Goal: Information Seeking & Learning: Learn about a topic

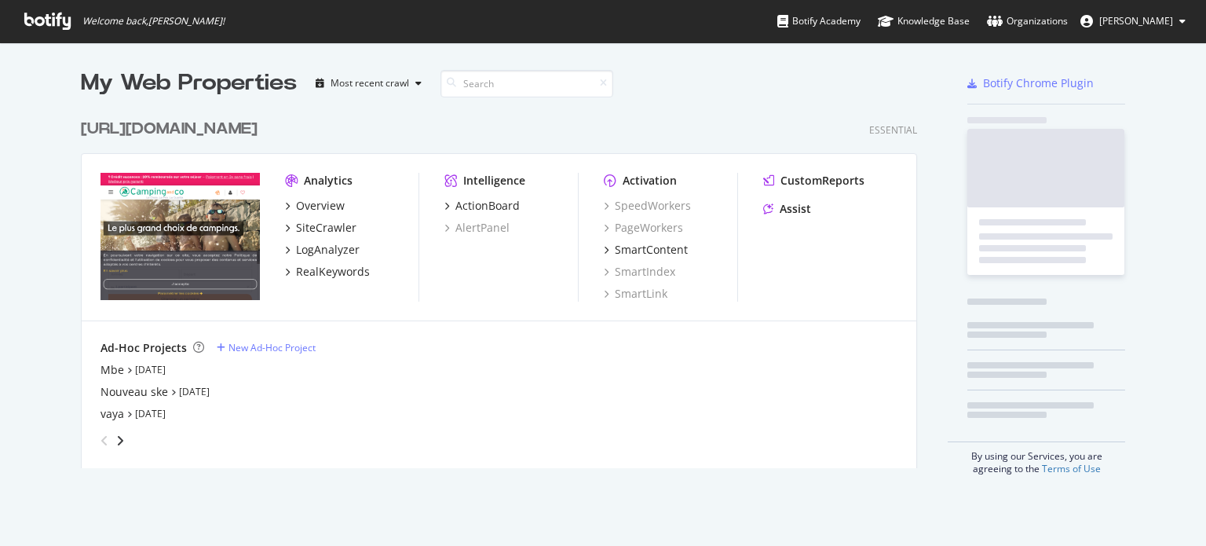
scroll to position [534, 1182]
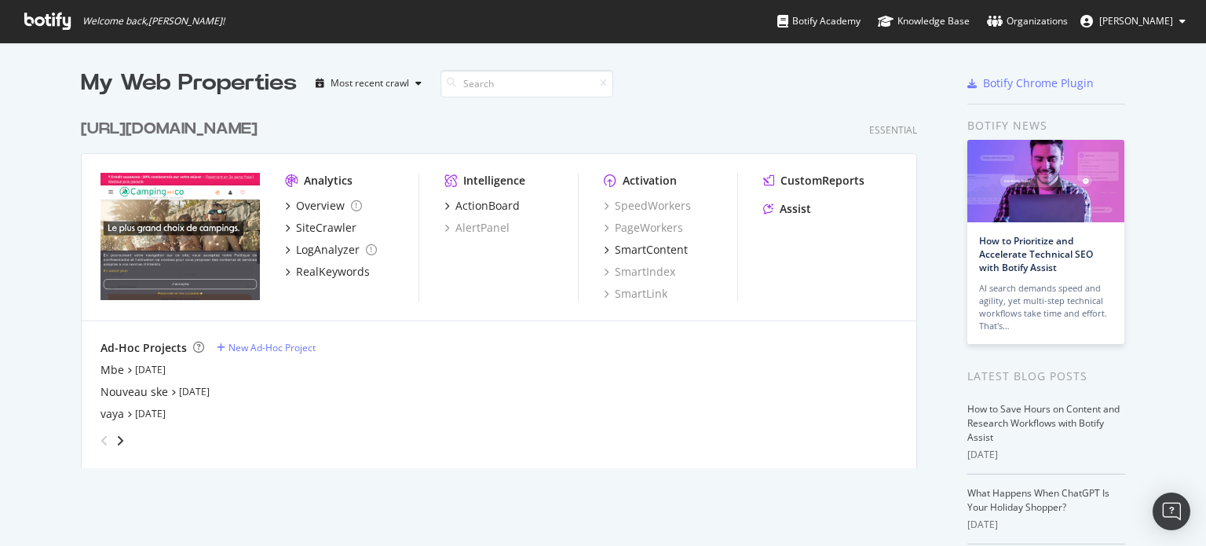
click at [216, 134] on div "[URL][DOMAIN_NAME]" at bounding box center [169, 129] width 177 height 23
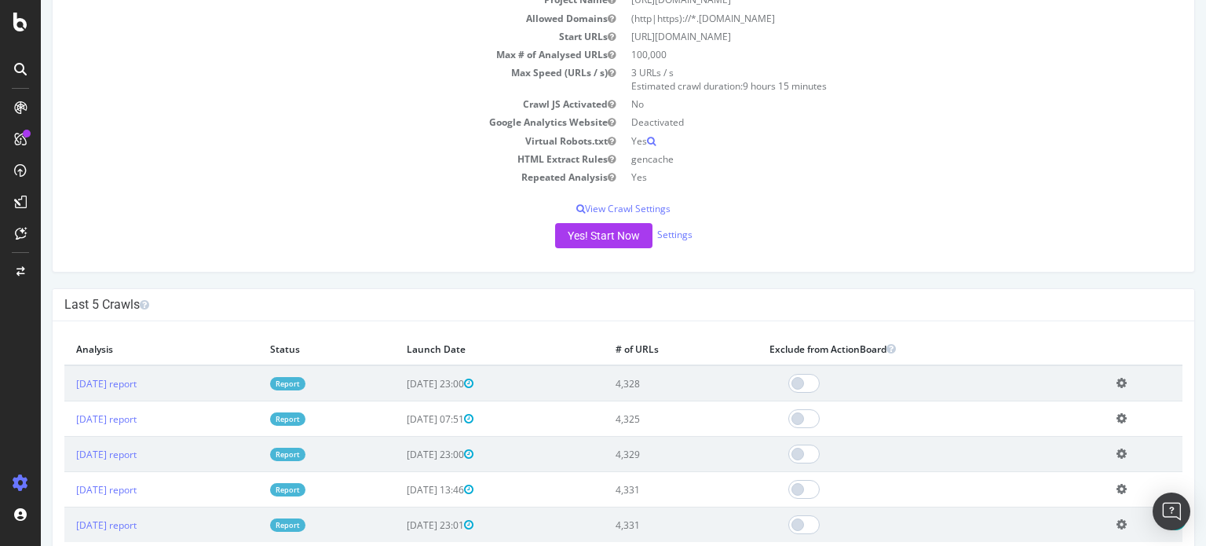
scroll to position [236, 0]
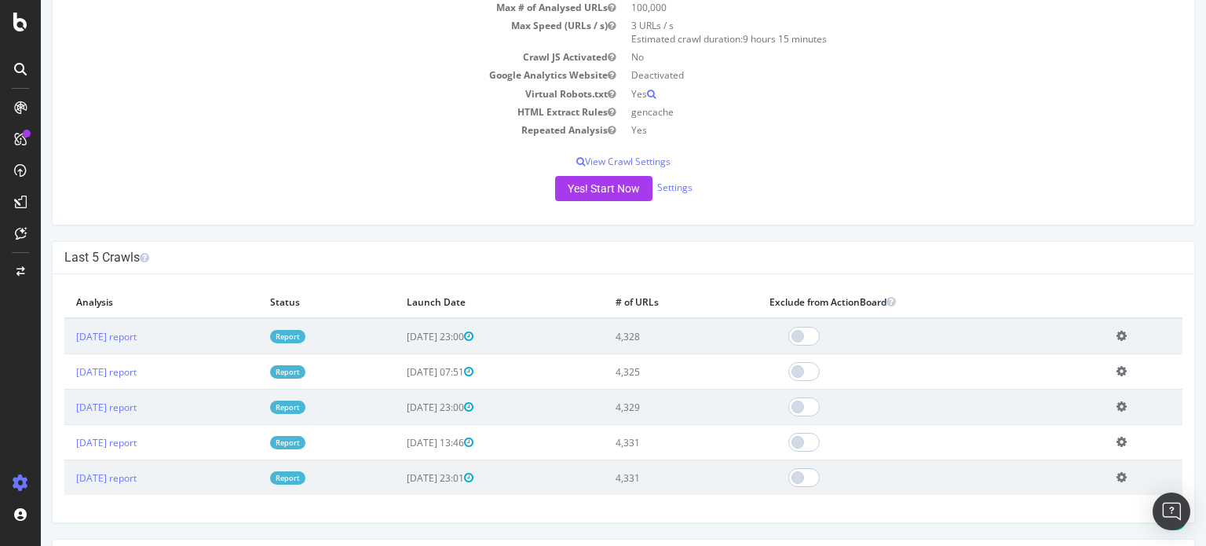
click at [305, 333] on link "Report" at bounding box center [287, 336] width 35 height 13
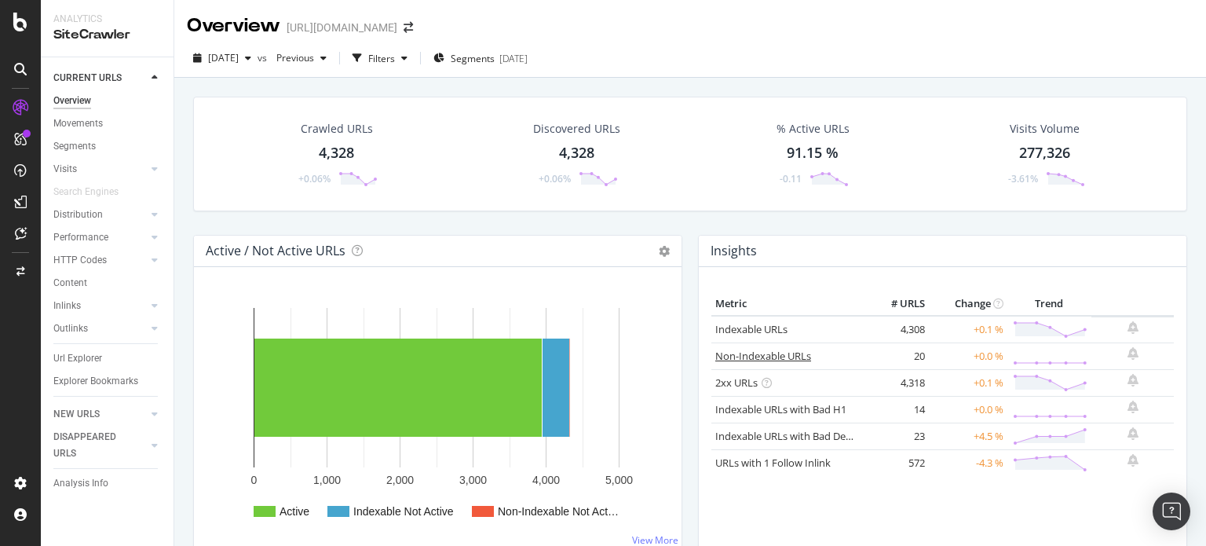
click at [724, 353] on link "Non-Indexable URLs" at bounding box center [763, 356] width 96 height 14
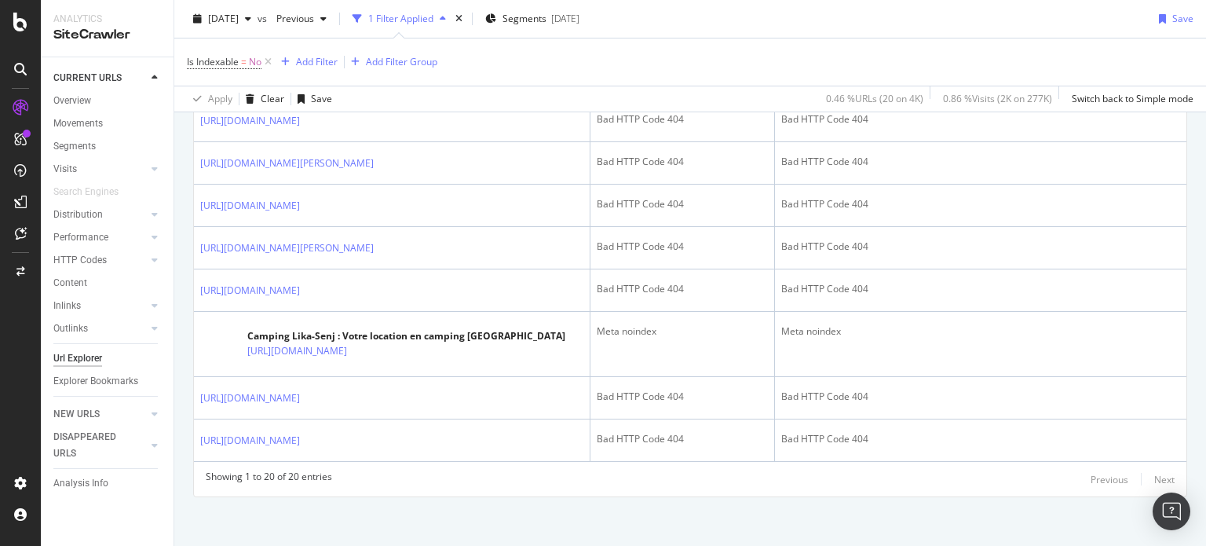
scroll to position [1068, 0]
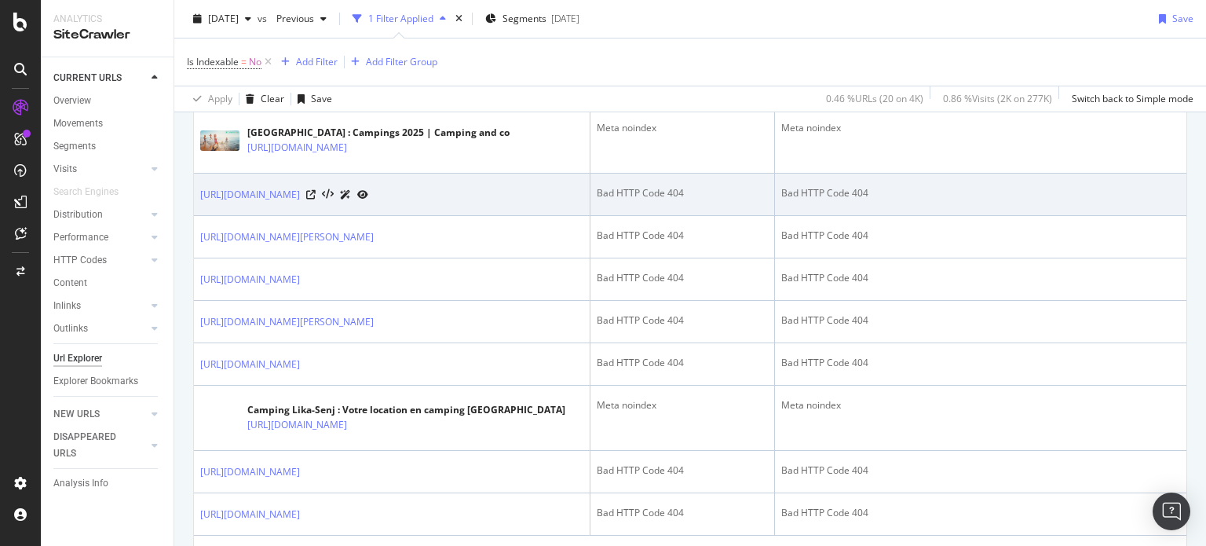
click at [368, 203] on div "https://fr.camping-and-co.com/camping-cabanes-du-bois-clair" at bounding box center [284, 194] width 168 height 16
click at [316, 199] on icon at bounding box center [310, 194] width 9 height 9
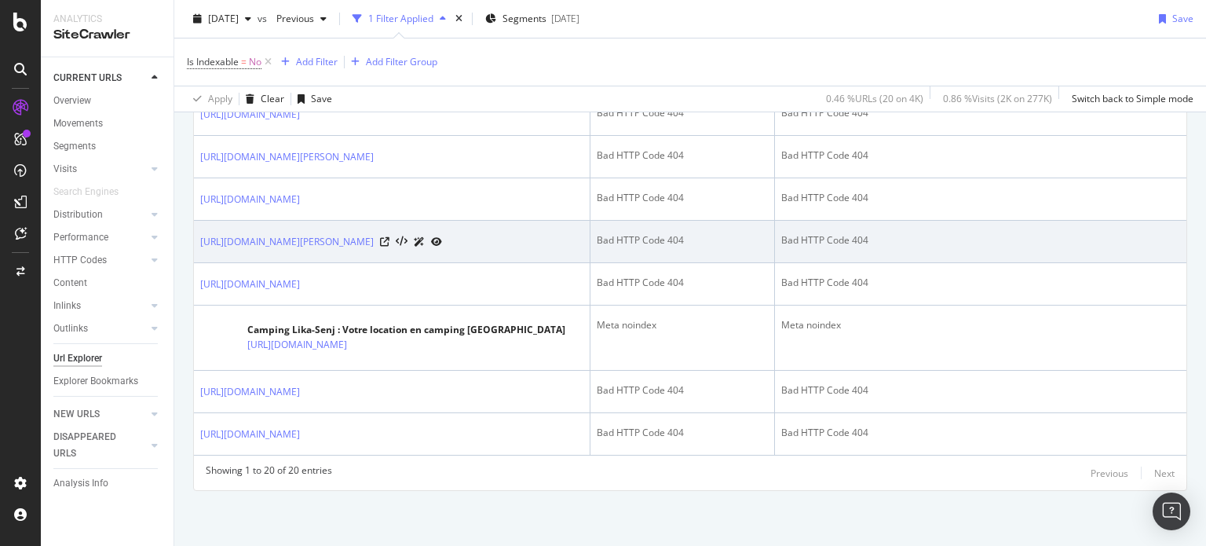
scroll to position [1225, 0]
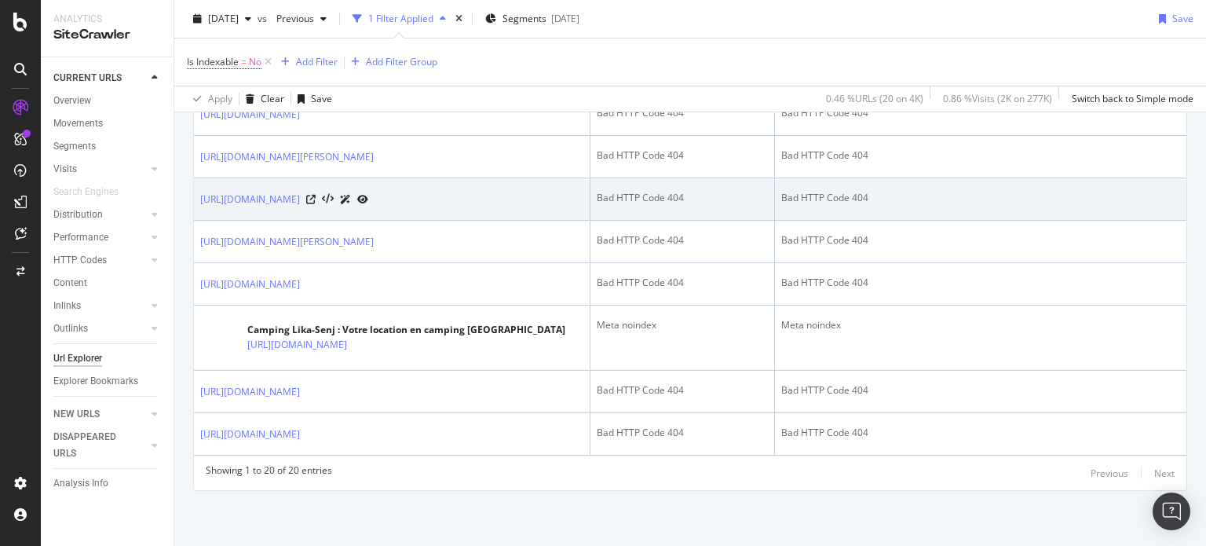
drag, startPoint x: 454, startPoint y: 210, endPoint x: 195, endPoint y: 206, distance: 259.1
click at [195, 206] on td "https://fr.camping-and-co.com/sr-camping-corse-naturiste" at bounding box center [392, 199] width 396 height 42
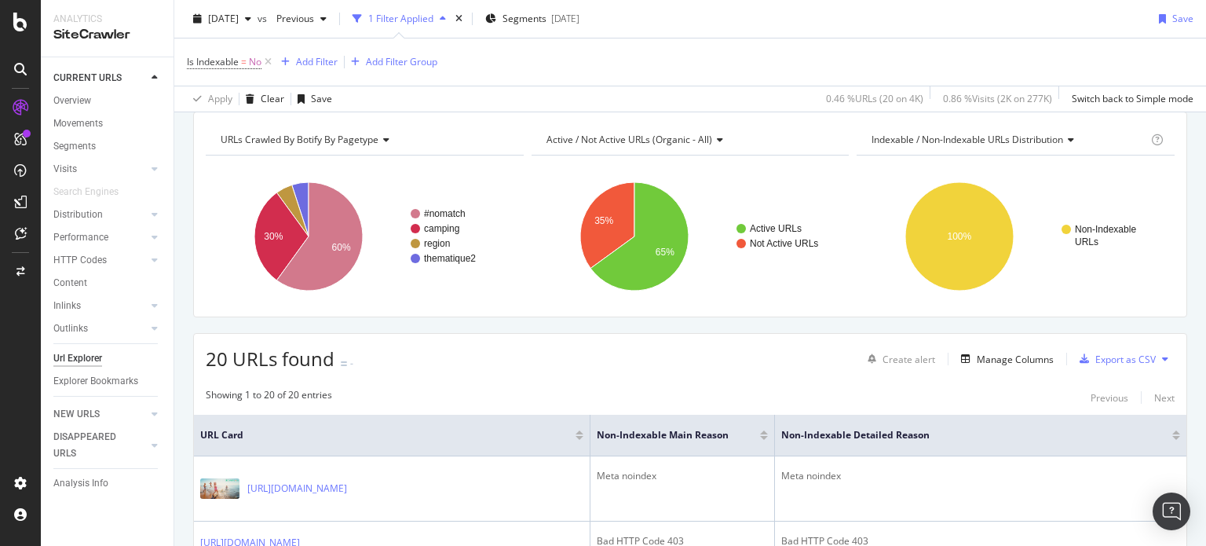
scroll to position [0, 0]
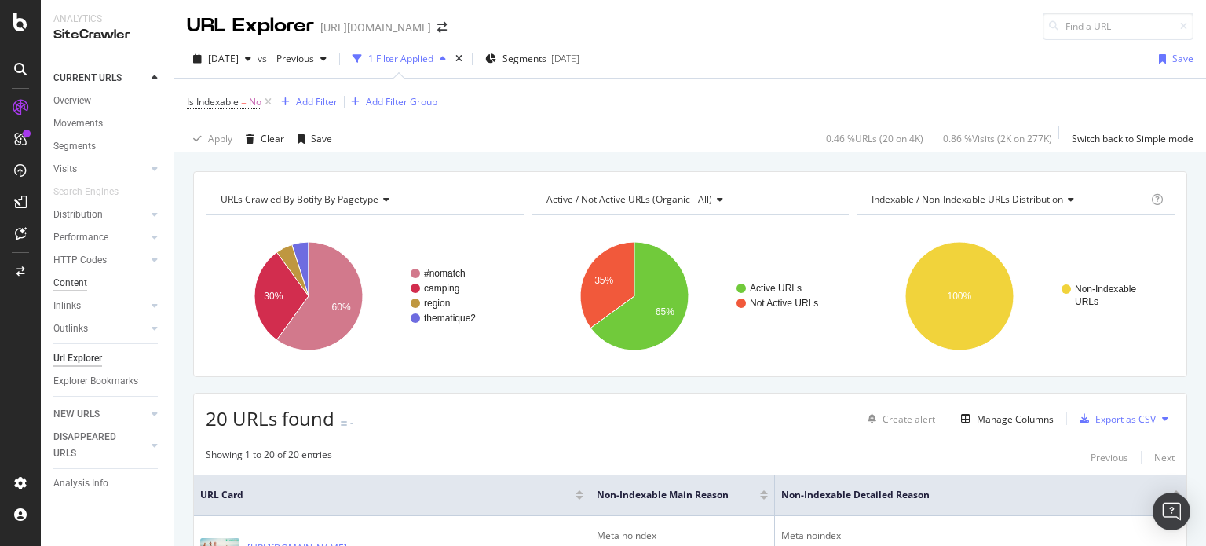
click at [72, 280] on div "Content" at bounding box center [70, 283] width 34 height 16
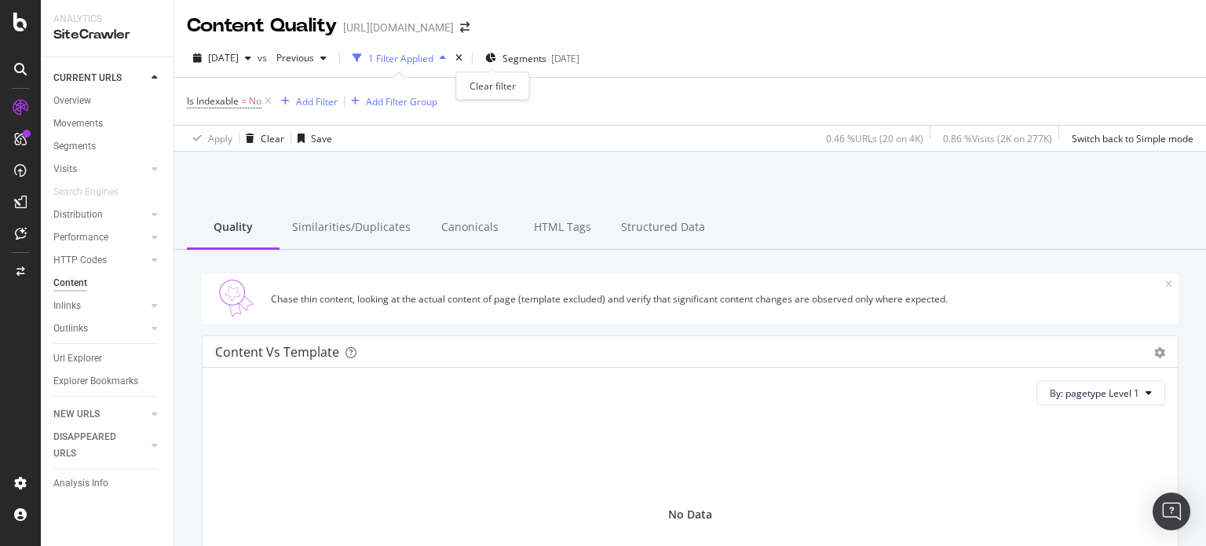
click at [462, 55] on icon "times" at bounding box center [458, 57] width 7 height 9
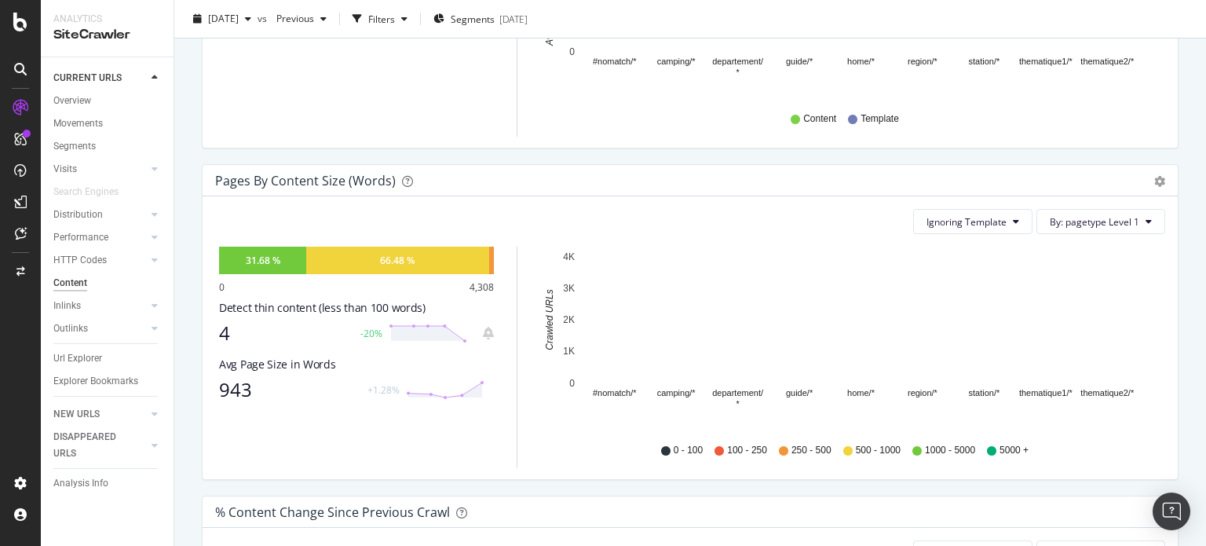
scroll to position [471, 0]
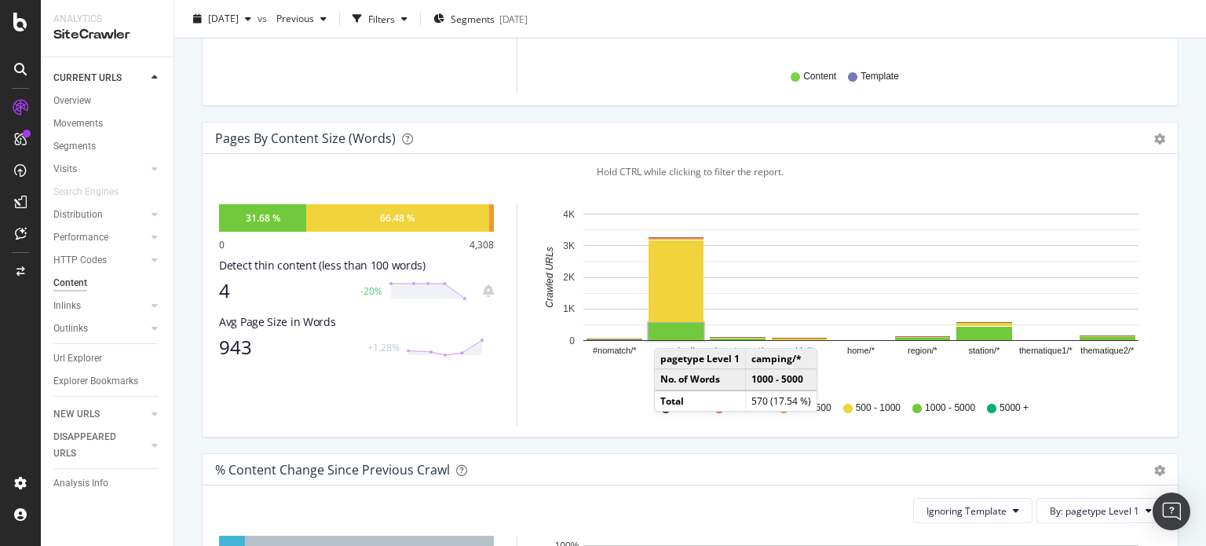
click at [670, 332] on rect "A chart." at bounding box center [676, 331] width 55 height 17
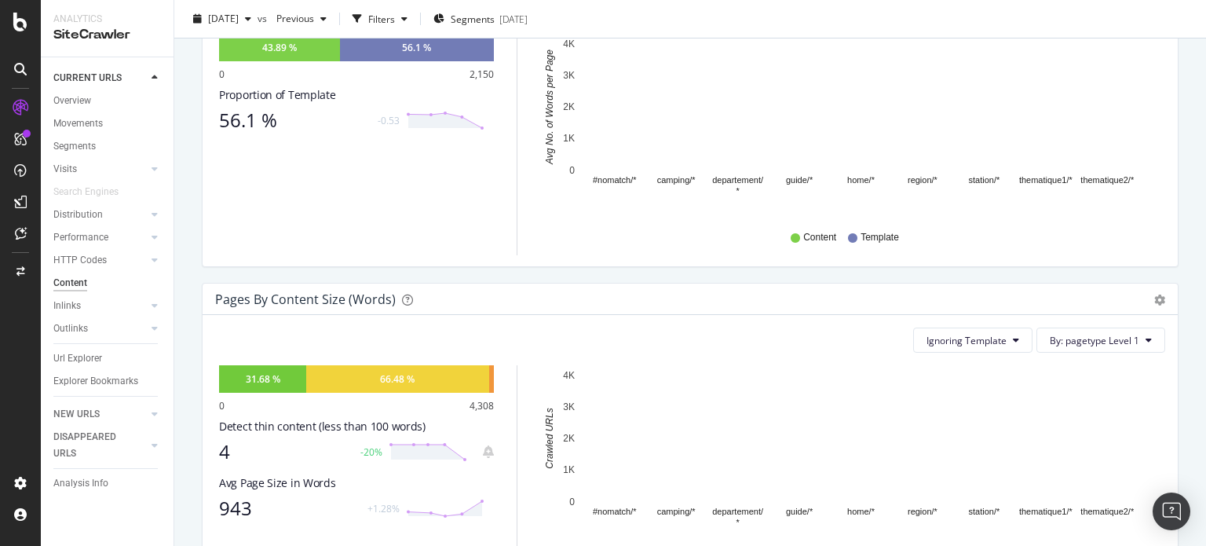
scroll to position [314, 0]
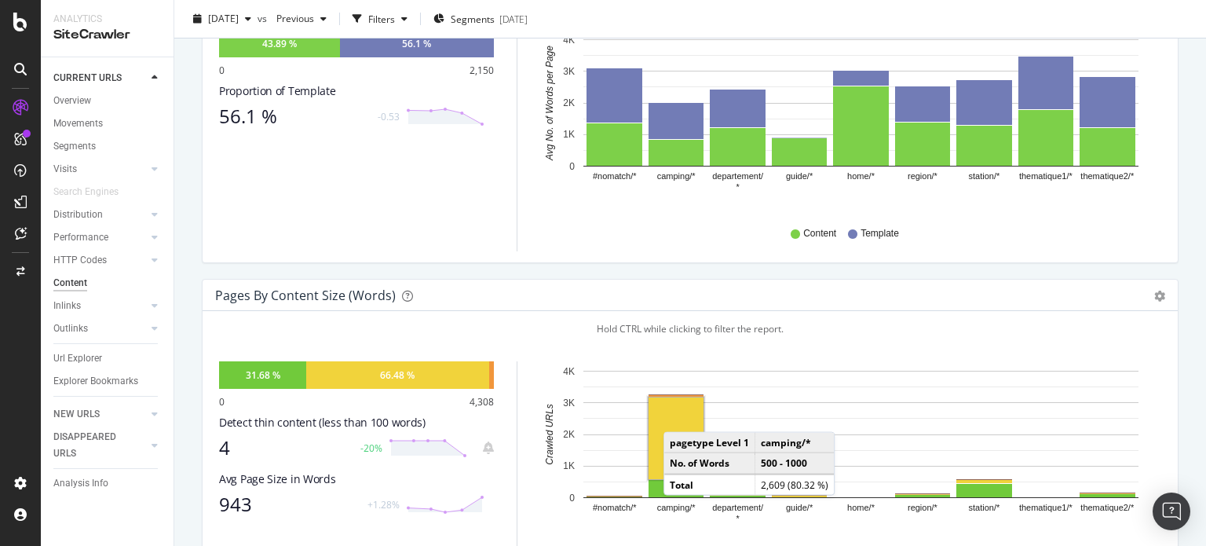
click at [678, 416] on rect "A chart." at bounding box center [676, 438] width 55 height 82
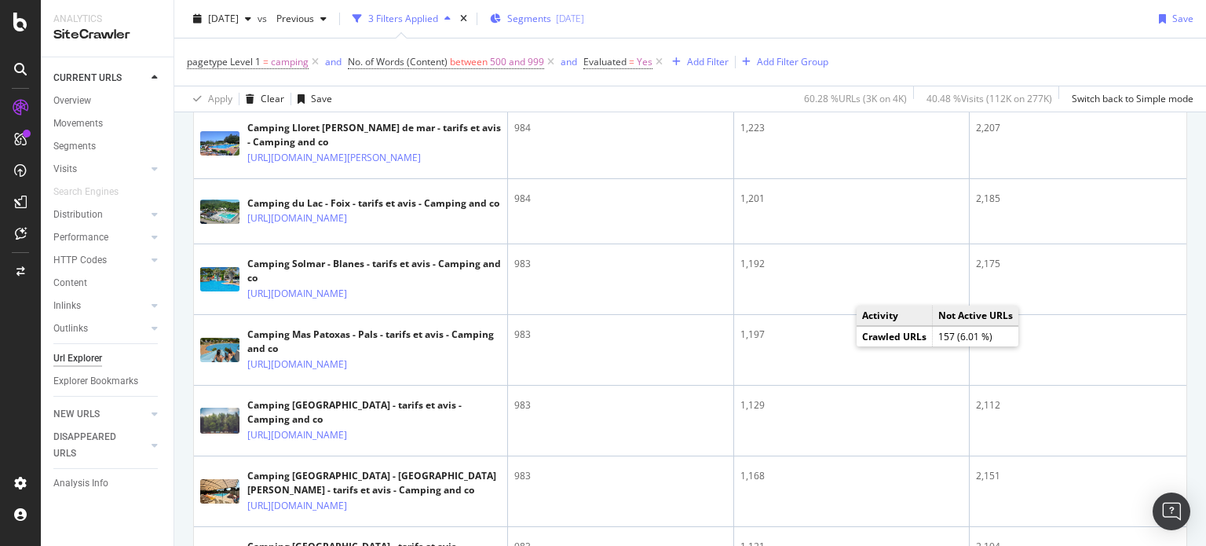
scroll to position [2980, 0]
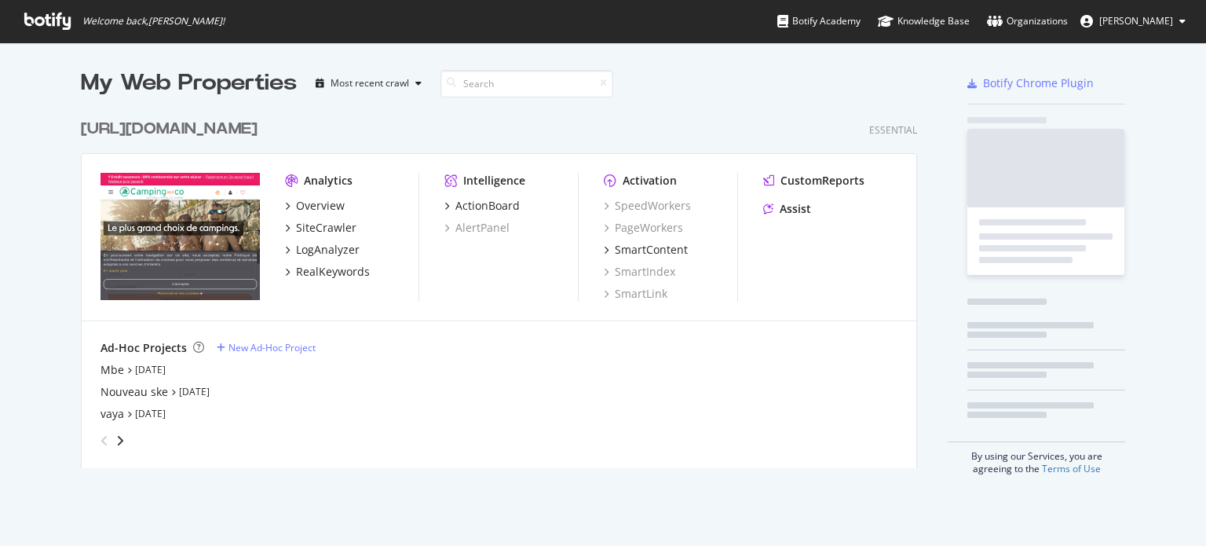
scroll to position [356, 837]
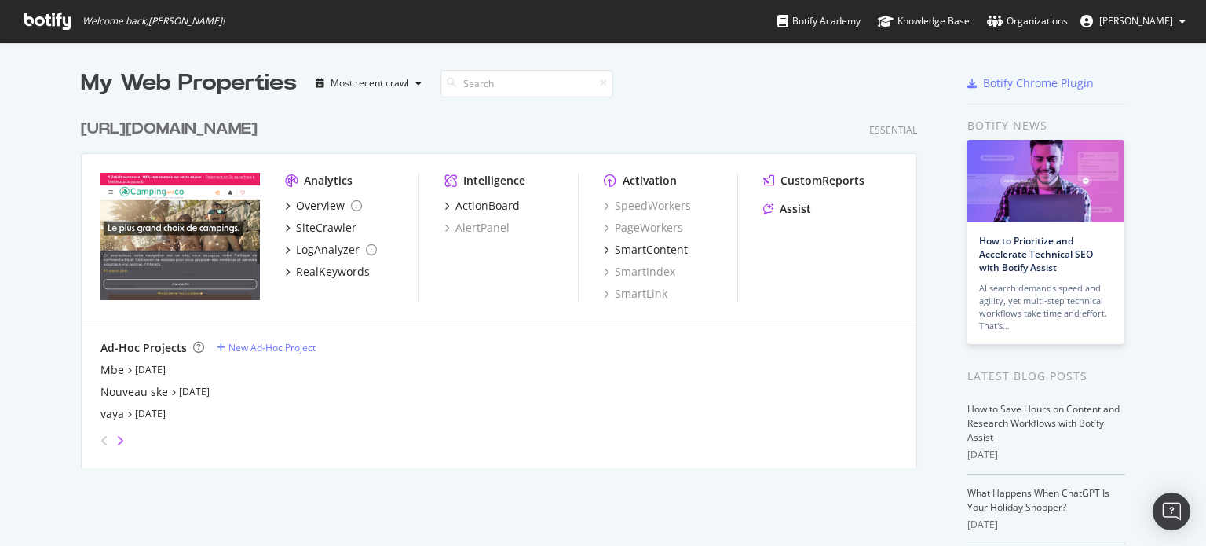
click at [116, 440] on icon "angle-right" at bounding box center [120, 440] width 8 height 13
click at [120, 371] on div "[DOMAIN_NAME]" at bounding box center [145, 370] width 90 height 16
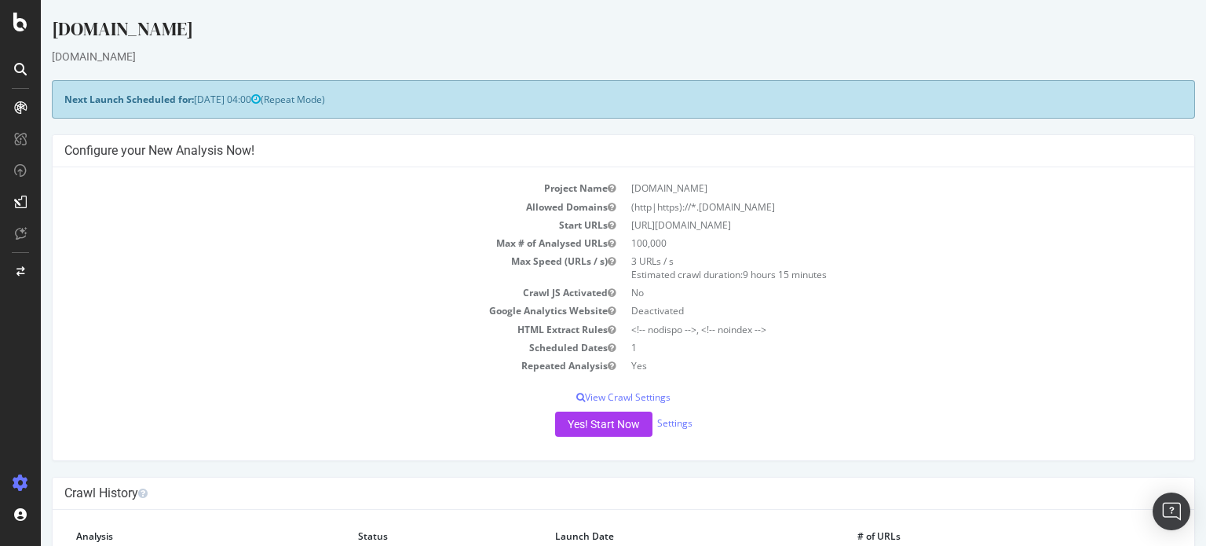
scroll to position [236, 0]
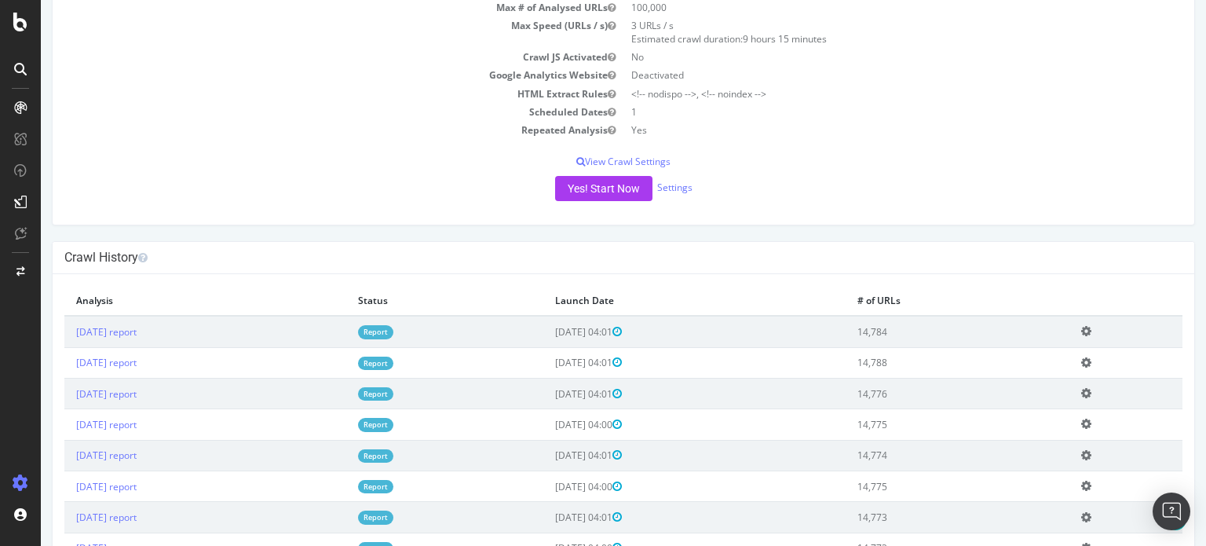
click at [393, 329] on link "Report" at bounding box center [375, 331] width 35 height 13
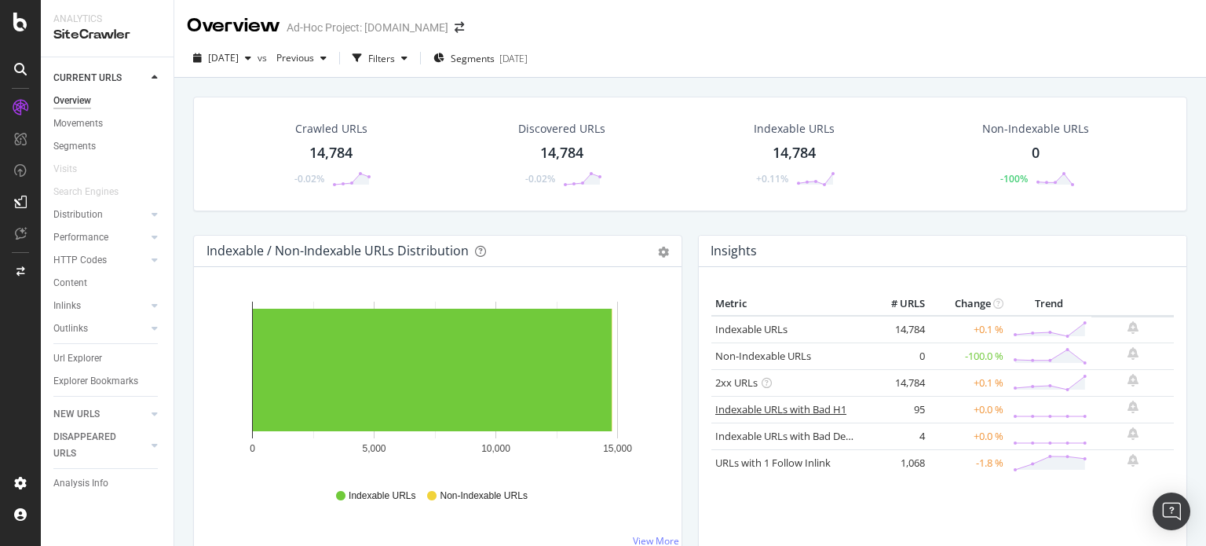
click at [783, 409] on link "Indexable URLs with Bad H1" at bounding box center [780, 409] width 131 height 14
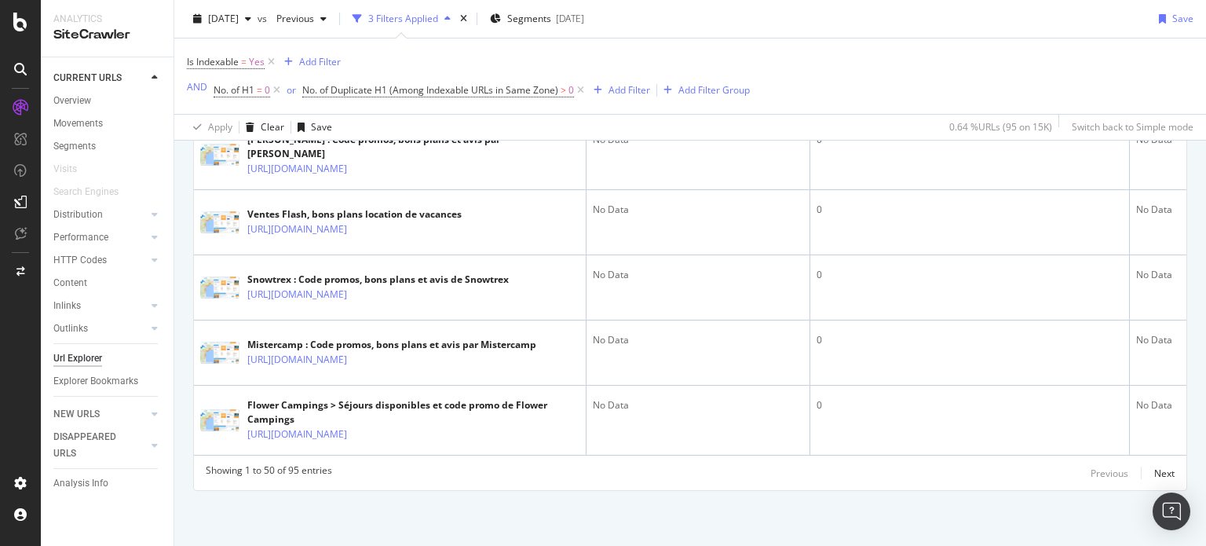
scroll to position [3769, 0]
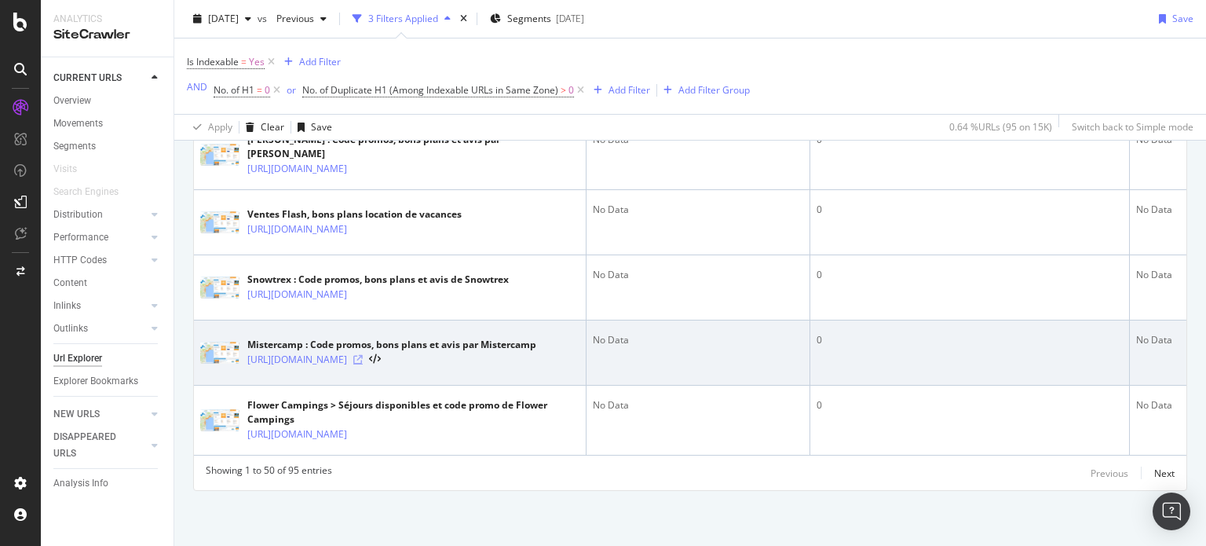
click at [363, 355] on icon at bounding box center [357, 359] width 9 height 9
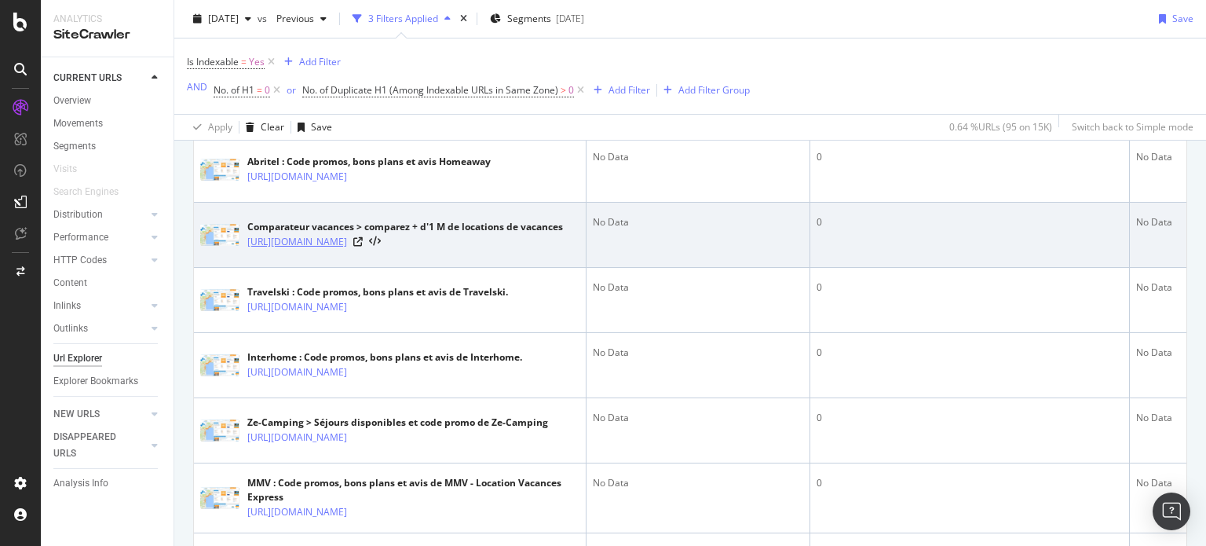
scroll to position [1963, 0]
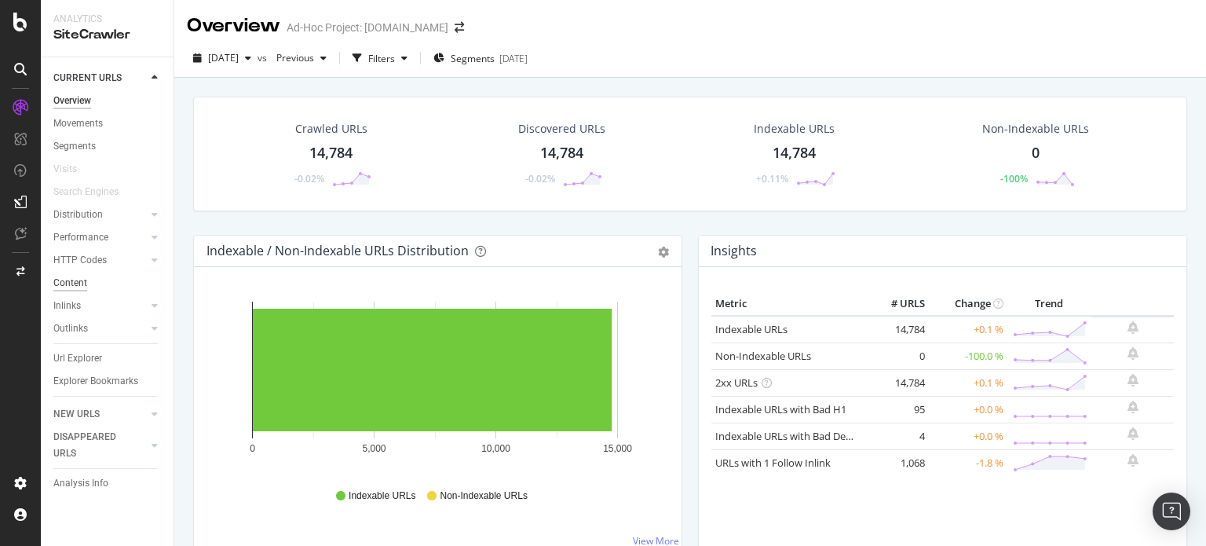
click at [85, 279] on div "Content" at bounding box center [70, 283] width 34 height 16
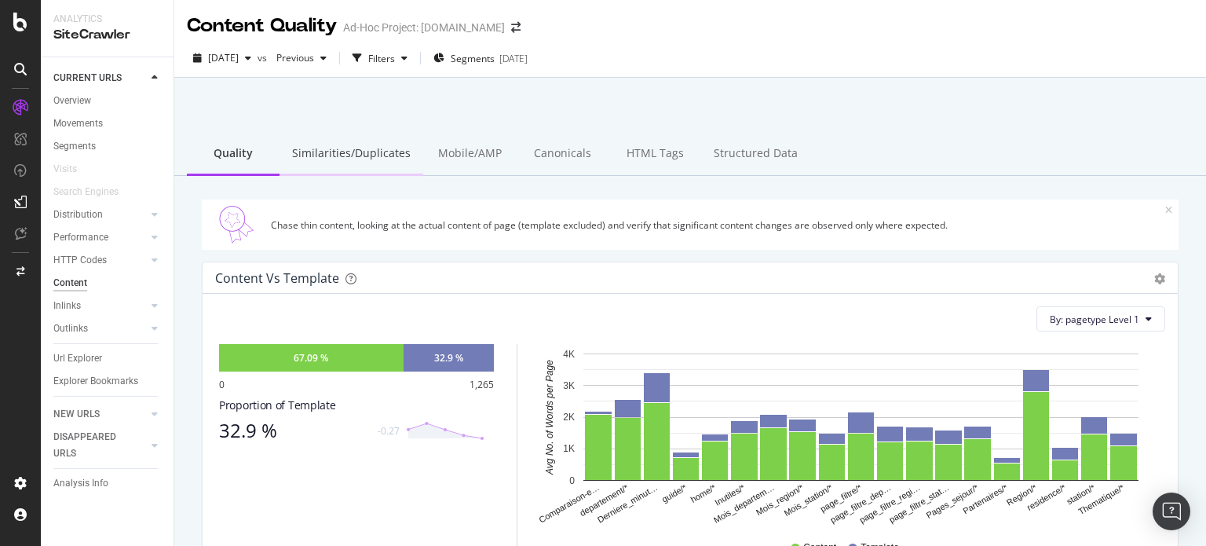
click at [334, 155] on div "Similarities/Duplicates" at bounding box center [352, 154] width 144 height 43
click at [24, 24] on icon at bounding box center [20, 22] width 14 height 19
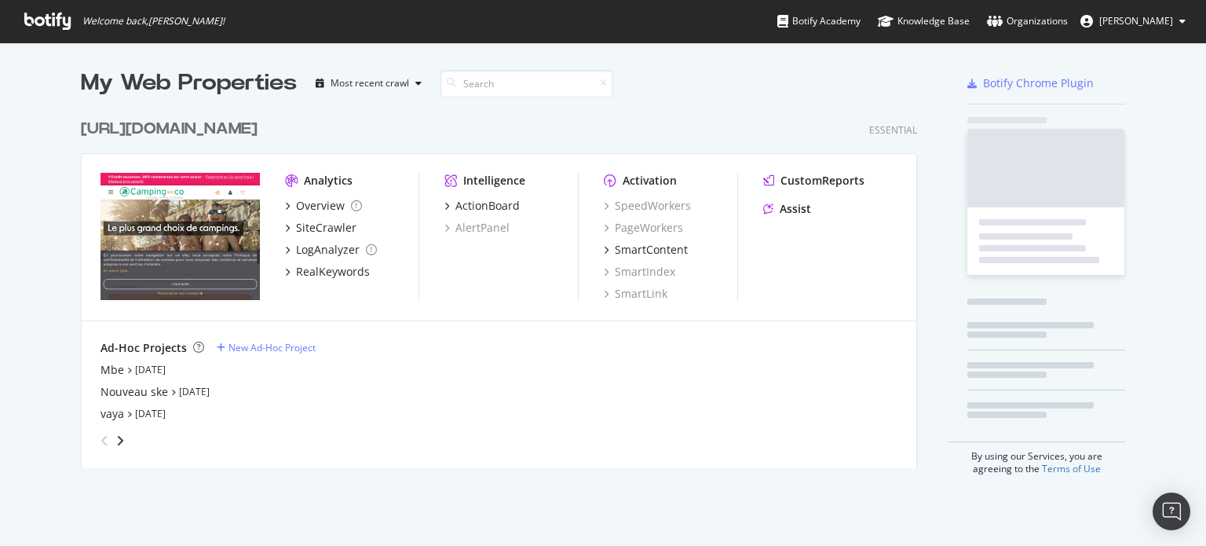
scroll to position [534, 1182]
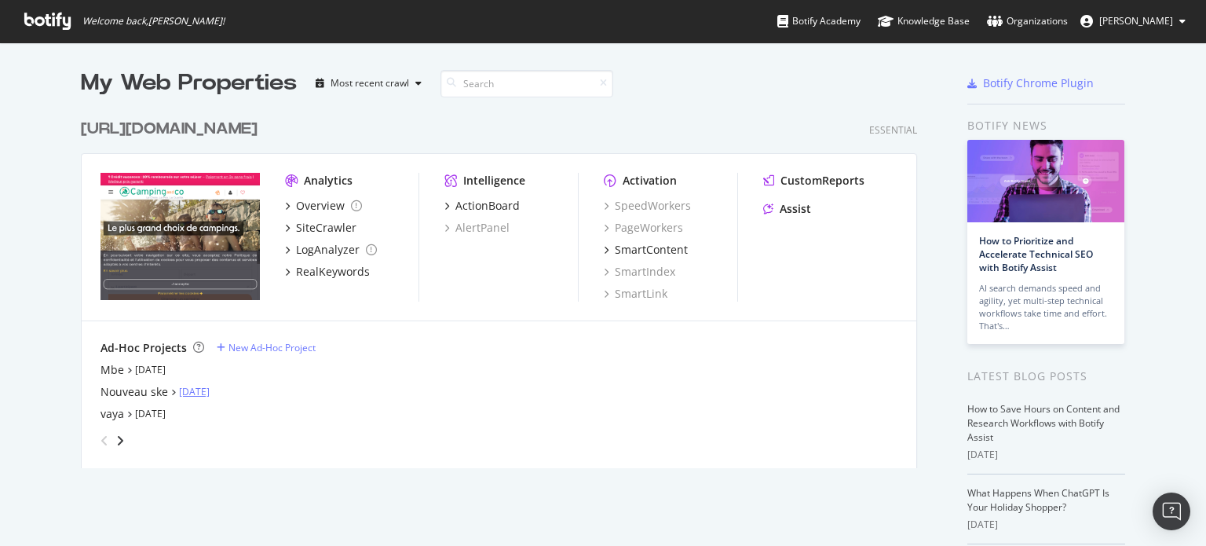
click at [198, 392] on link "[DATE]" at bounding box center [194, 391] width 31 height 13
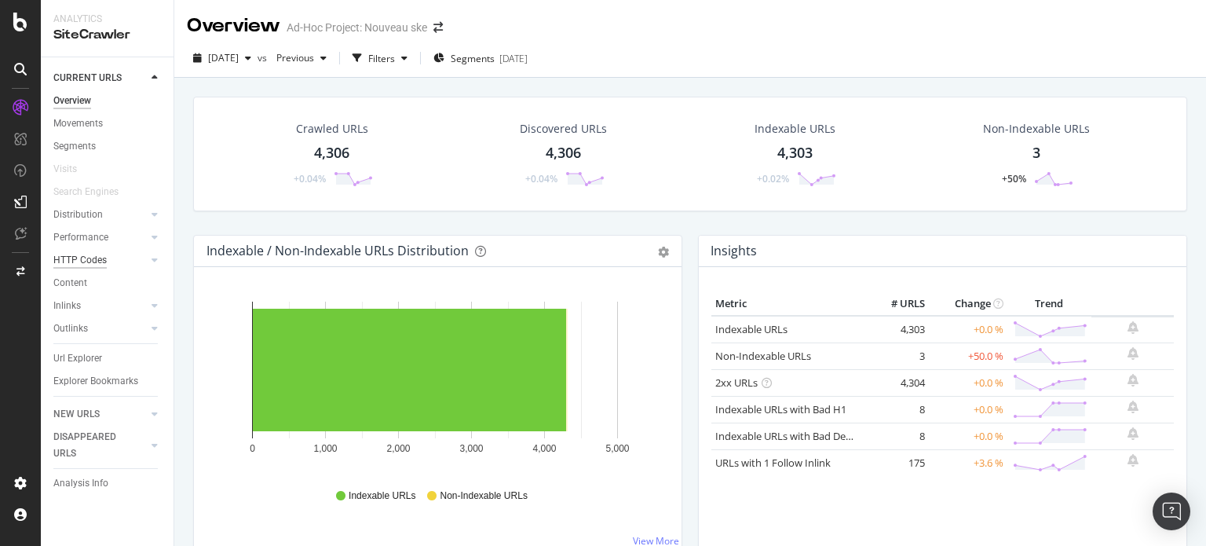
click at [61, 261] on div "HTTP Codes" at bounding box center [79, 260] width 53 height 16
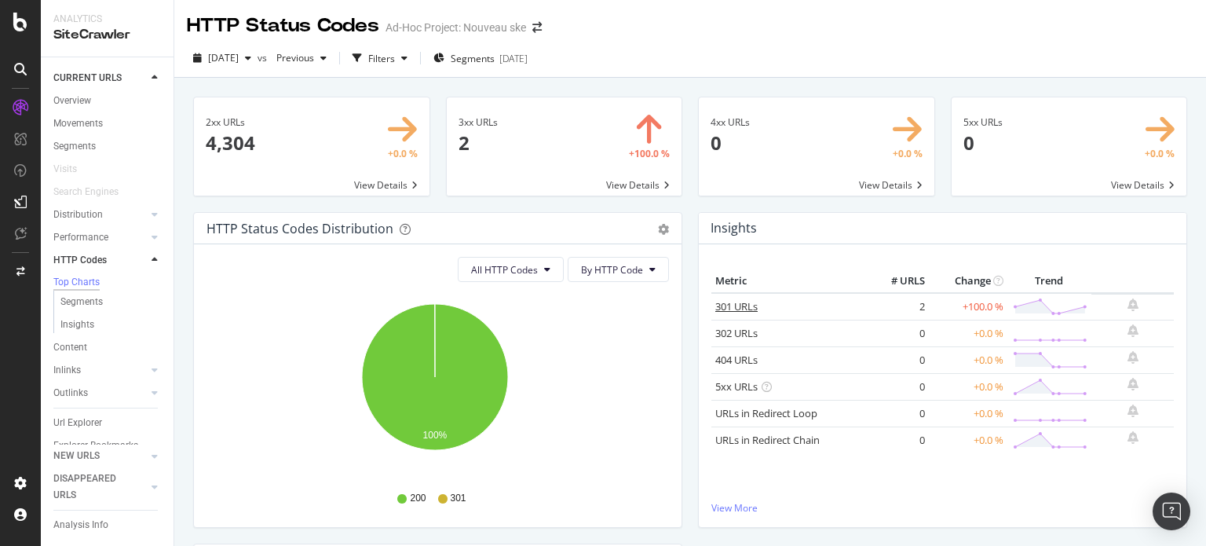
click at [736, 301] on link "301 URLs" at bounding box center [736, 306] width 42 height 14
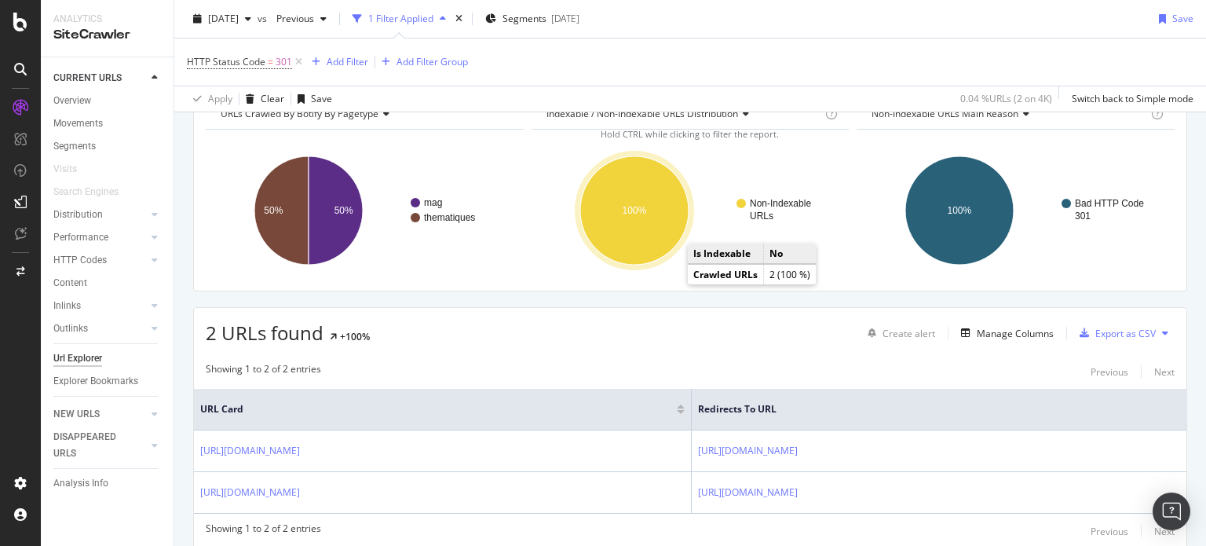
scroll to position [141, 0]
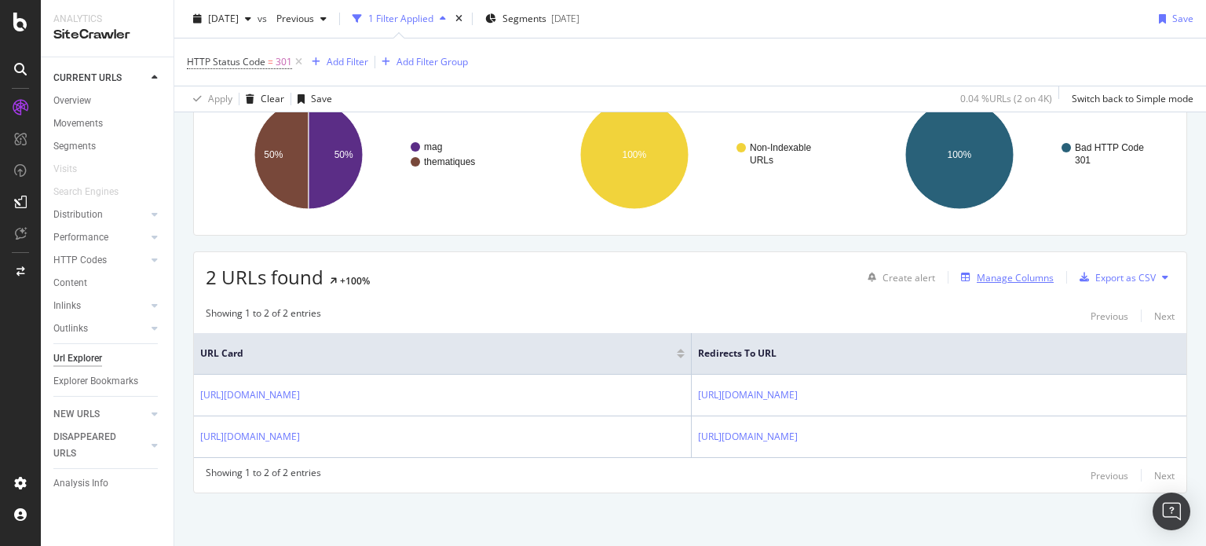
click at [1005, 276] on div "Manage Columns" at bounding box center [1015, 277] width 77 height 13
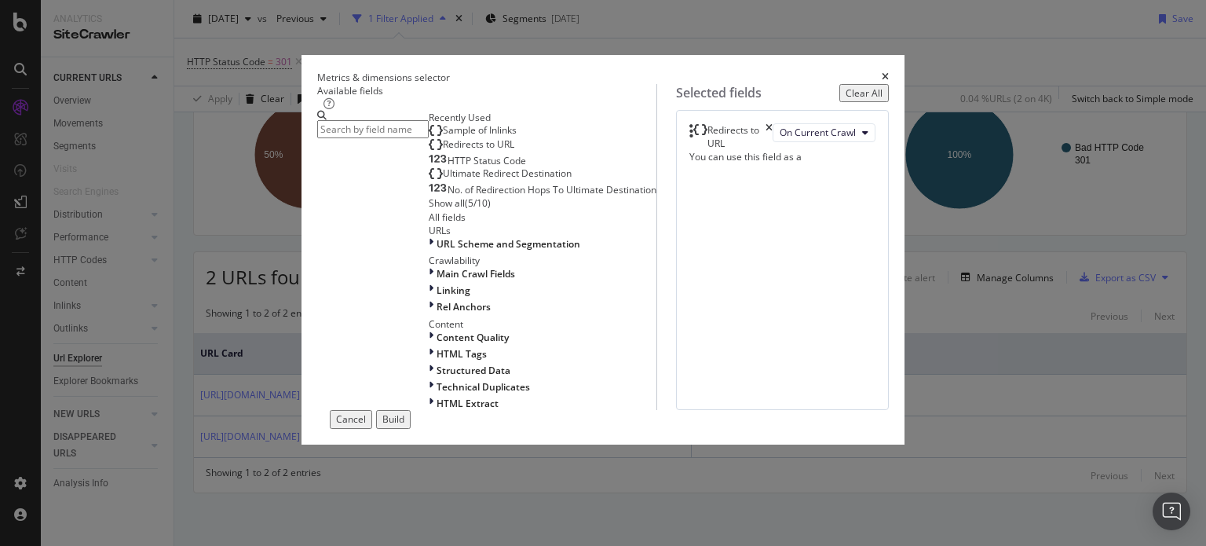
click at [443, 137] on span "Sample of Inlinks" at bounding box center [480, 129] width 74 height 13
click at [404, 426] on div "Build" at bounding box center [393, 418] width 22 height 13
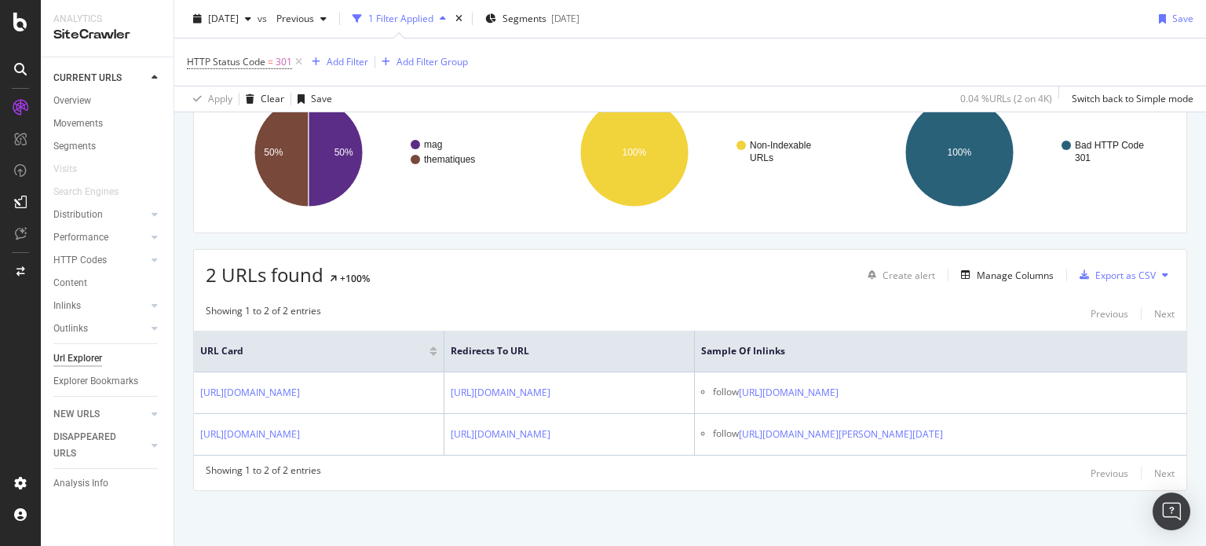
scroll to position [0, 196]
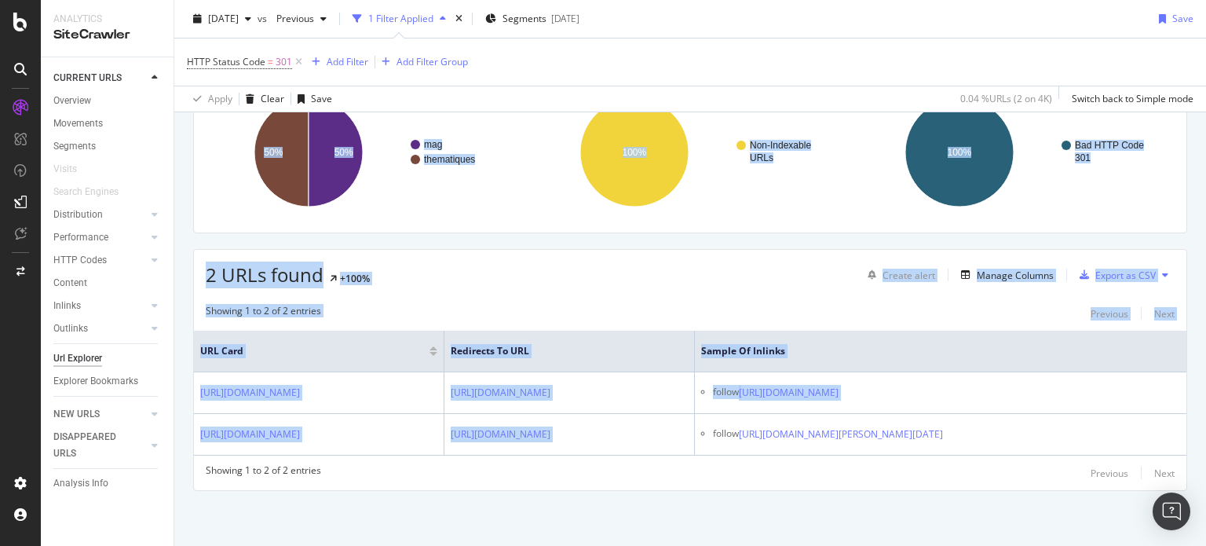
drag, startPoint x: 920, startPoint y: 420, endPoint x: 1205, endPoint y: 401, distance: 285.6
click at [1205, 401] on div "URL Explorer Ad-Hoc Project: Nouveau ske [DATE] vs Previous 1 Filter Applied Se…" at bounding box center [690, 273] width 1032 height 546
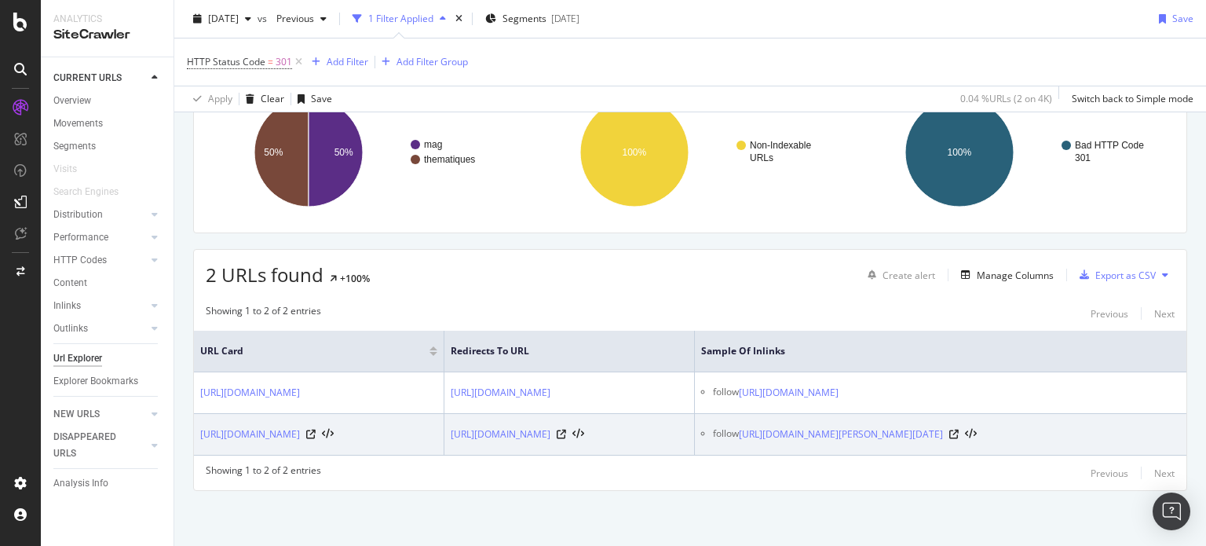
click at [950, 455] on td "follow [URL][DOMAIN_NAME][PERSON_NAME][DATE]" at bounding box center [940, 435] width 491 height 42
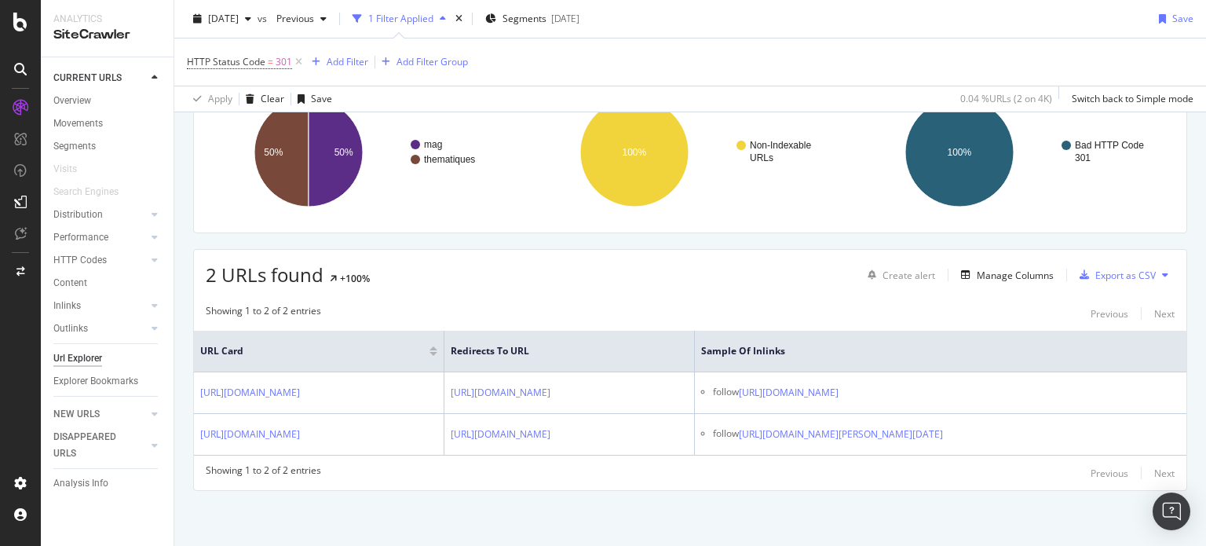
scroll to position [0, 0]
drag, startPoint x: 977, startPoint y: 459, endPoint x: 182, endPoint y: 345, distance: 802.7
click at [182, 345] on div "URLs Crawled By Botify By pagetype Chart (by Value) Table Expand Export as CSV …" at bounding box center [690, 286] width 1032 height 518
click at [360, 313] on div "Showing 1 to 2 of 2 entries Previous Next URL Card Redirects to URL Sample of I…" at bounding box center [690, 393] width 992 height 194
drag, startPoint x: 203, startPoint y: 329, endPoint x: 197, endPoint y: 321, distance: 9.6
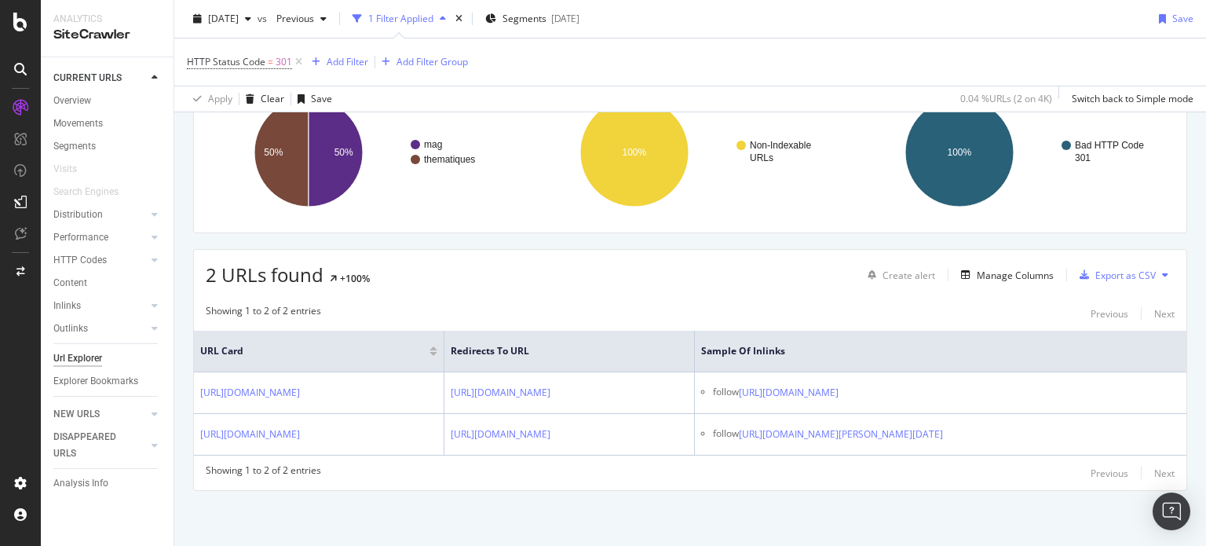
click at [203, 344] on span "URL Card" at bounding box center [312, 351] width 225 height 14
click at [201, 344] on span "URL Card" at bounding box center [312, 351] width 225 height 14
drag, startPoint x: 527, startPoint y: 280, endPoint x: 519, endPoint y: 278, distance: 8.0
click at [528, 280] on div "2 URLs found +100% Create alert Manage Columns Export as CSV Showing 1 to 2 of …" at bounding box center [690, 370] width 994 height 242
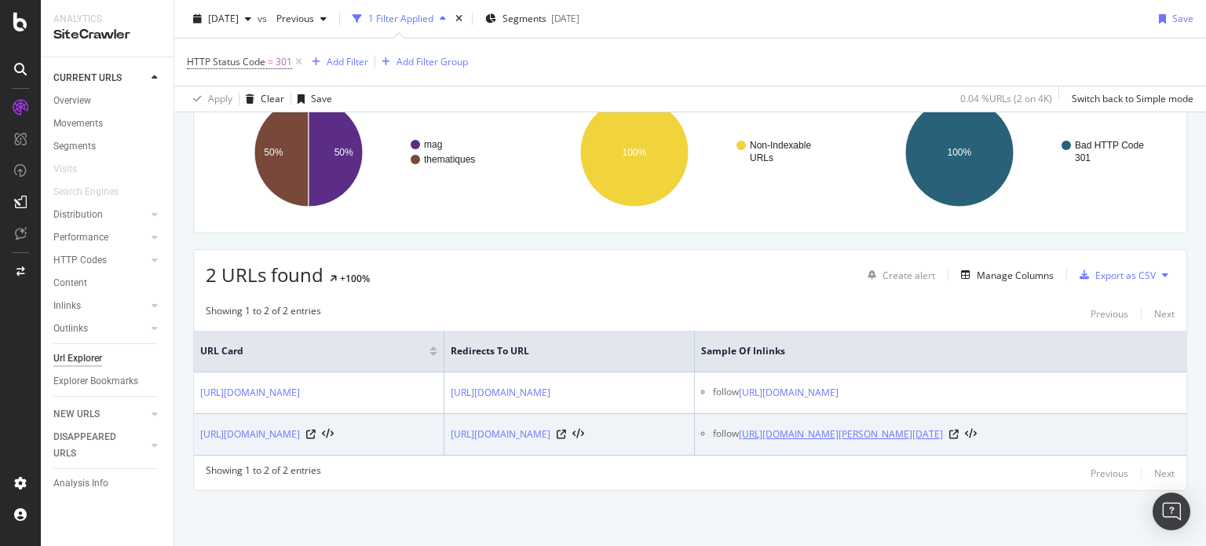
drag, startPoint x: 201, startPoint y: 337, endPoint x: 1111, endPoint y: 456, distance: 917.8
click at [1111, 455] on table "URL Card Redirects to URL Sample of Inlinks [URL][DOMAIN_NAME] [URL][DOMAIN_NAM…" at bounding box center [690, 393] width 992 height 125
copy table "URL Card Redirects to URL Sample of Inlinks [URL][DOMAIN_NAME] [URL][DOMAIN_NAM…"
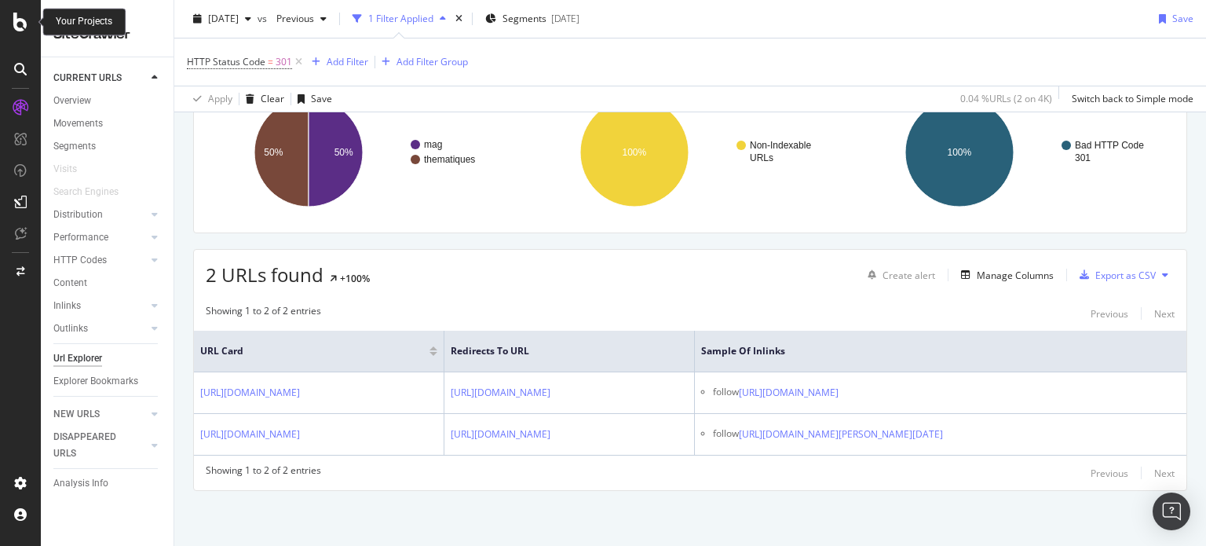
click at [22, 18] on icon at bounding box center [20, 22] width 14 height 19
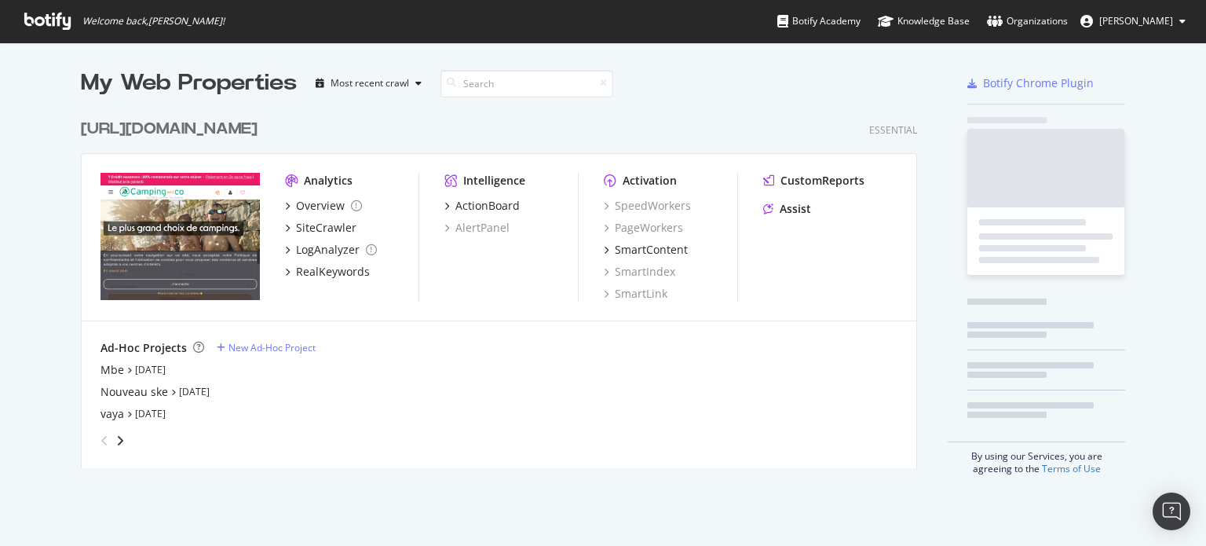
scroll to position [534, 1182]
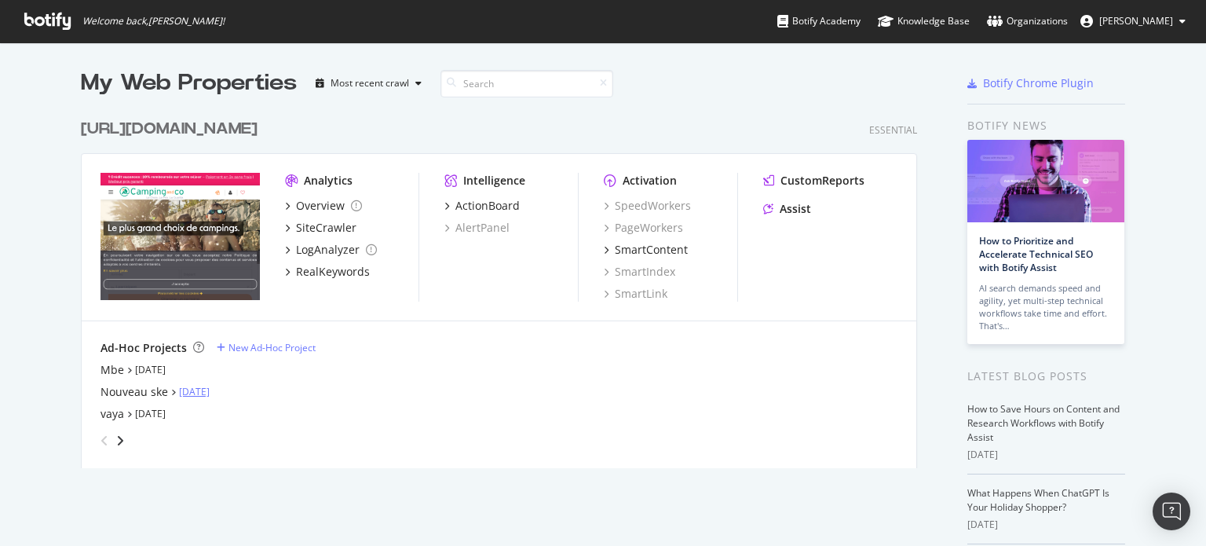
click at [210, 395] on link "[DATE]" at bounding box center [194, 391] width 31 height 13
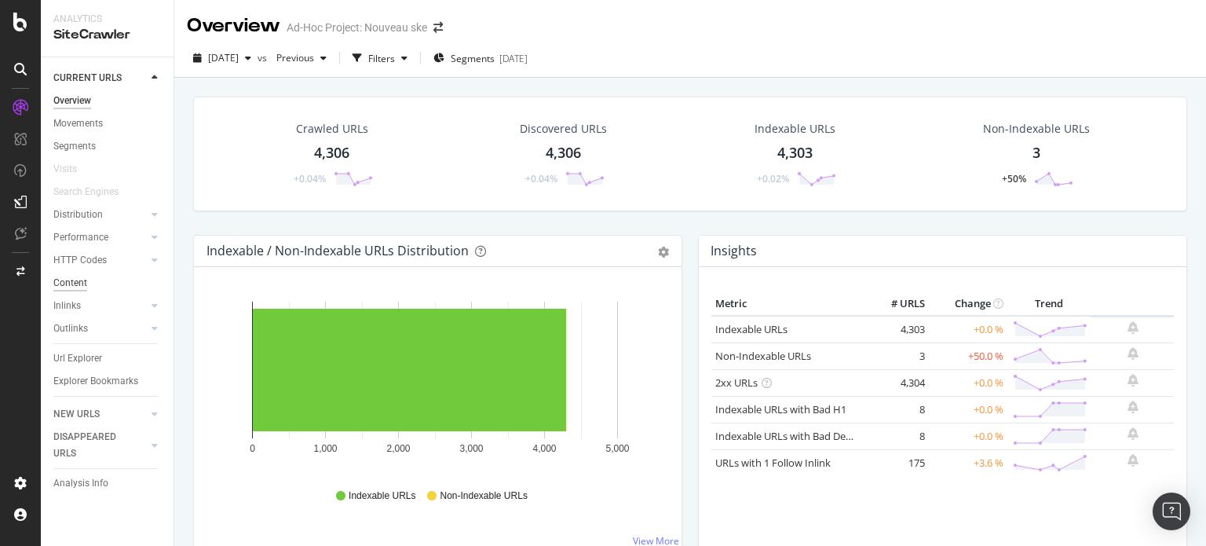
click at [68, 285] on div "Content" at bounding box center [70, 283] width 34 height 16
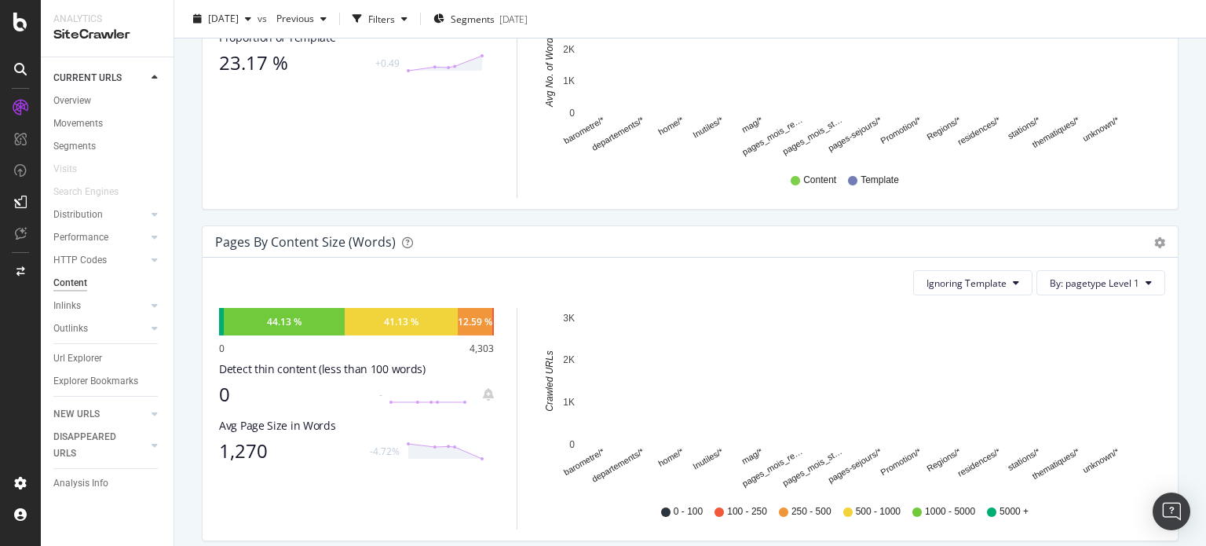
scroll to position [471, 0]
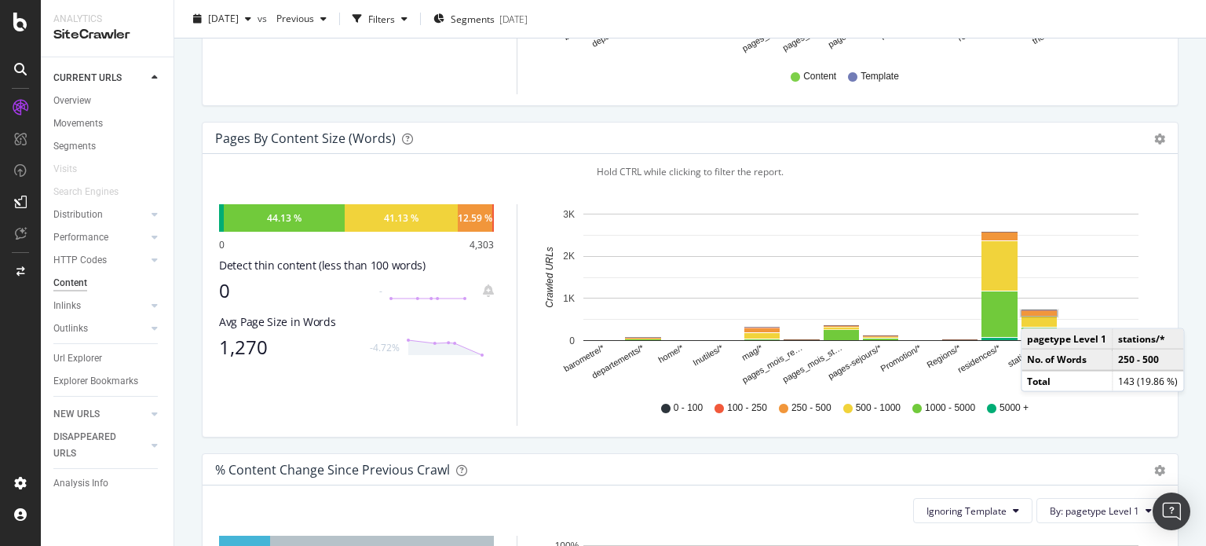
click at [1036, 312] on rect "A chart." at bounding box center [1038, 313] width 35 height 5
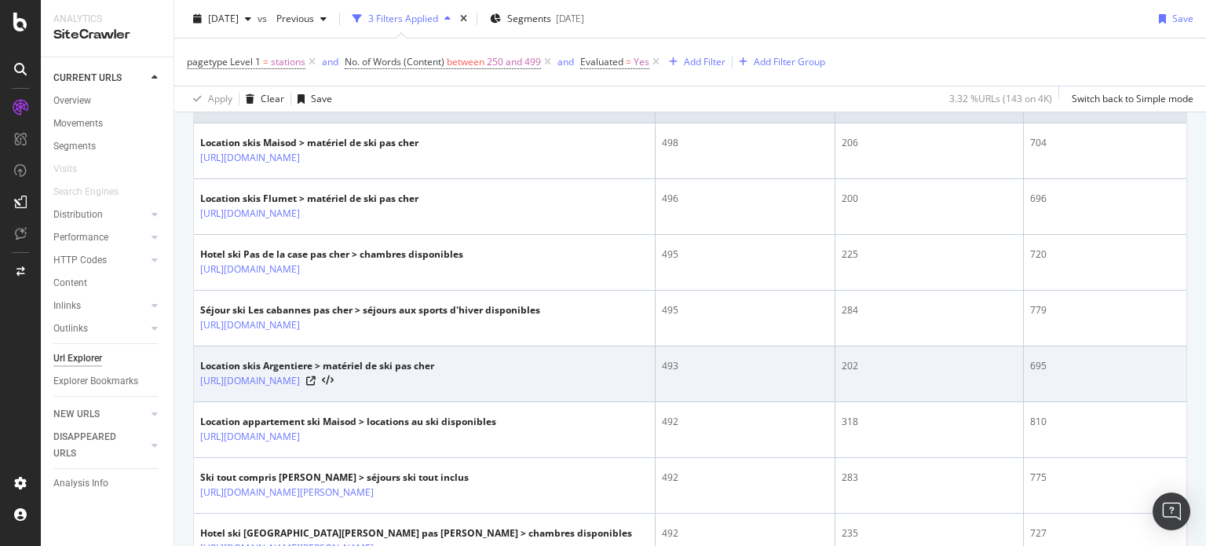
scroll to position [550, 0]
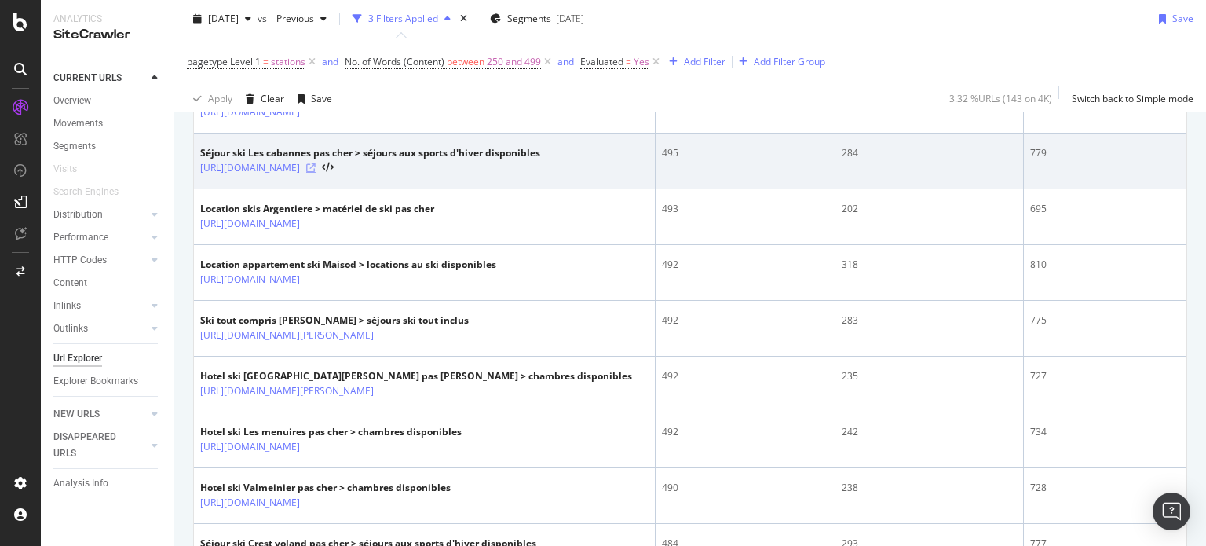
click at [316, 166] on icon at bounding box center [310, 167] width 9 height 9
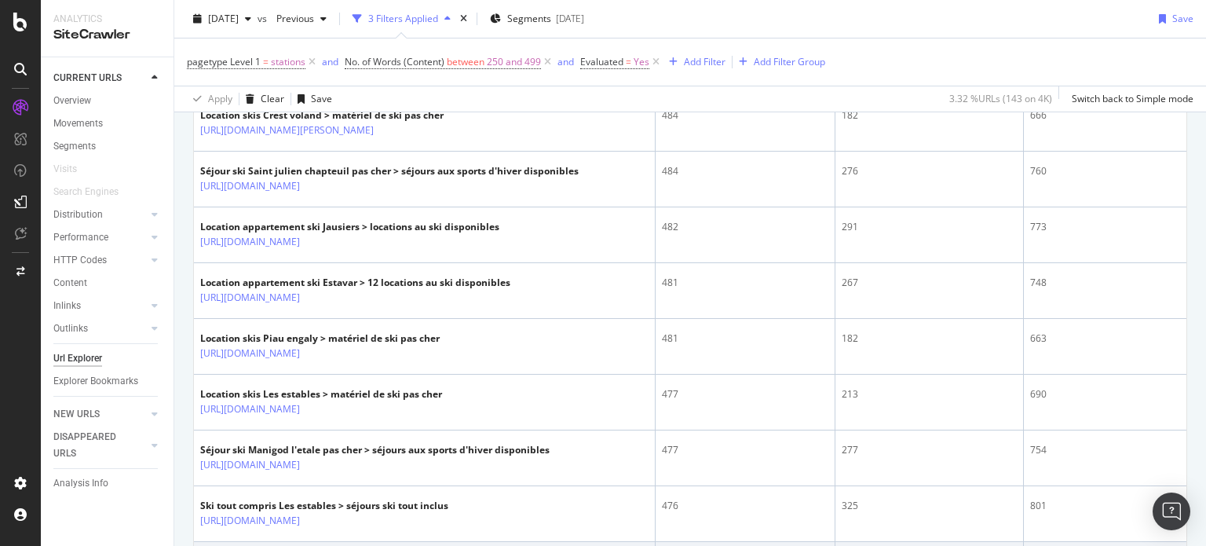
scroll to position [1099, 0]
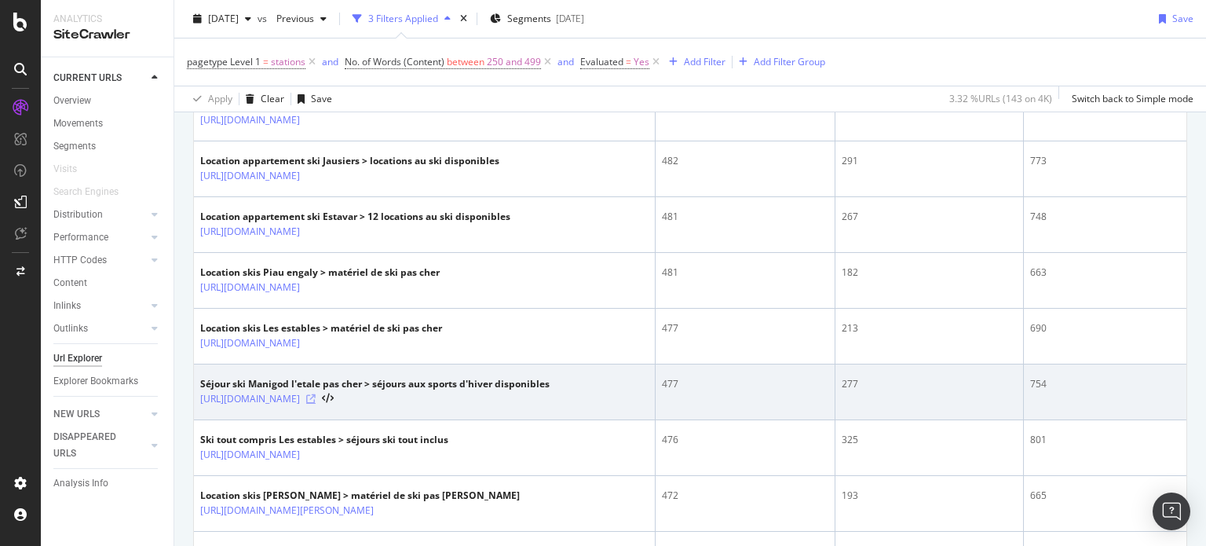
click at [316, 394] on icon at bounding box center [310, 398] width 9 height 9
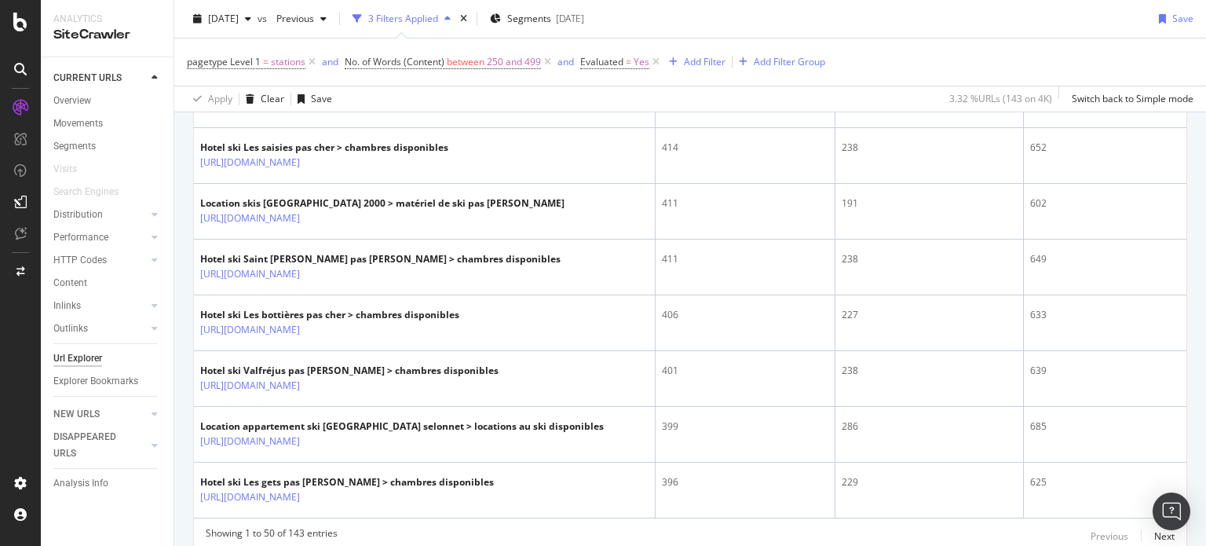
scroll to position [2838, 0]
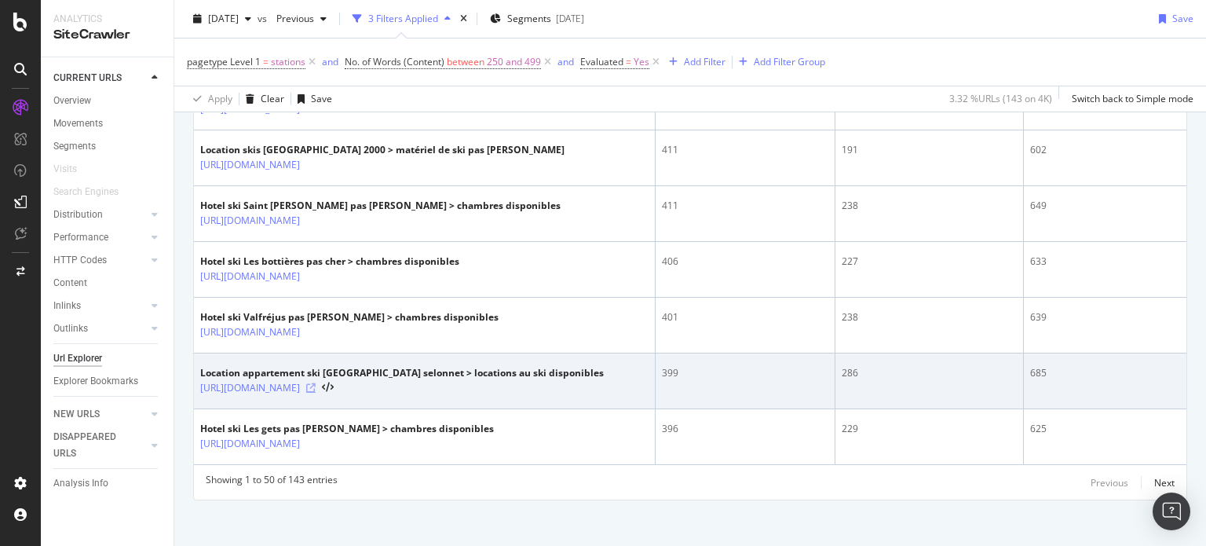
click at [316, 383] on icon at bounding box center [310, 387] width 9 height 9
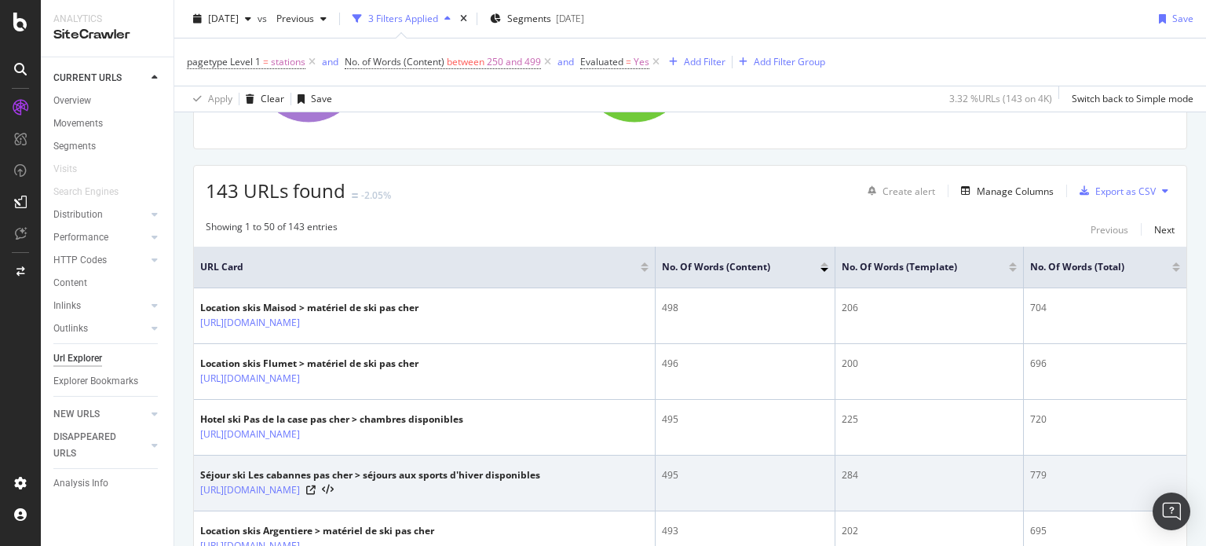
scroll to position [236, 0]
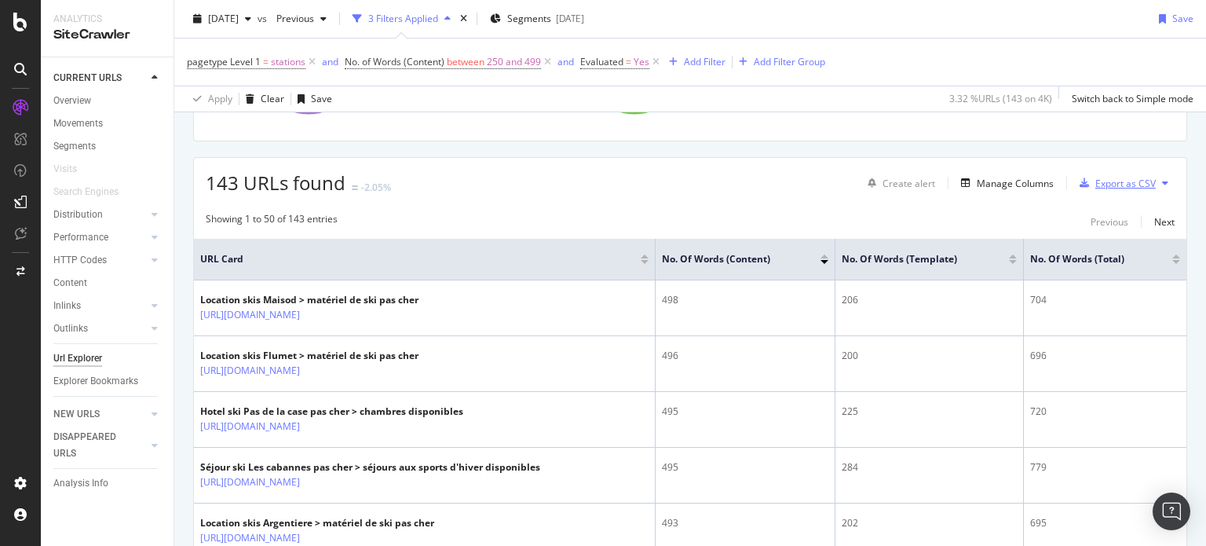
click at [1109, 181] on div "Export as CSV" at bounding box center [1125, 183] width 60 height 13
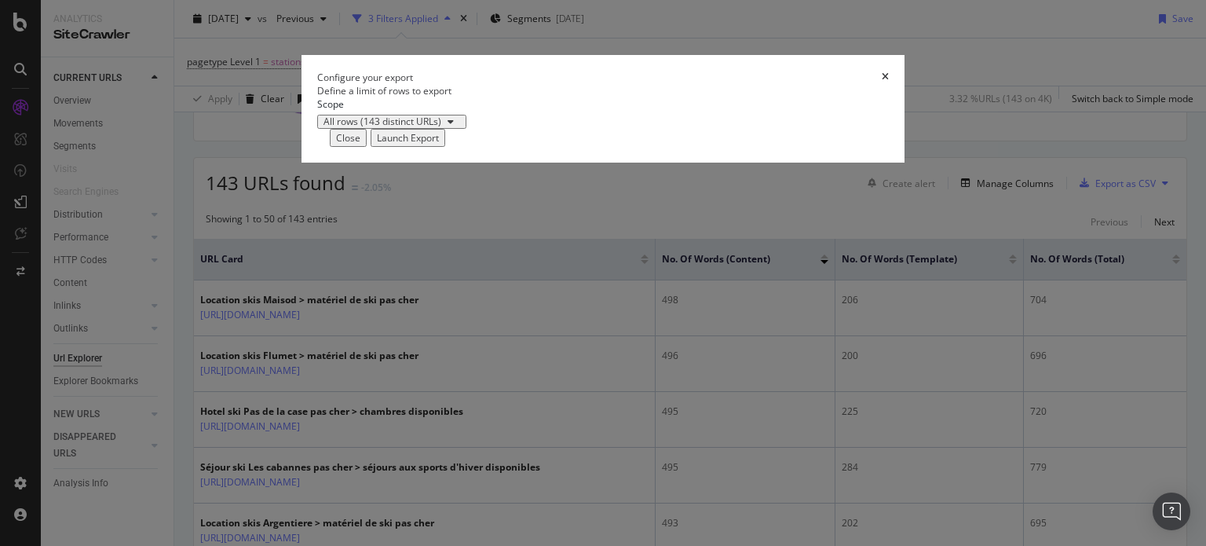
click at [439, 144] on div "Launch Export" at bounding box center [408, 137] width 62 height 13
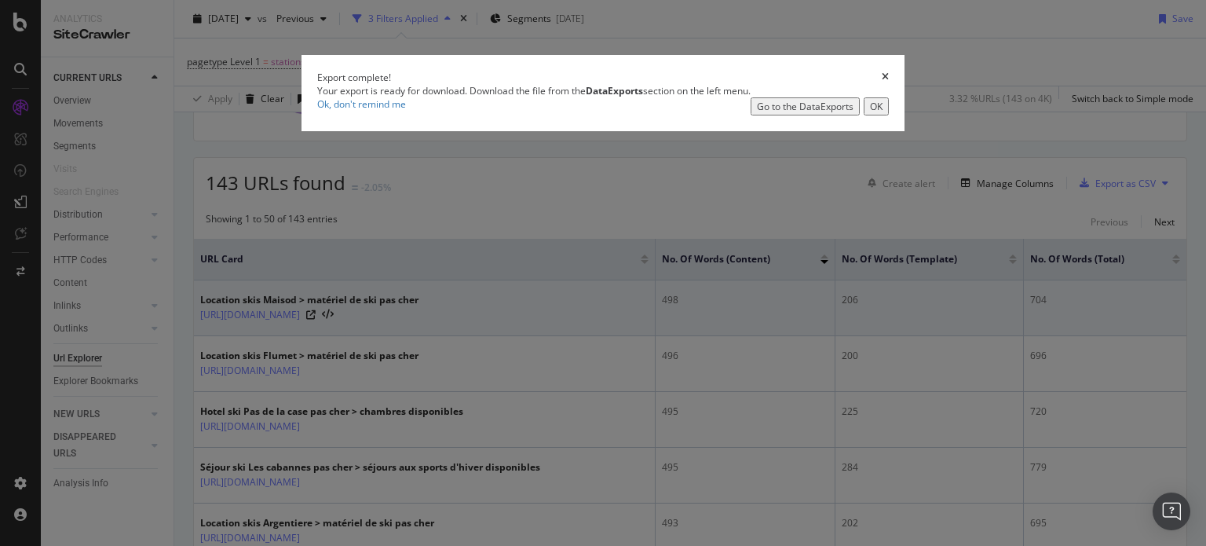
click at [881, 113] on div "OK" at bounding box center [876, 106] width 13 height 13
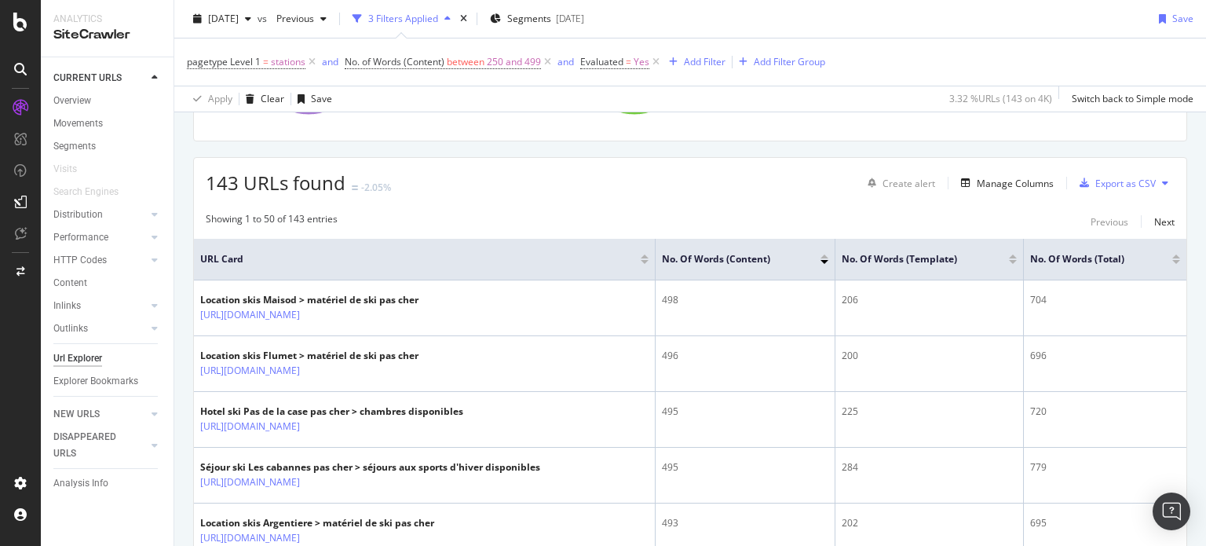
click at [817, 115] on rect "A chart." at bounding box center [689, 60] width 314 height 137
click at [1095, 184] on div "Export as CSV" at bounding box center [1125, 183] width 60 height 13
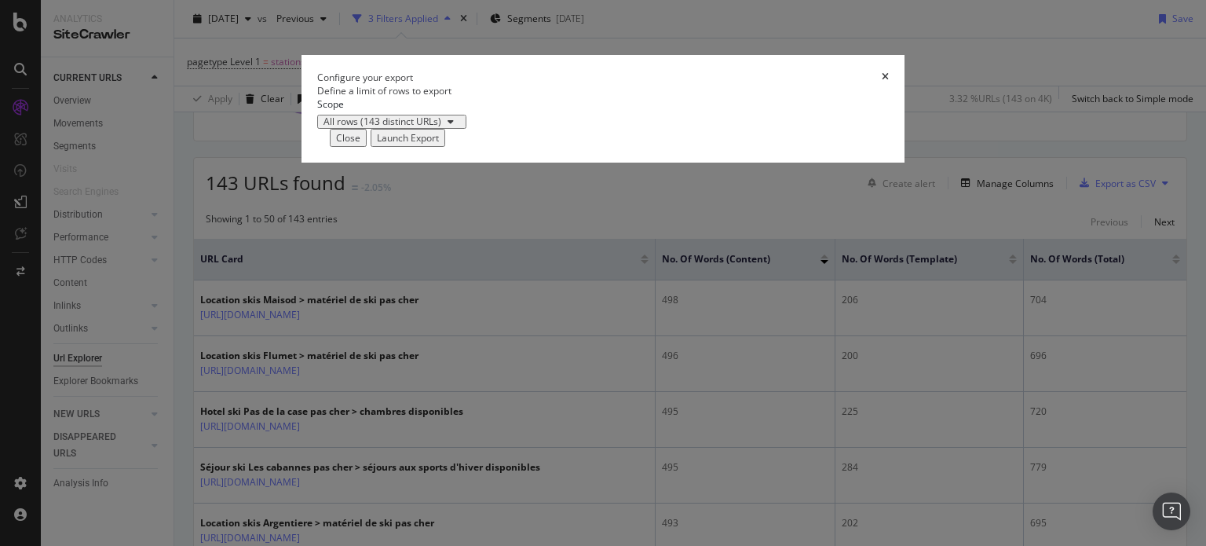
click at [439, 144] on div "Launch Export" at bounding box center [408, 137] width 62 height 13
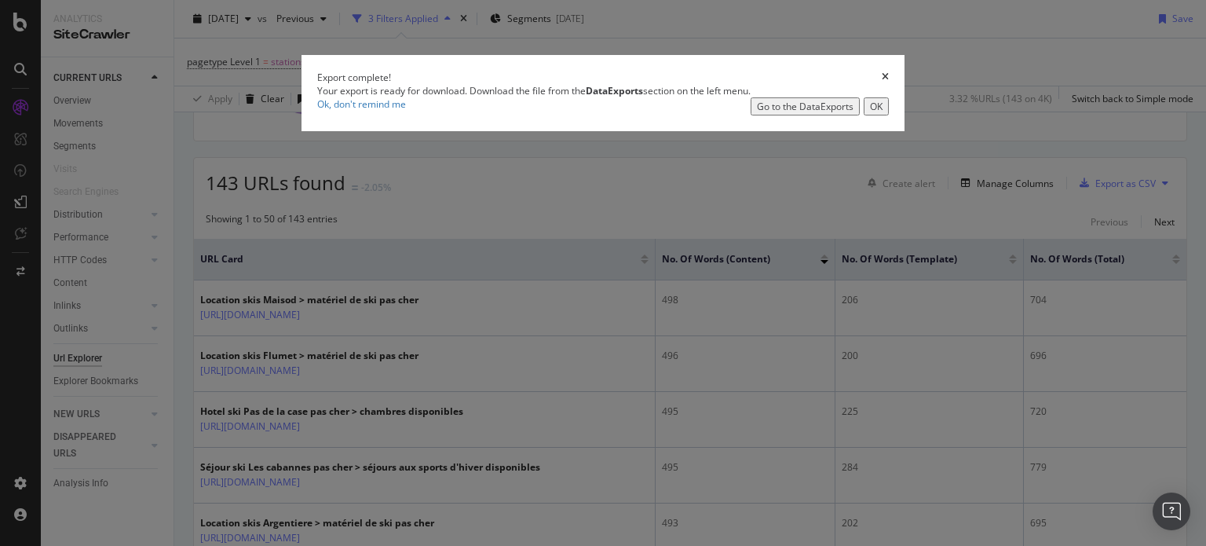
click at [773, 115] on div "Ok, don't remind me Go to the DataExports OK" at bounding box center [603, 106] width 572 height 18
click at [767, 115] on div "Ok, don't remind me Go to the DataExports OK" at bounding box center [603, 106] width 572 height 18
click at [809, 113] on div "Go to the DataExports" at bounding box center [805, 106] width 97 height 13
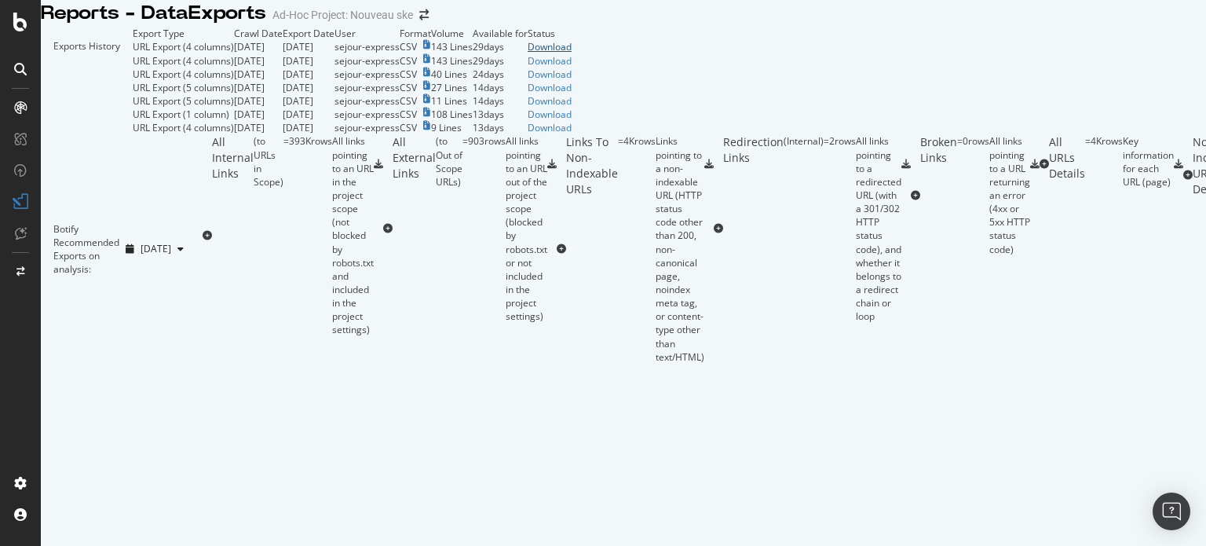
click at [572, 53] on div "Download" at bounding box center [550, 46] width 44 height 13
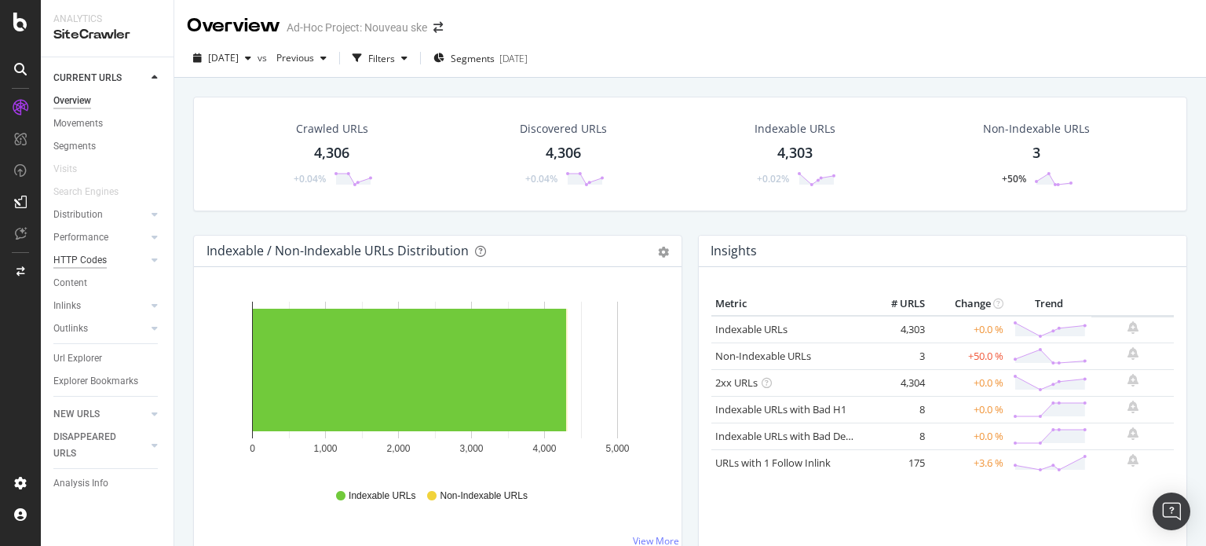
click at [81, 262] on div "HTTP Codes" at bounding box center [79, 260] width 53 height 16
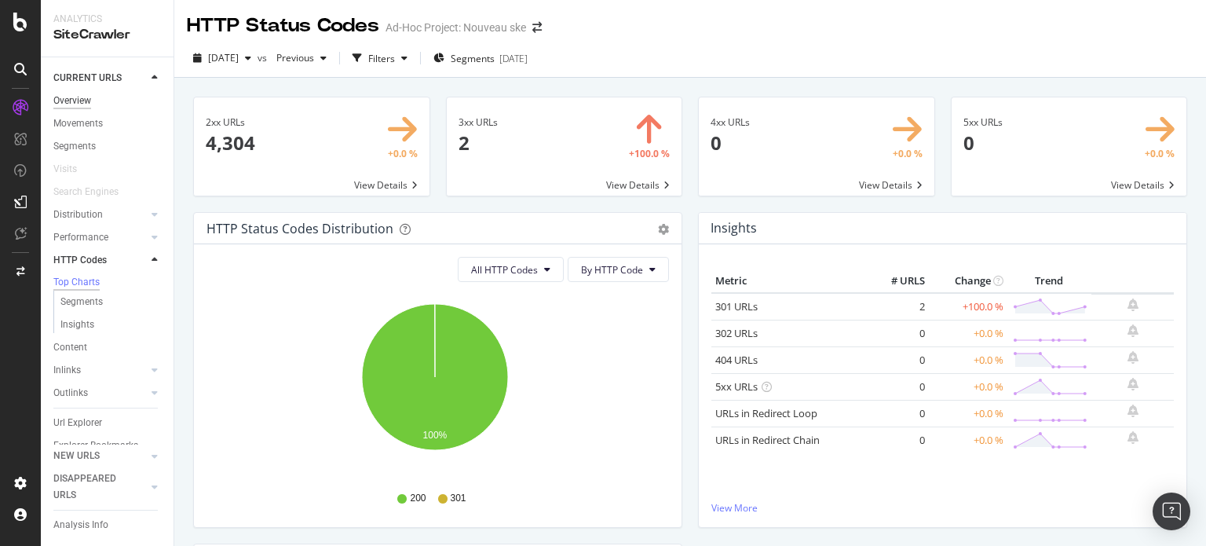
click at [68, 97] on div "Overview" at bounding box center [72, 101] width 38 height 16
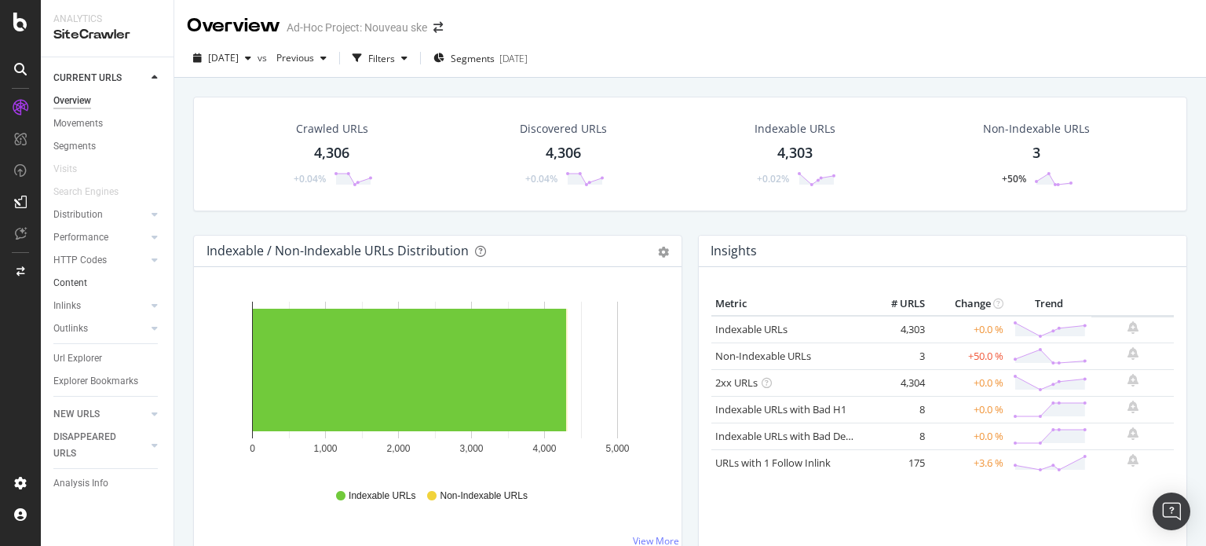
click at [88, 282] on link "Content" at bounding box center [107, 283] width 109 height 16
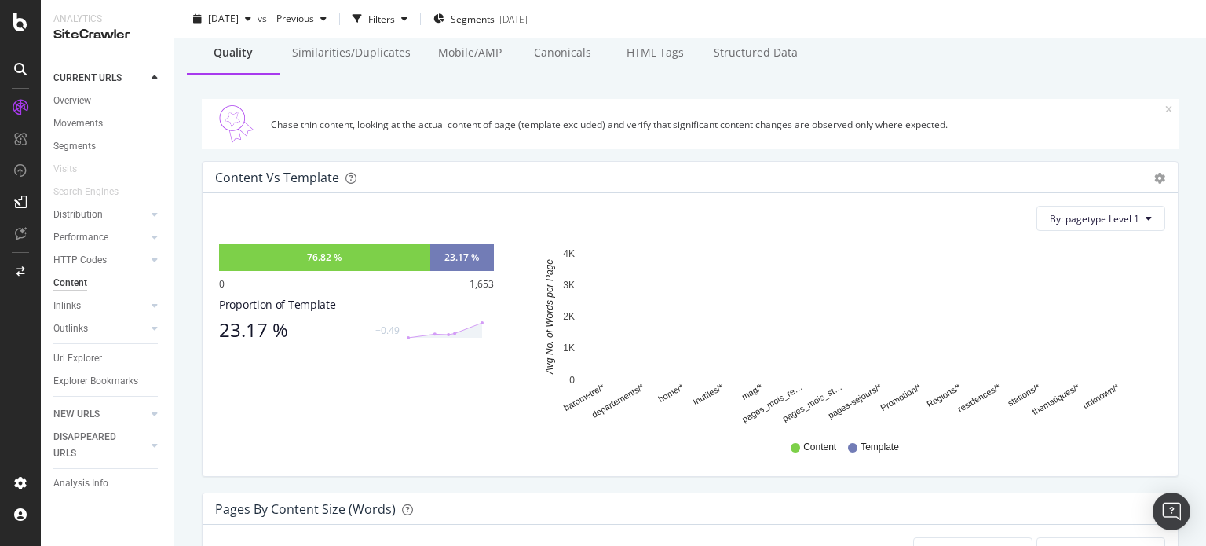
scroll to position [393, 0]
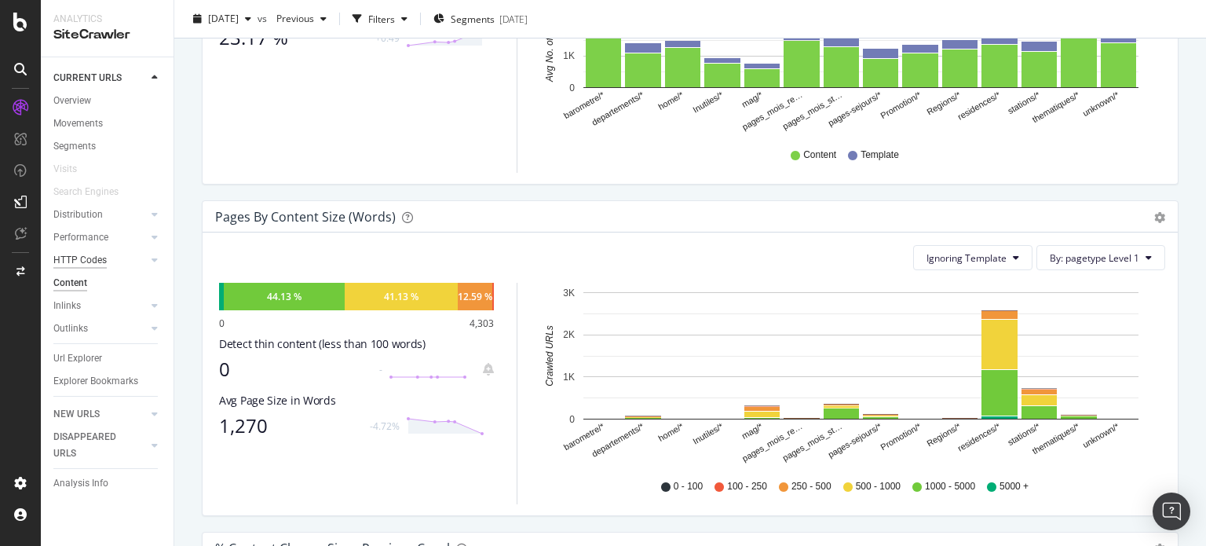
click at [87, 258] on div "HTTP Codes" at bounding box center [79, 260] width 53 height 16
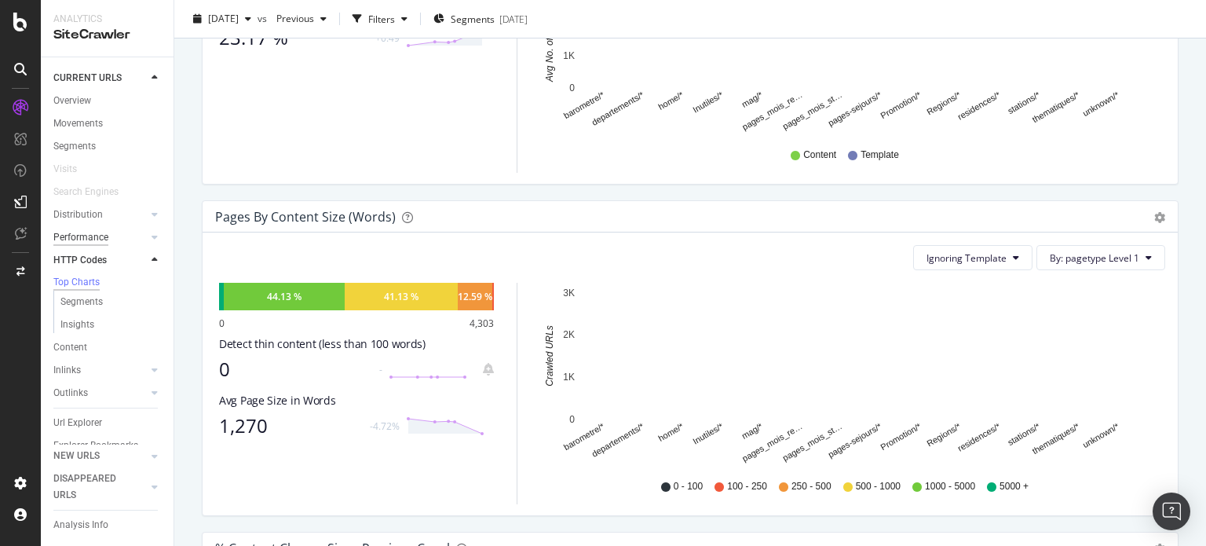
scroll to position [383, 0]
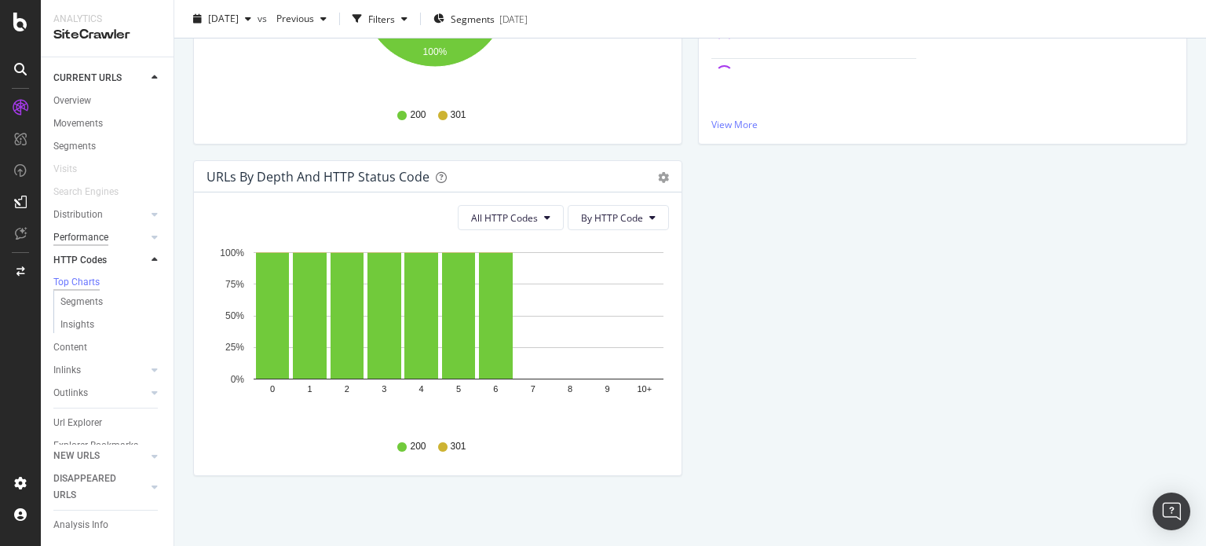
click at [90, 233] on div "Performance" at bounding box center [80, 237] width 55 height 16
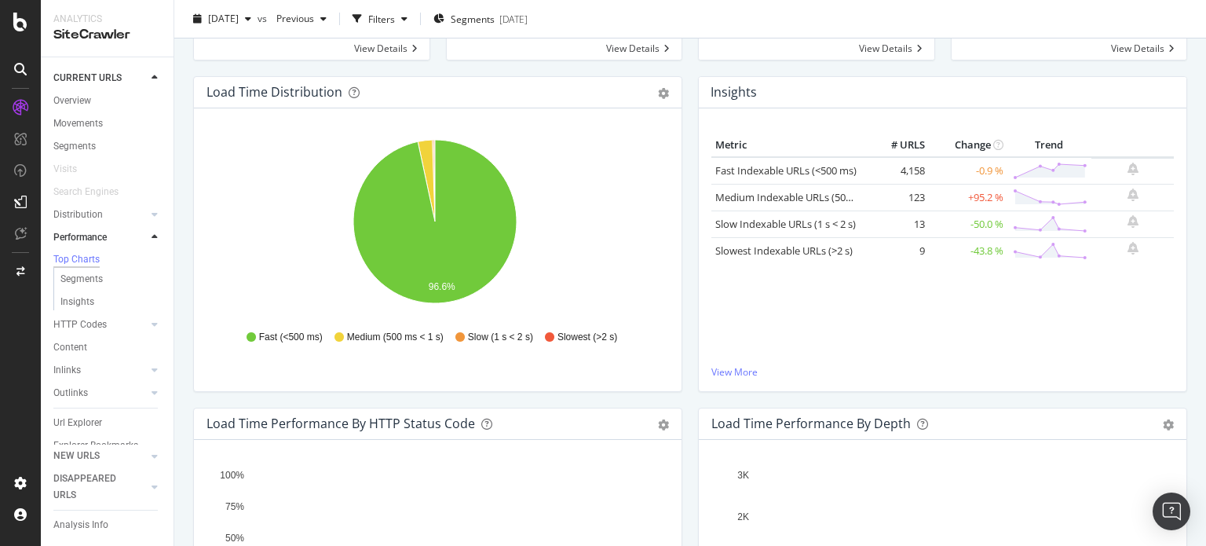
scroll to position [157, 0]
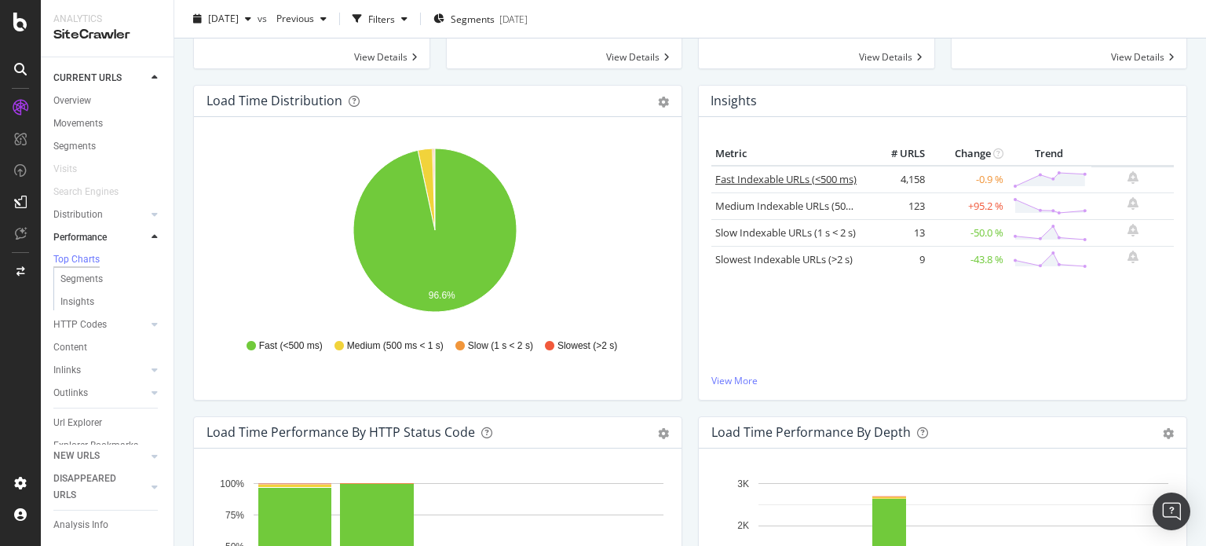
click at [735, 186] on link "Fast Indexable URLs (<500 ms)" at bounding box center [785, 179] width 141 height 14
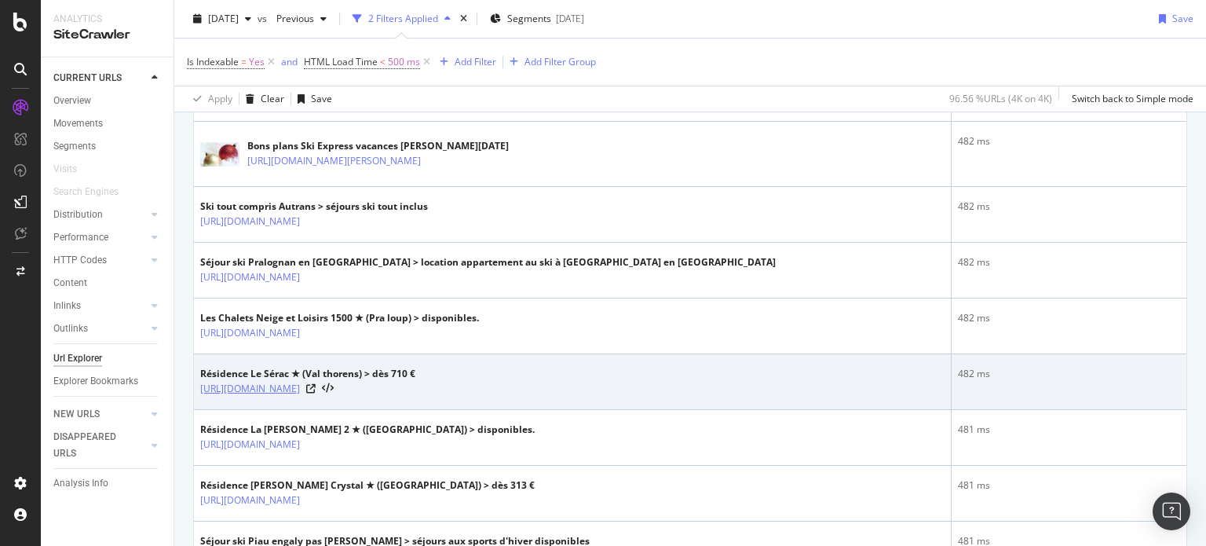
scroll to position [1099, 0]
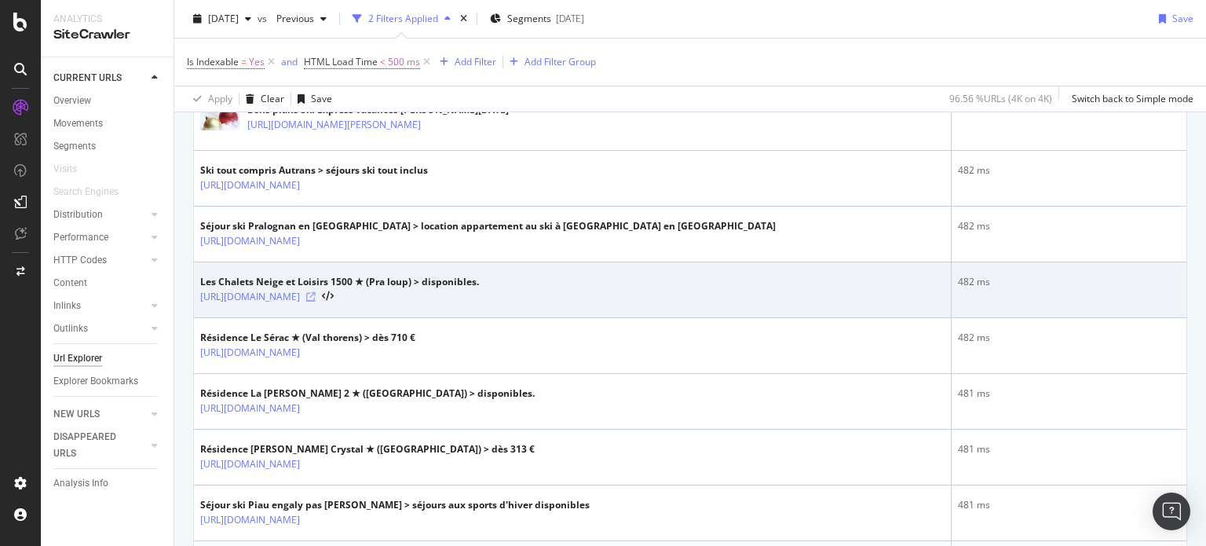
click at [316, 292] on icon at bounding box center [310, 296] width 9 height 9
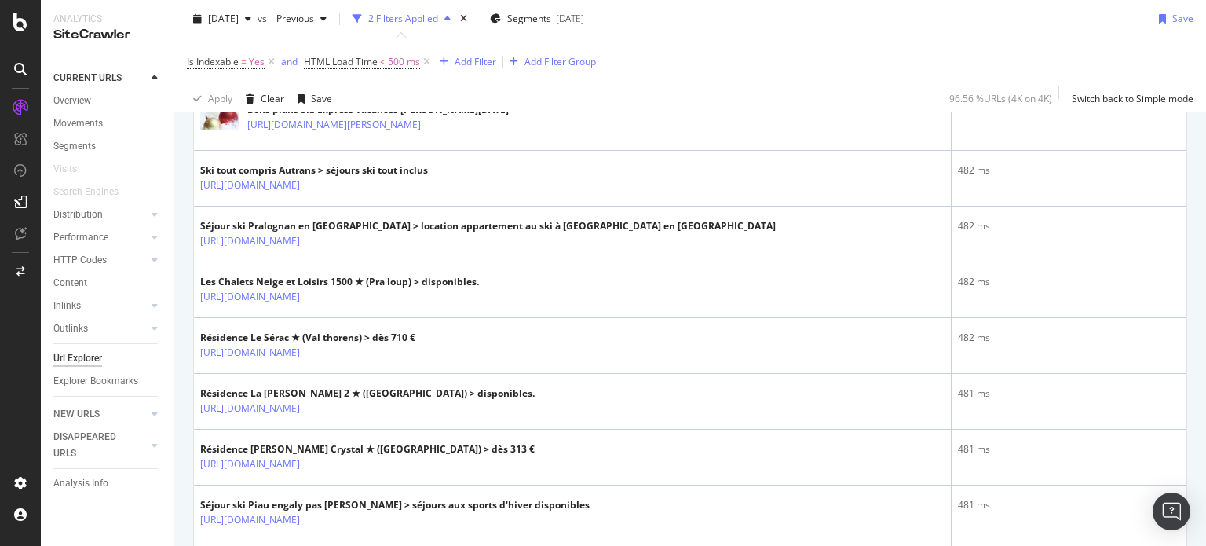
click at [18, 21] on icon at bounding box center [20, 22] width 14 height 19
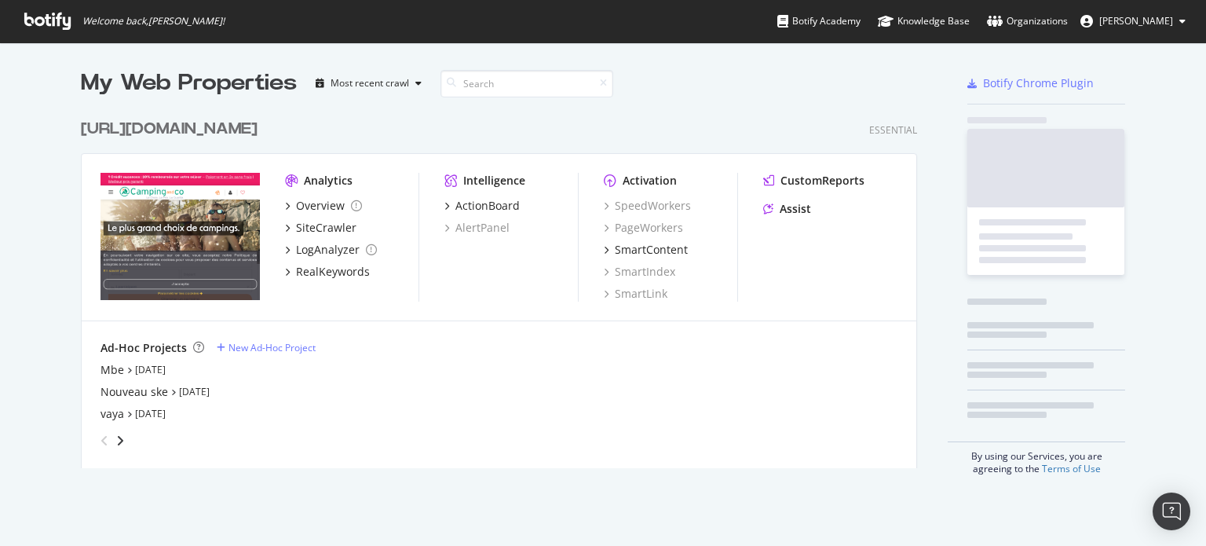
scroll to position [534, 1182]
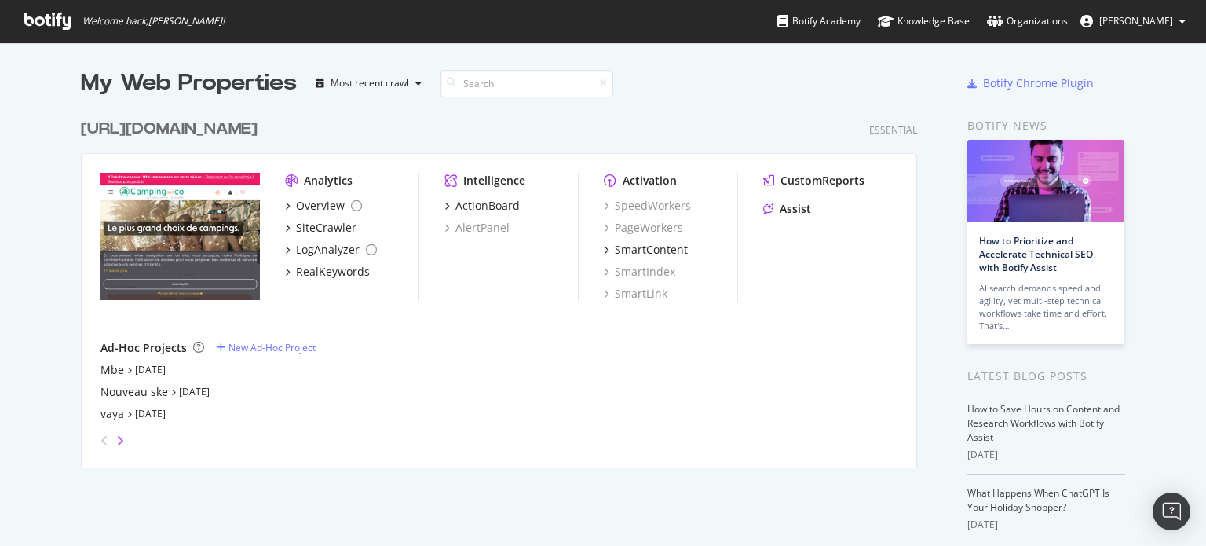
click at [116, 435] on icon "angle-right" at bounding box center [120, 440] width 8 height 13
click at [100, 408] on div "cve" at bounding box center [108, 414] width 17 height 16
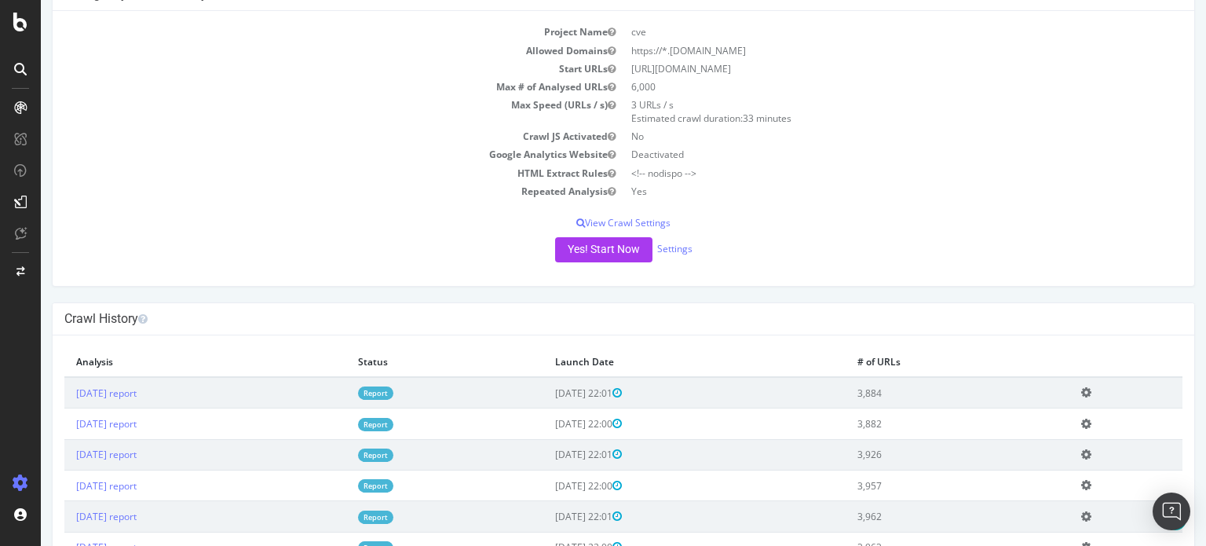
scroll to position [314, 0]
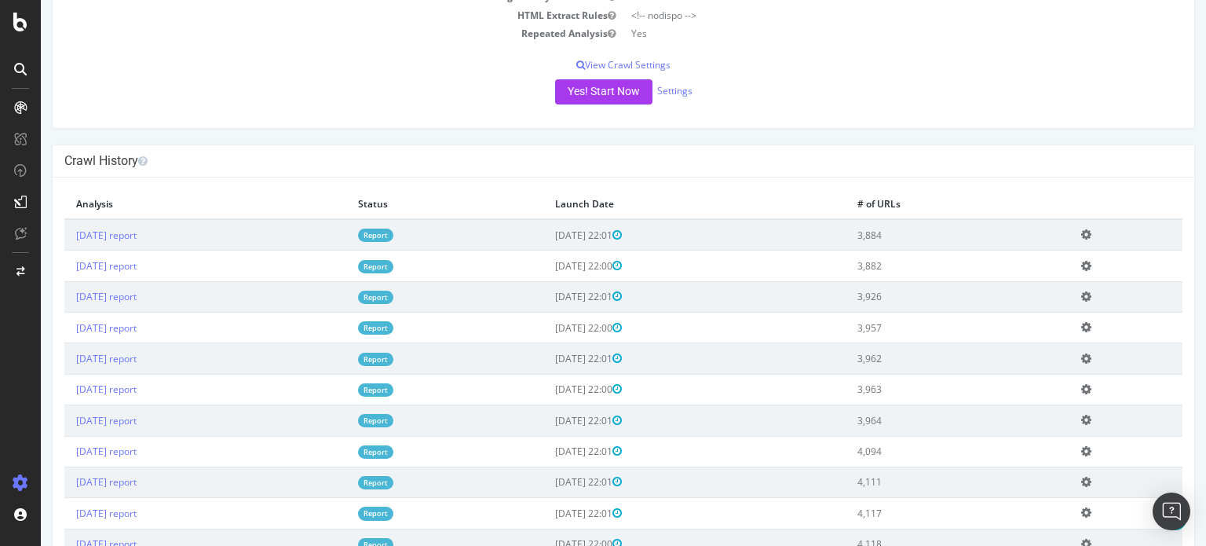
click at [393, 231] on link "Report" at bounding box center [375, 234] width 35 height 13
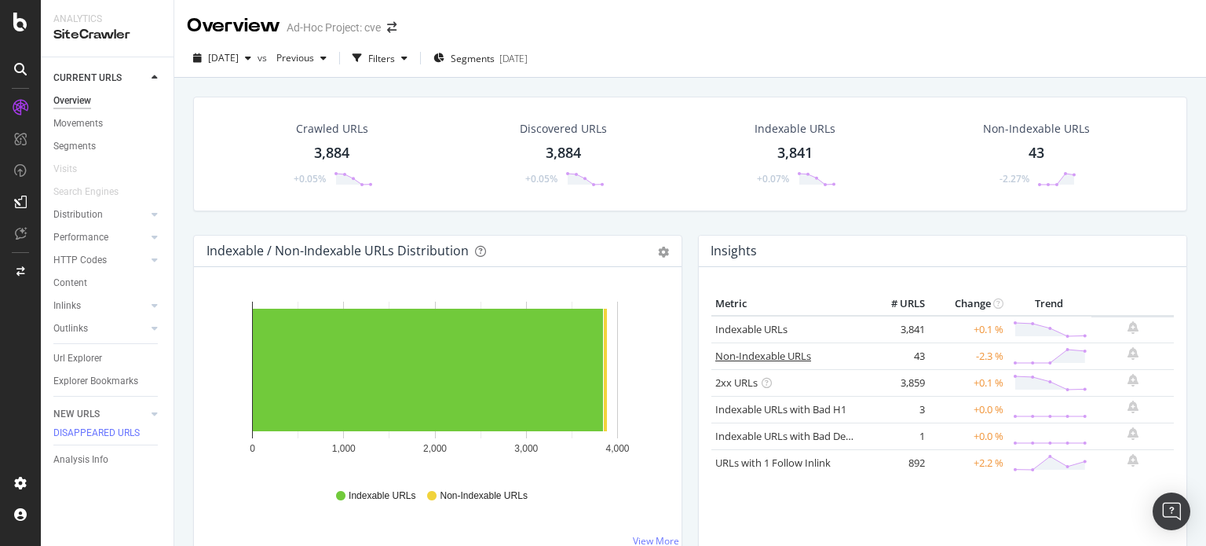
click at [724, 355] on link "Non-Indexable URLs" at bounding box center [763, 356] width 96 height 14
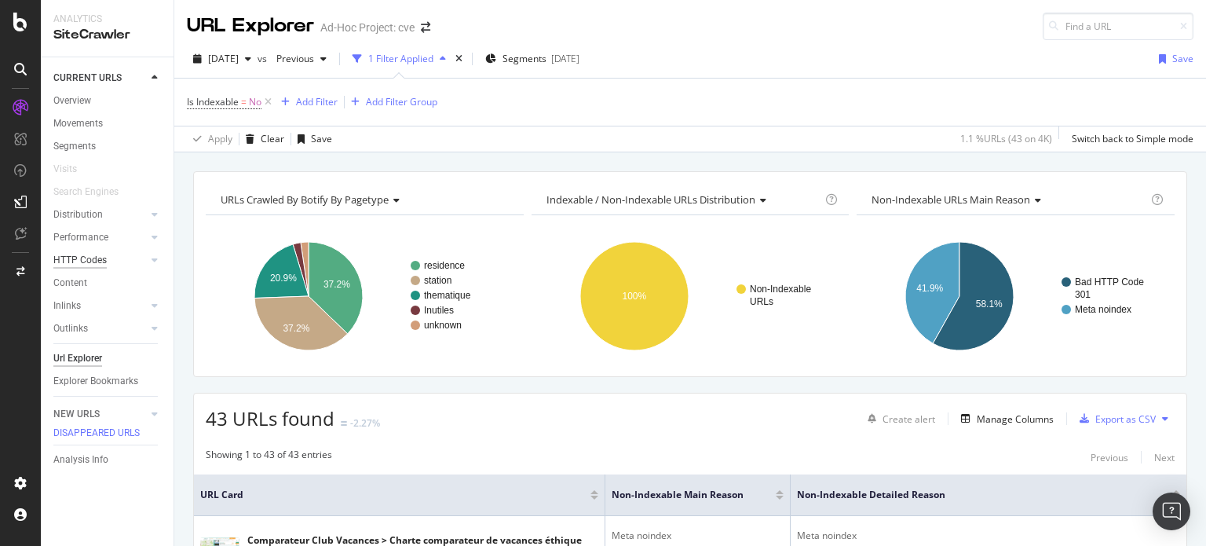
click at [75, 254] on div "HTTP Codes" at bounding box center [79, 260] width 53 height 16
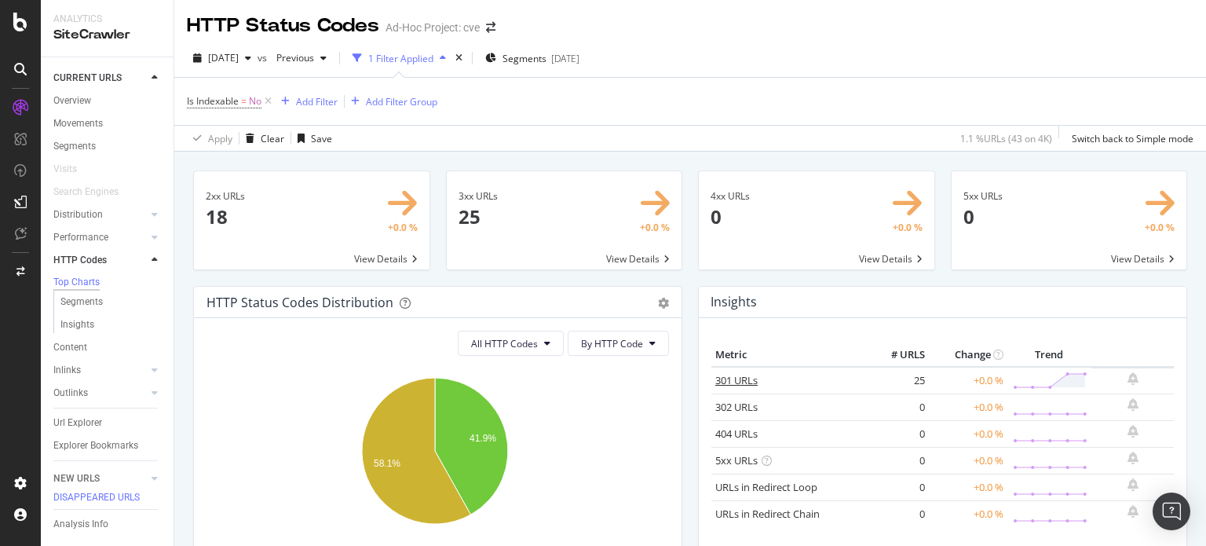
click at [729, 373] on link "301 URLs" at bounding box center [736, 380] width 42 height 14
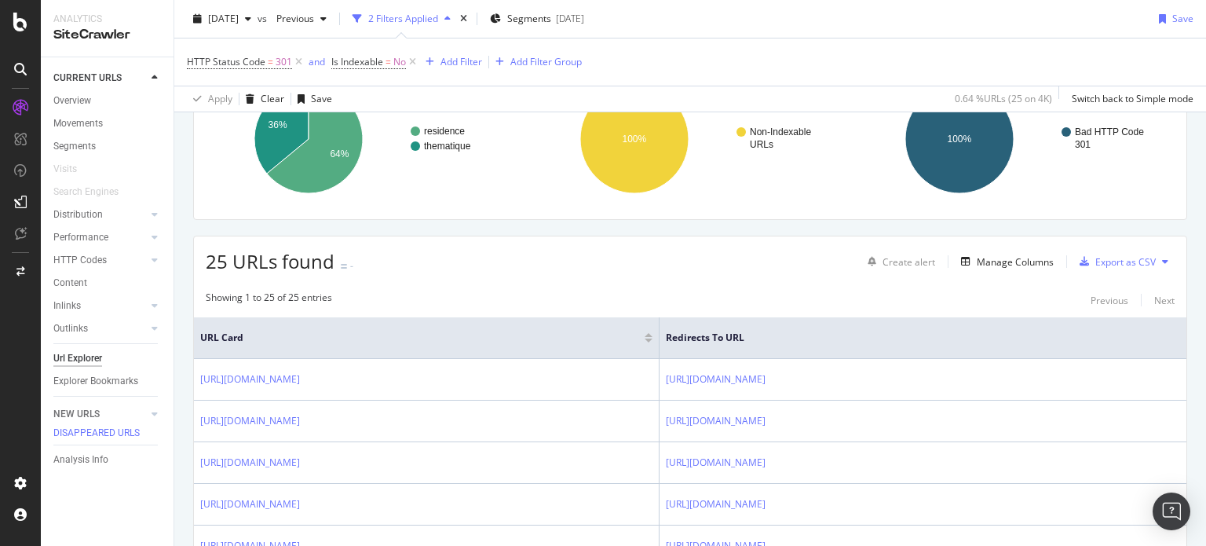
scroll to position [79, 0]
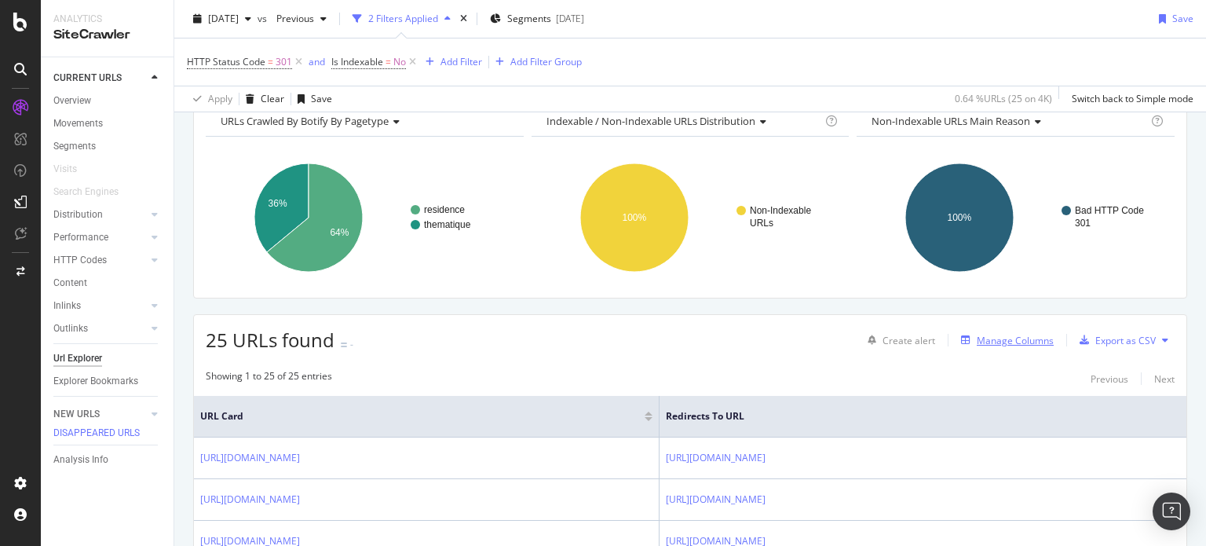
click at [1003, 337] on div "Manage Columns" at bounding box center [1015, 340] width 77 height 13
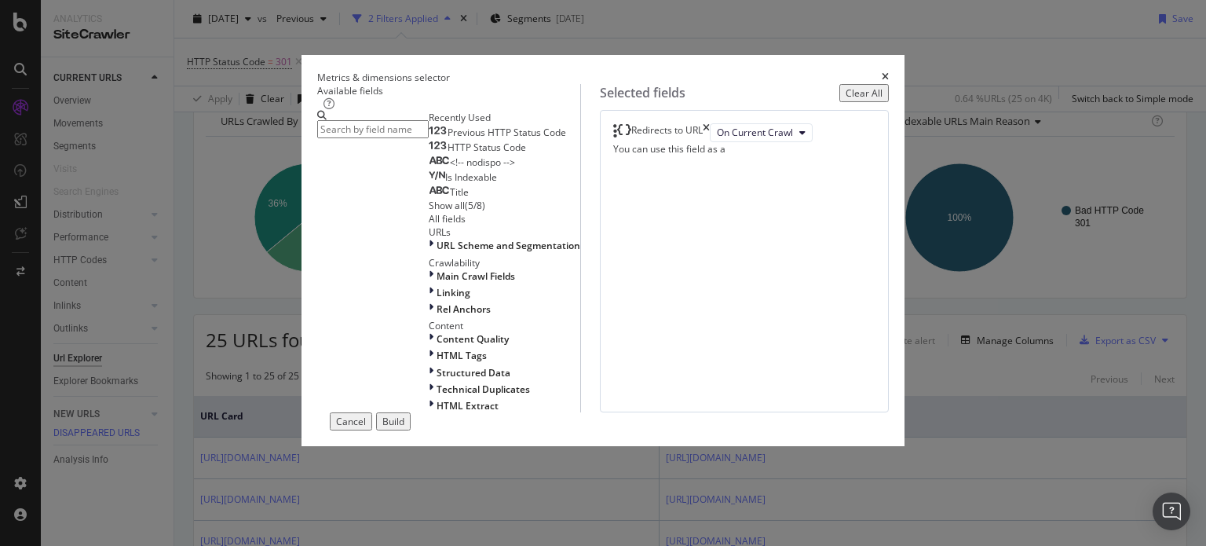
click at [326, 137] on input "modal" at bounding box center [372, 129] width 111 height 18
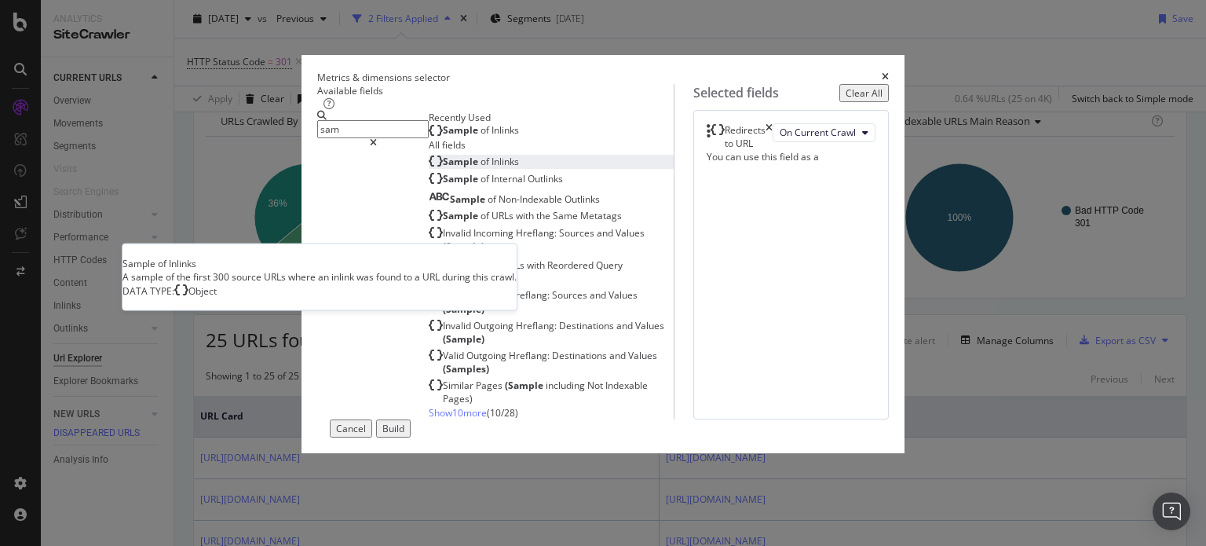
type input "sam"
click at [443, 168] on span "Sample" at bounding box center [462, 161] width 38 height 13
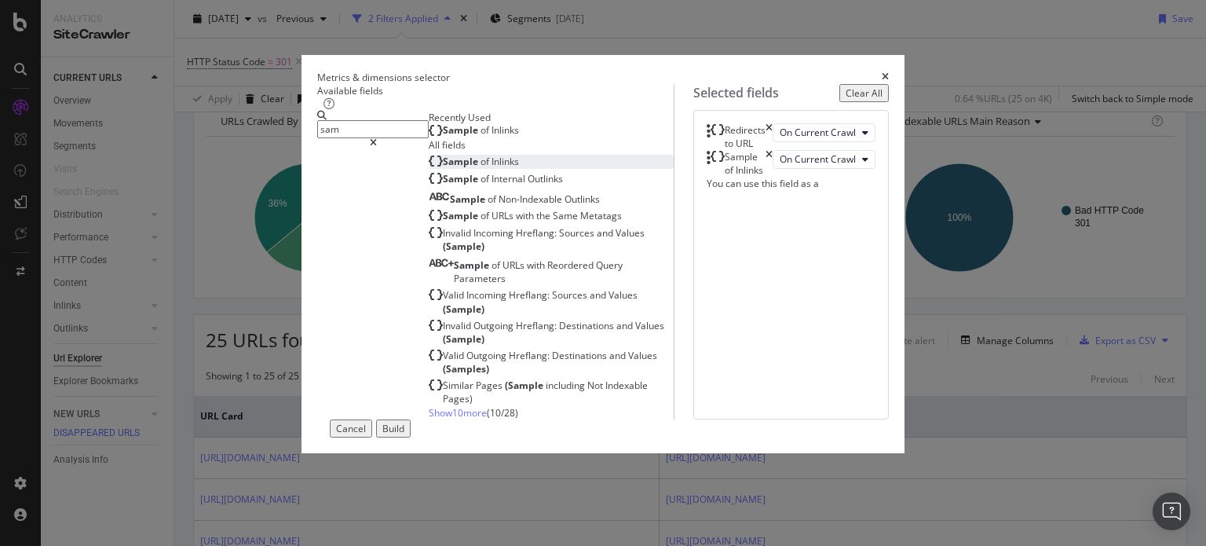
click at [404, 435] on div "Build" at bounding box center [393, 428] width 22 height 13
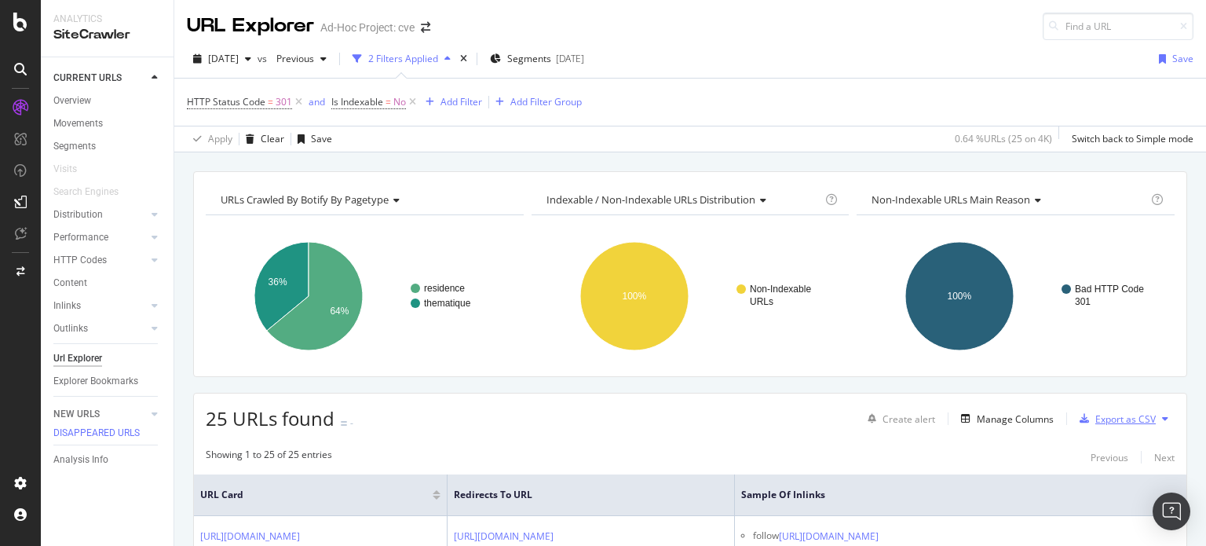
click at [1105, 415] on div "Export as CSV" at bounding box center [1125, 418] width 60 height 13
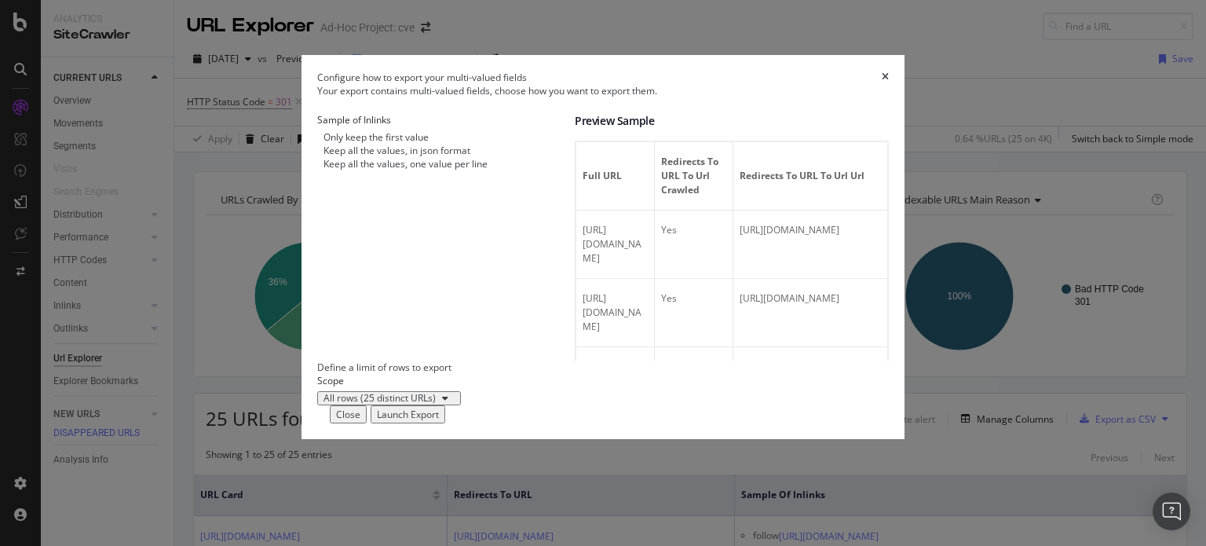
click at [439, 421] on div "Launch Export" at bounding box center [408, 413] width 62 height 13
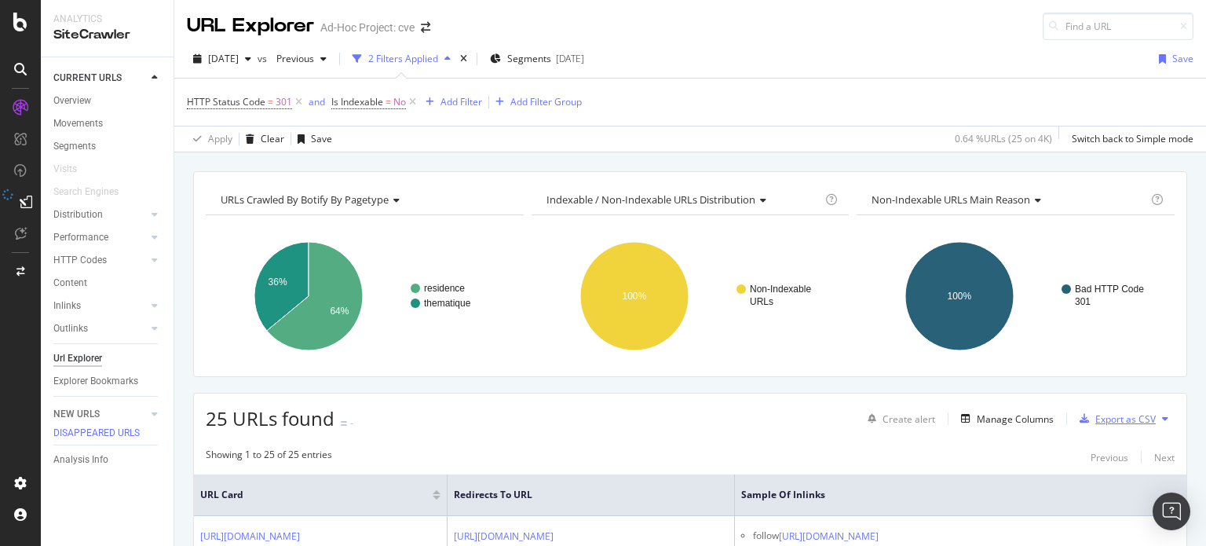
scroll to position [157, 0]
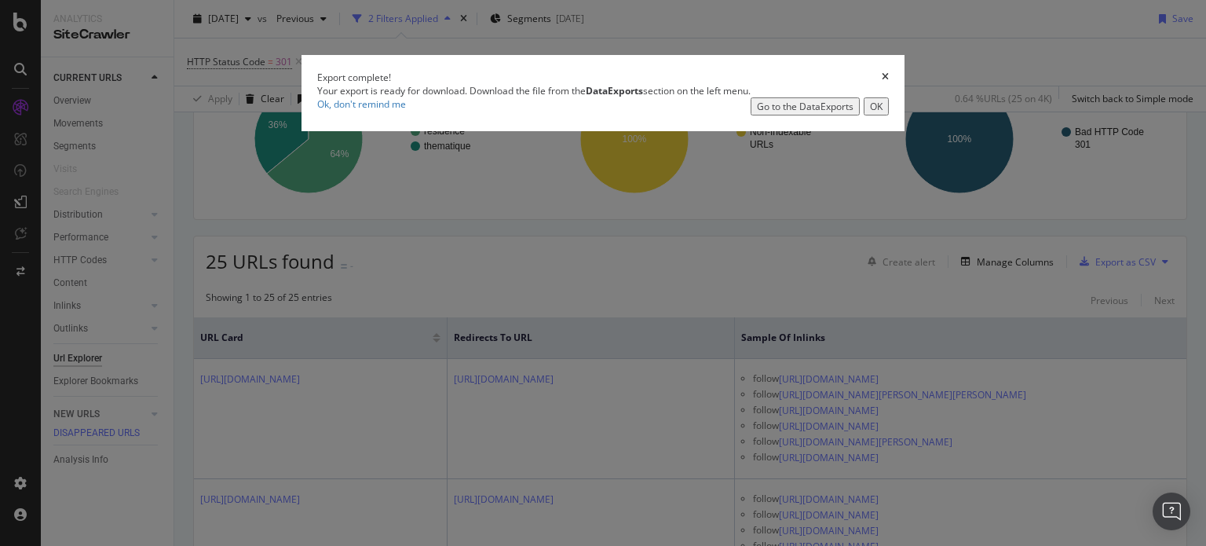
click at [889, 82] on icon "times" at bounding box center [885, 76] width 7 height 9
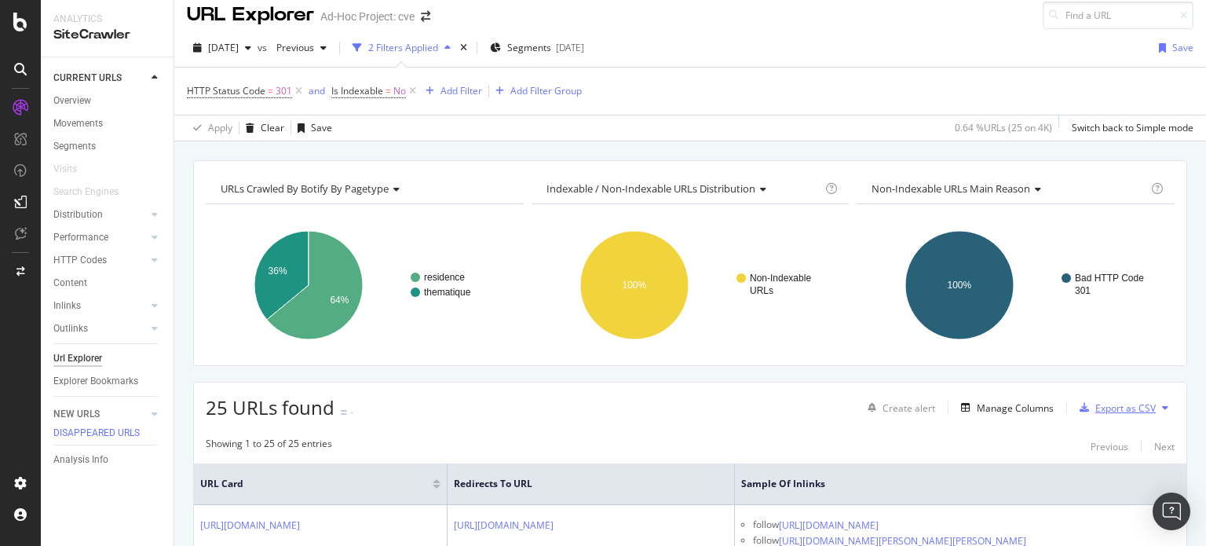
scroll to position [0, 0]
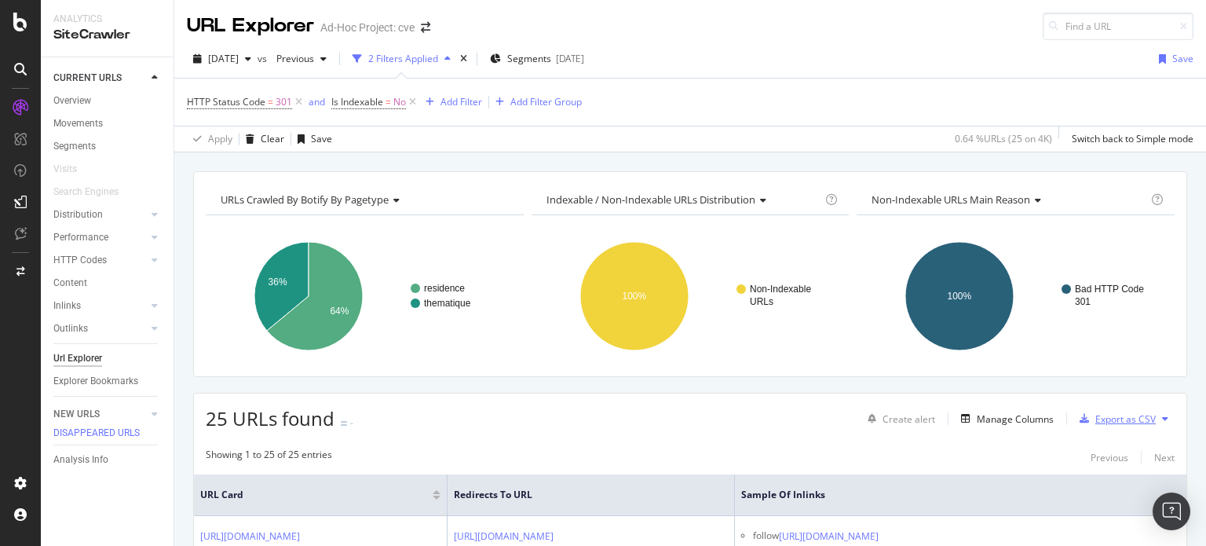
click at [1110, 416] on div "Export as CSV" at bounding box center [1125, 418] width 60 height 13
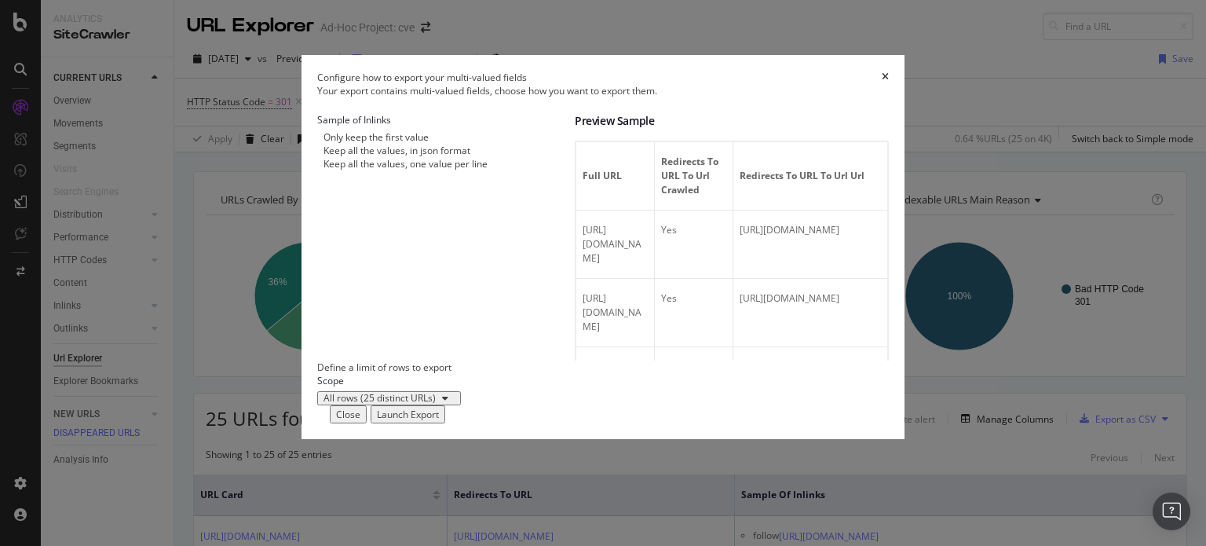
click at [439, 421] on div "Launch Export" at bounding box center [408, 413] width 62 height 13
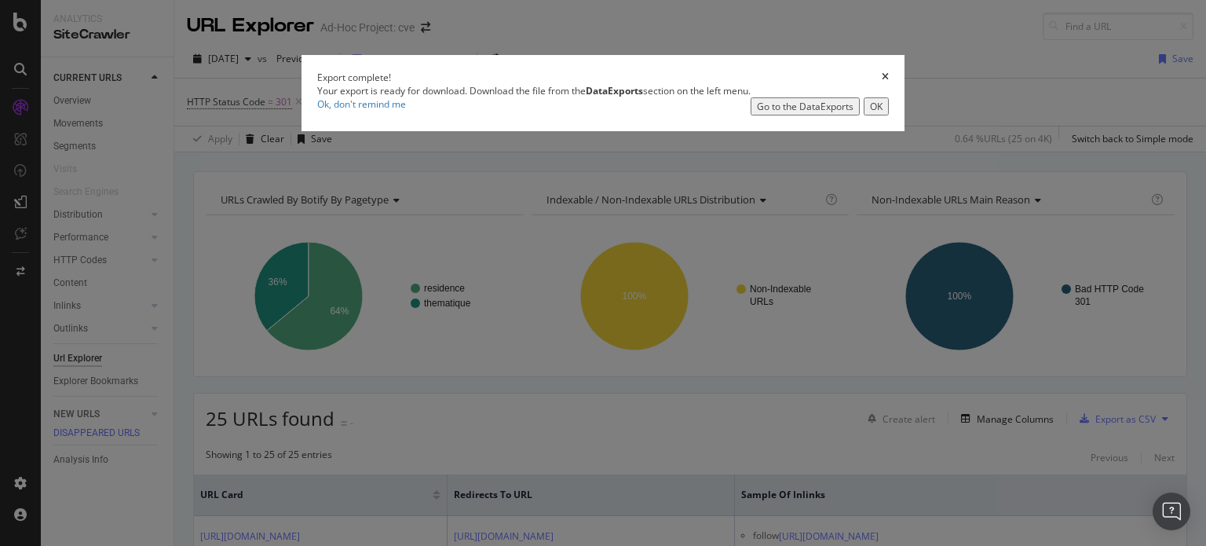
click at [879, 113] on div "OK" at bounding box center [876, 106] width 13 height 13
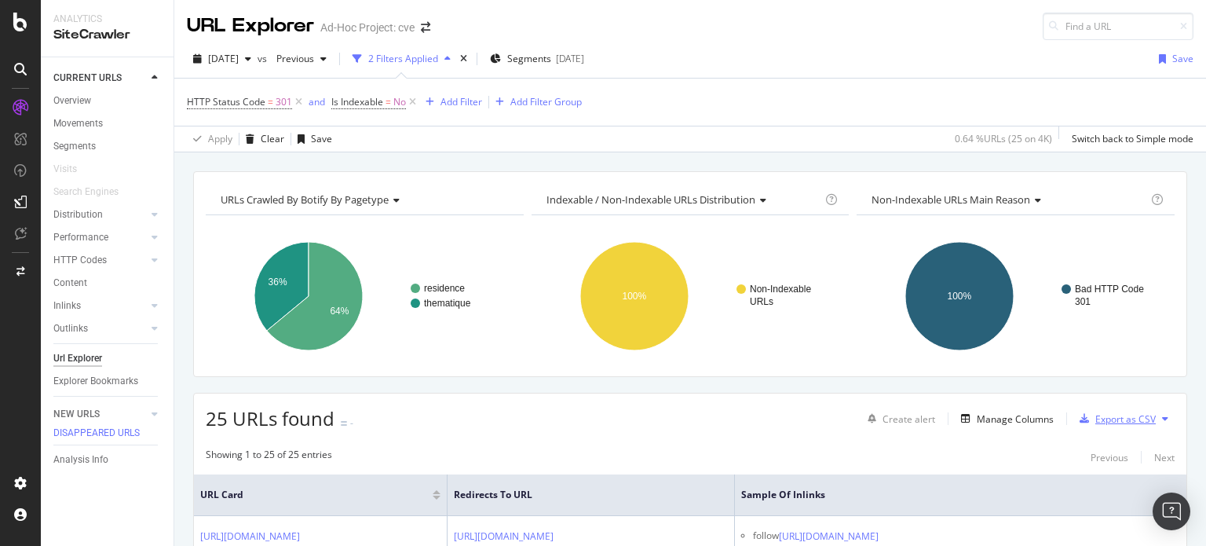
click at [1104, 415] on div "Export as CSV" at bounding box center [1125, 418] width 60 height 13
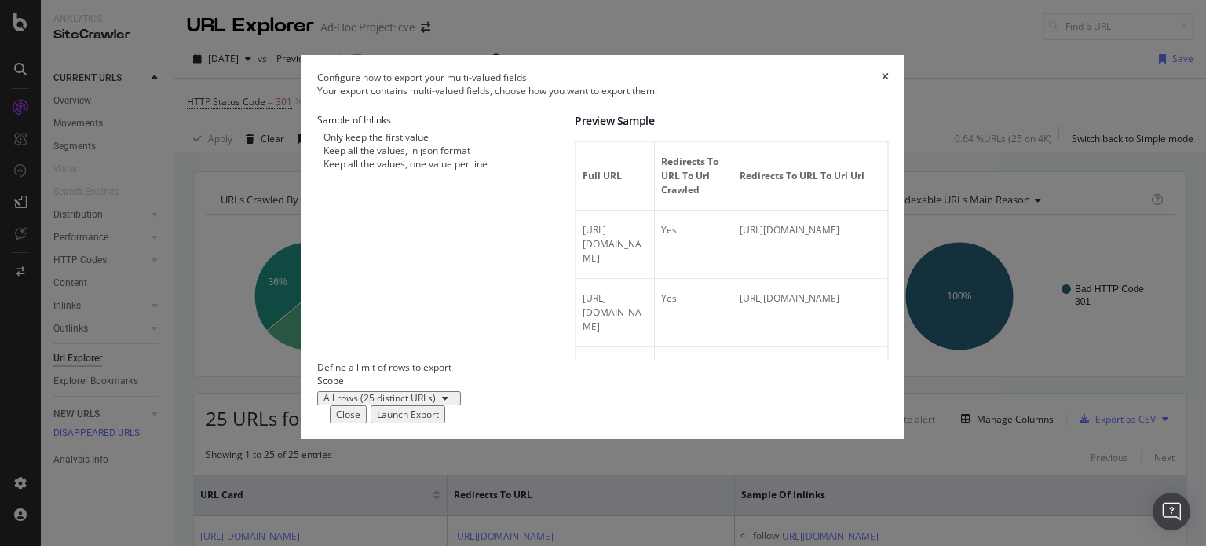
click at [439, 421] on div "Launch Export" at bounding box center [408, 413] width 62 height 13
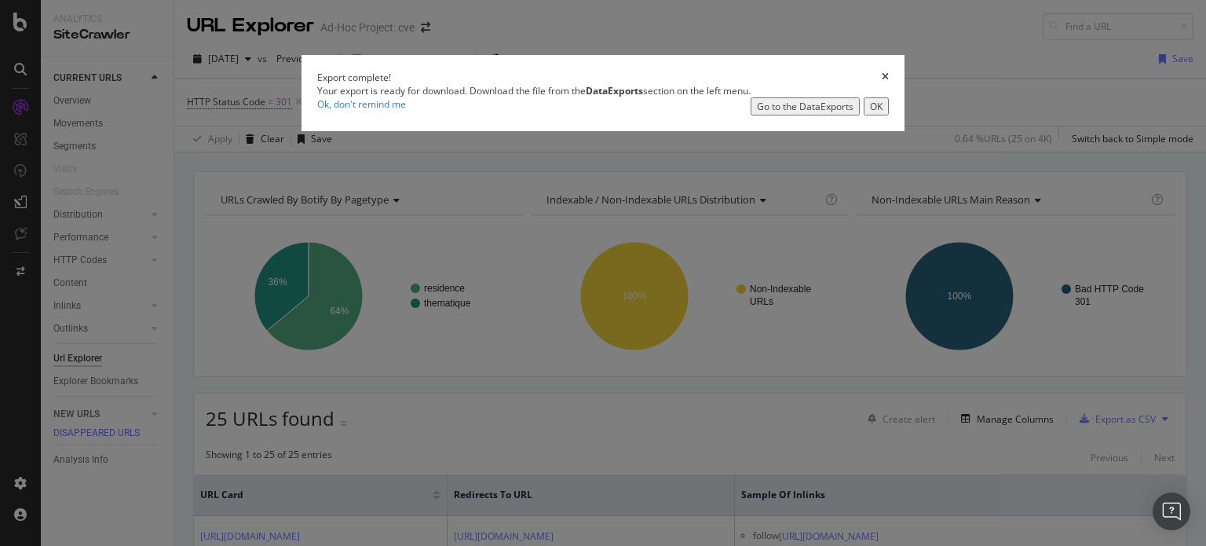
click at [769, 113] on div "Go to the DataExports" at bounding box center [805, 106] width 97 height 13
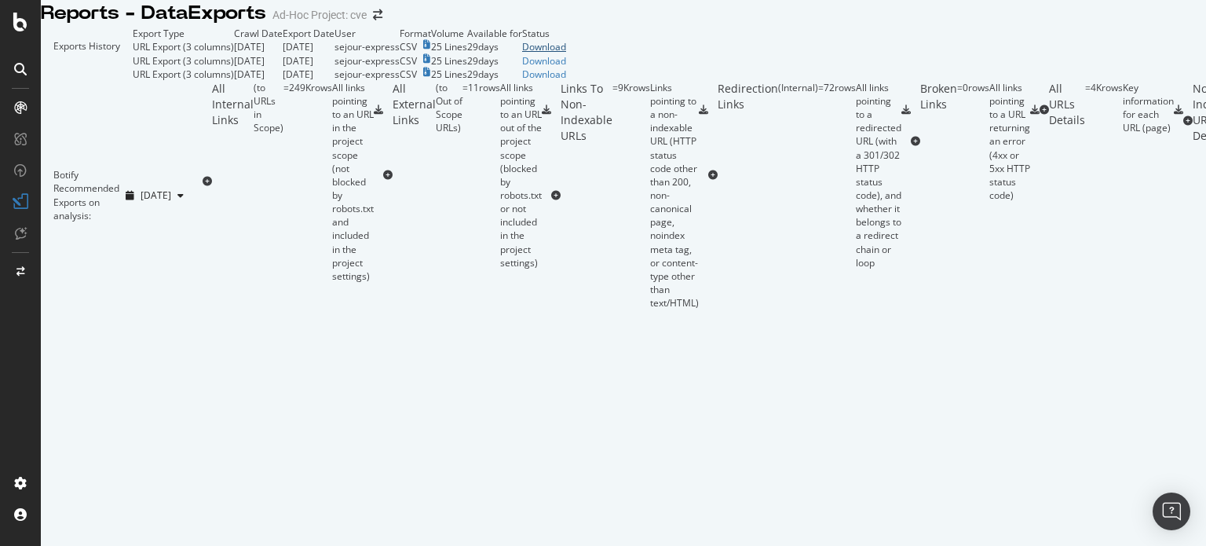
click at [566, 53] on div "Download" at bounding box center [544, 46] width 44 height 13
click at [20, 21] on icon at bounding box center [20, 22] width 14 height 19
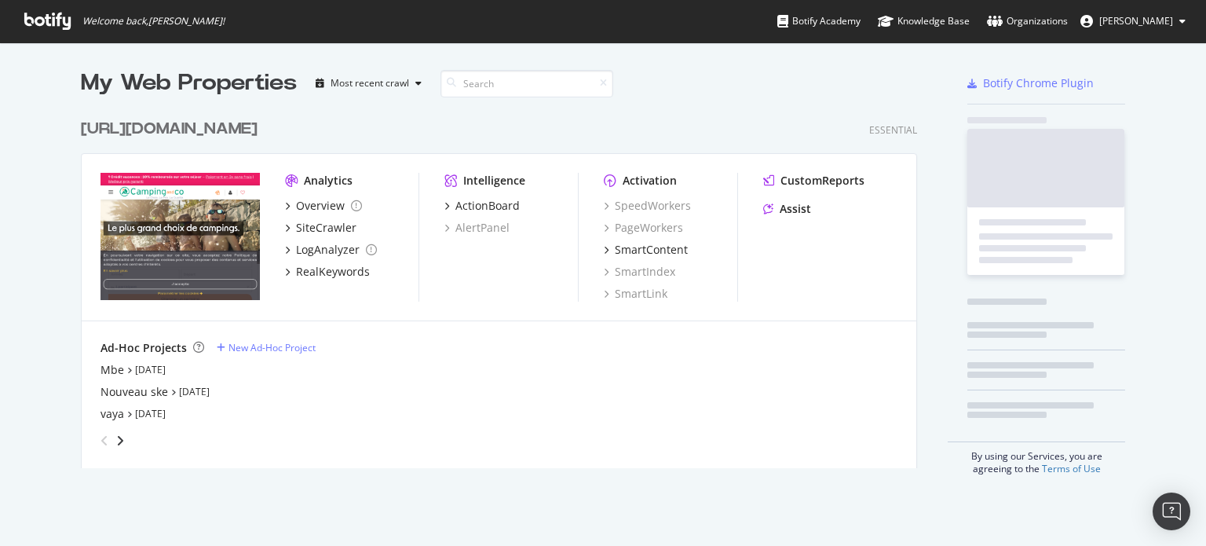
scroll to position [534, 1182]
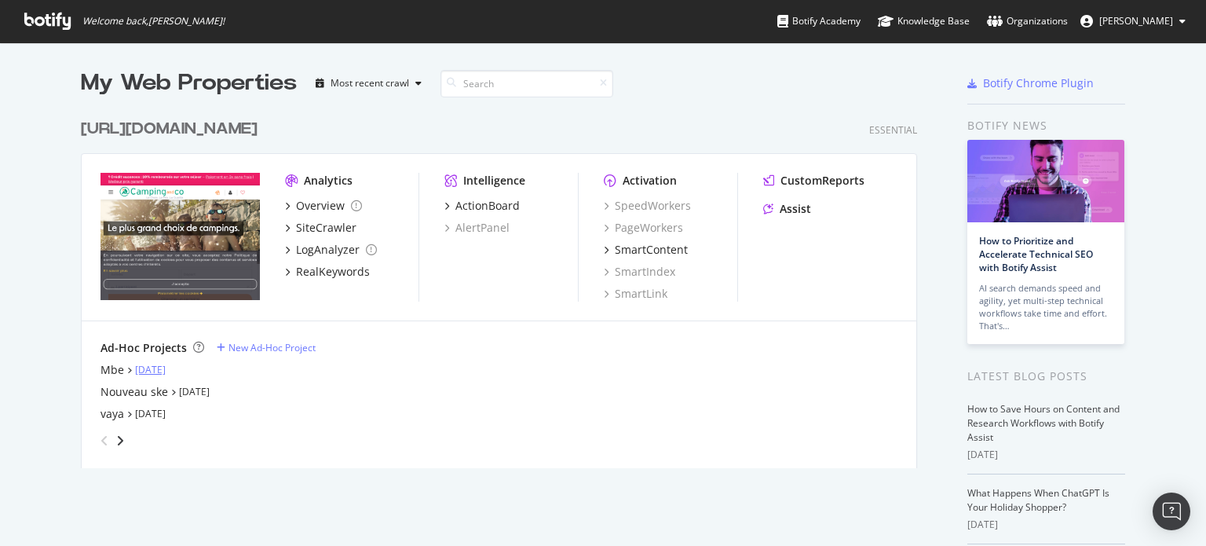
click at [157, 366] on link "[DATE]" at bounding box center [150, 369] width 31 height 13
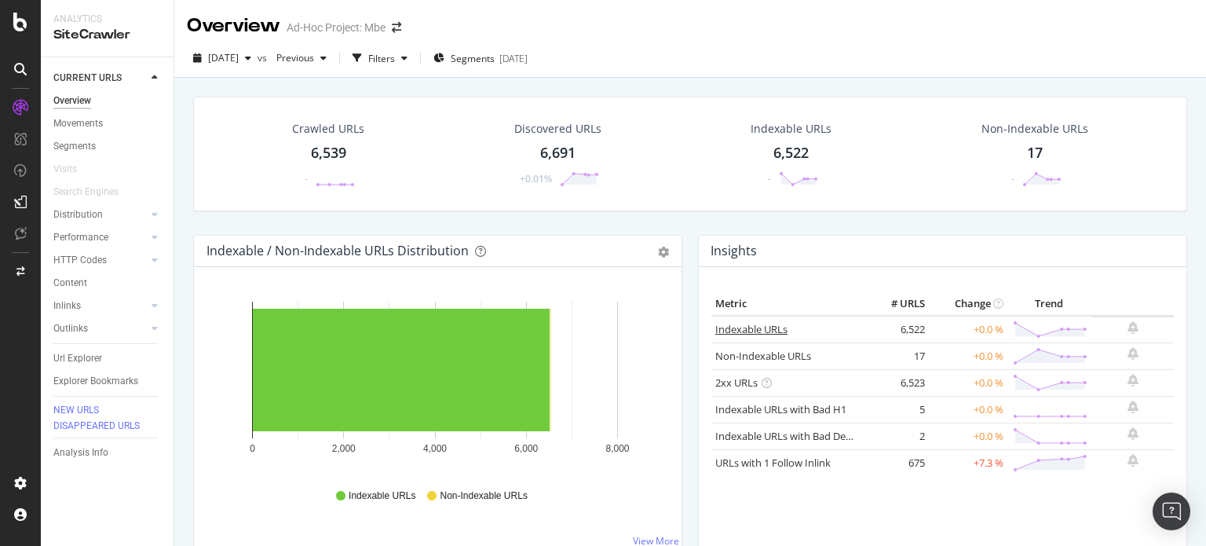
click at [744, 325] on link "Indexable URLs" at bounding box center [751, 329] width 72 height 14
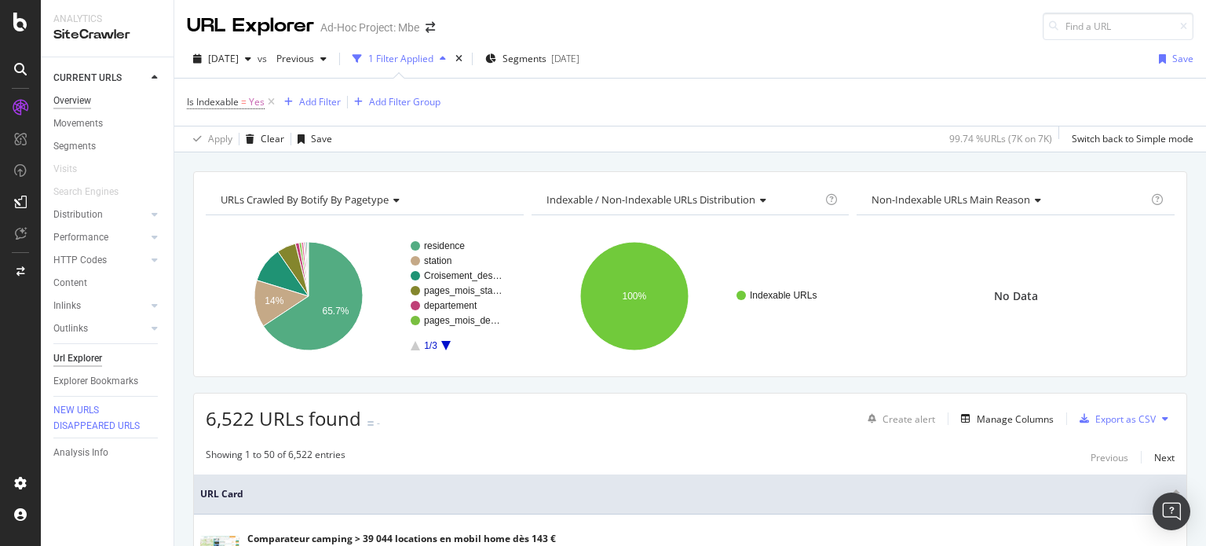
click at [75, 97] on div "Overview" at bounding box center [72, 101] width 38 height 16
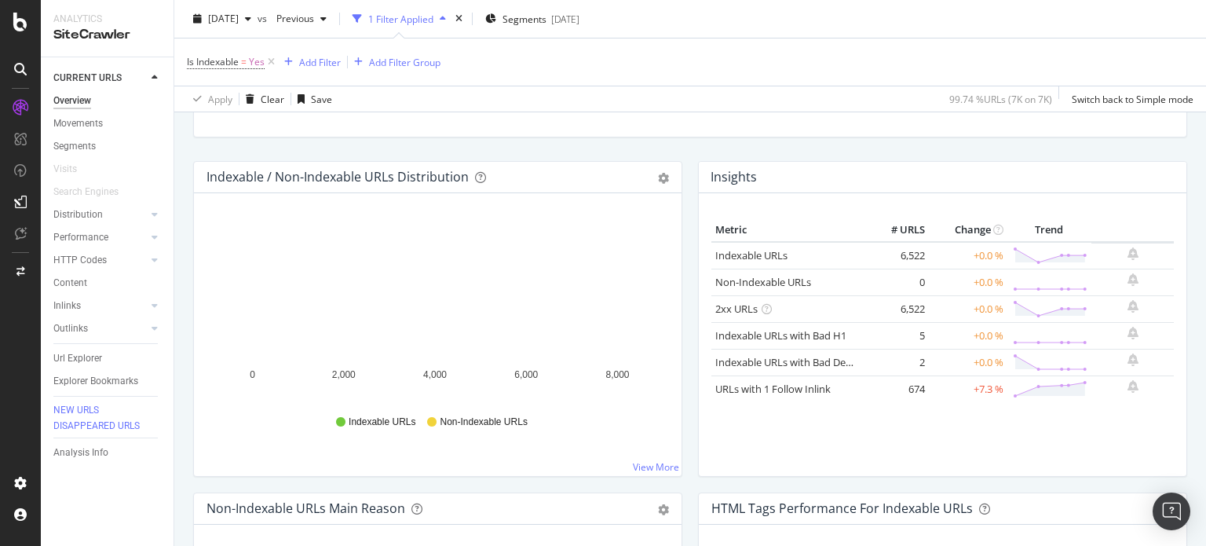
scroll to position [157, 0]
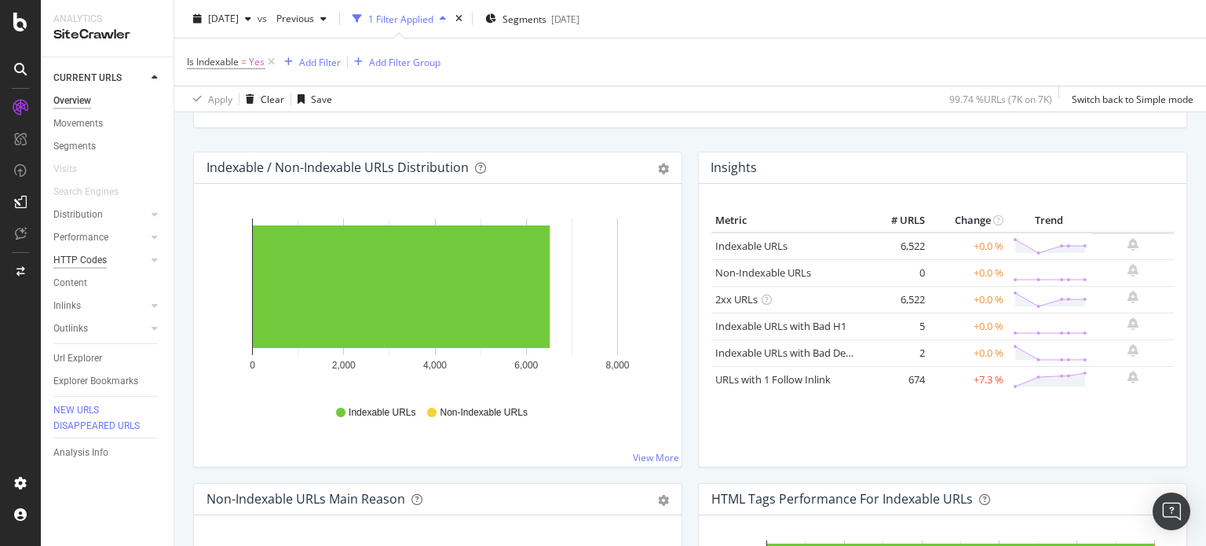
click at [90, 257] on div "HTTP Codes" at bounding box center [79, 260] width 53 height 16
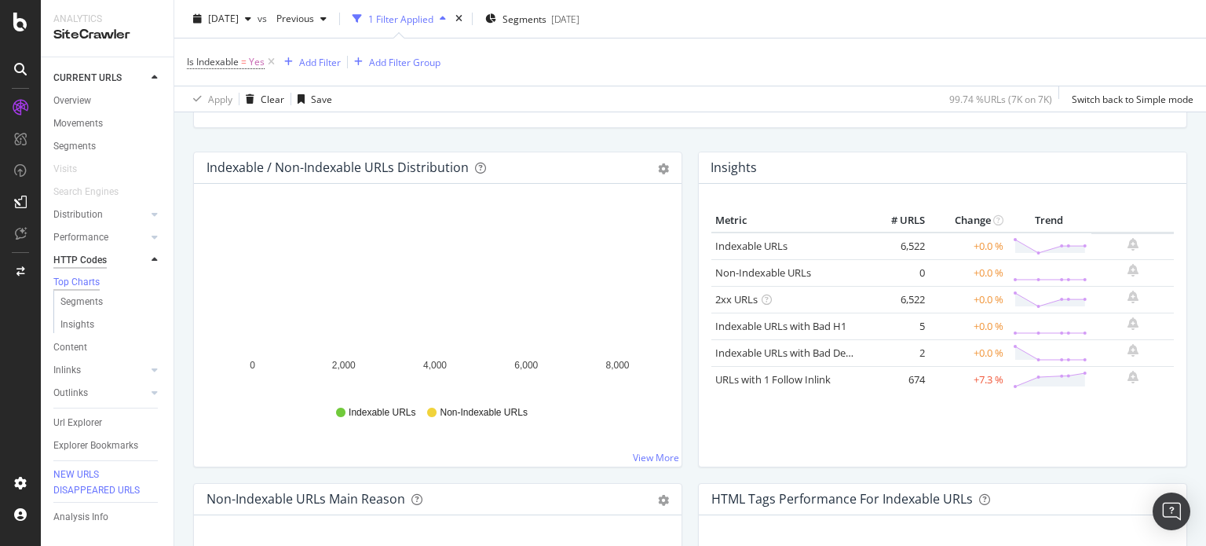
scroll to position [157, 0]
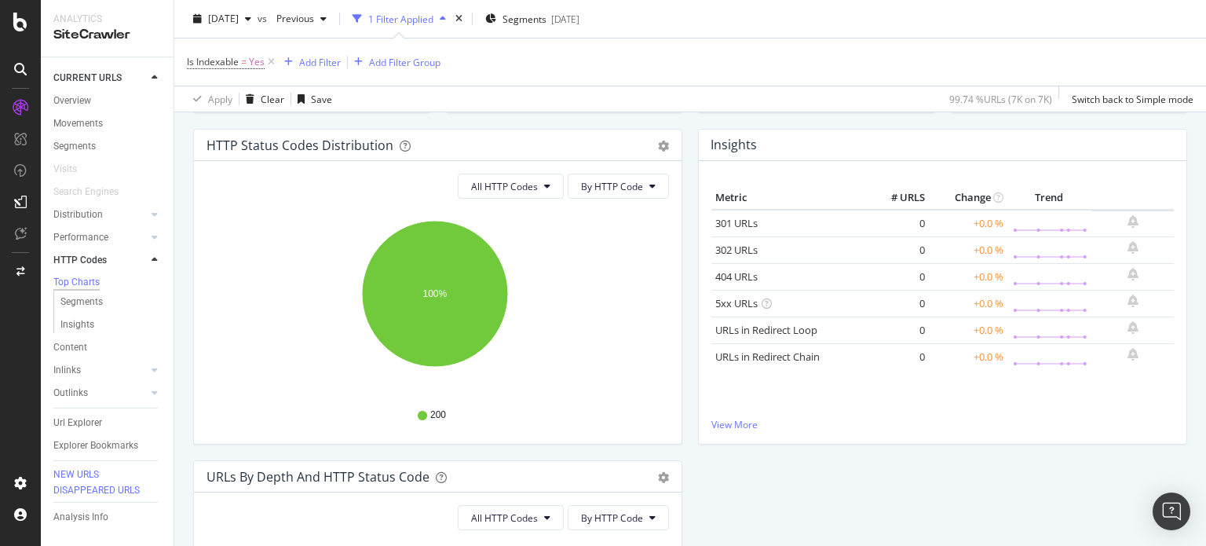
click at [76, 345] on div "Content" at bounding box center [70, 347] width 34 height 16
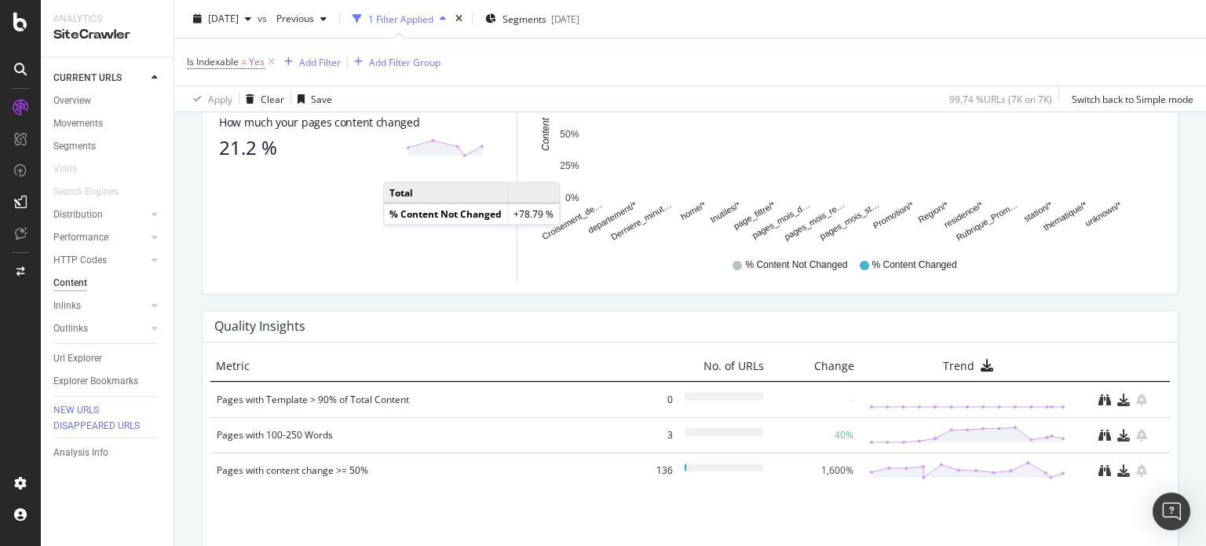
scroll to position [1043, 0]
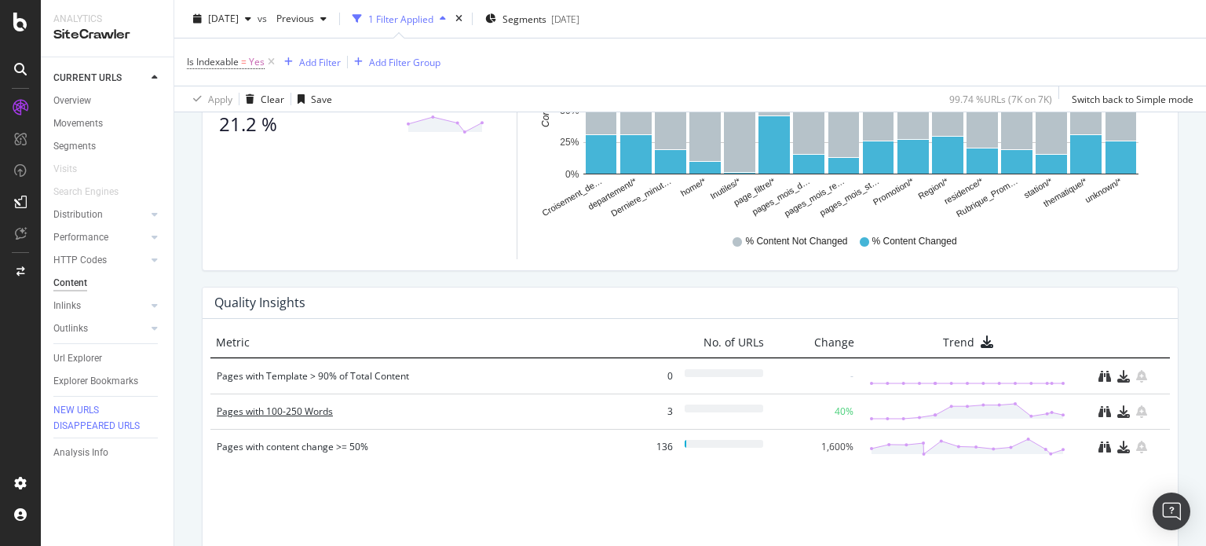
click at [305, 404] on div "Pages with 100-250 Words" at bounding box center [419, 412] width 405 height 16
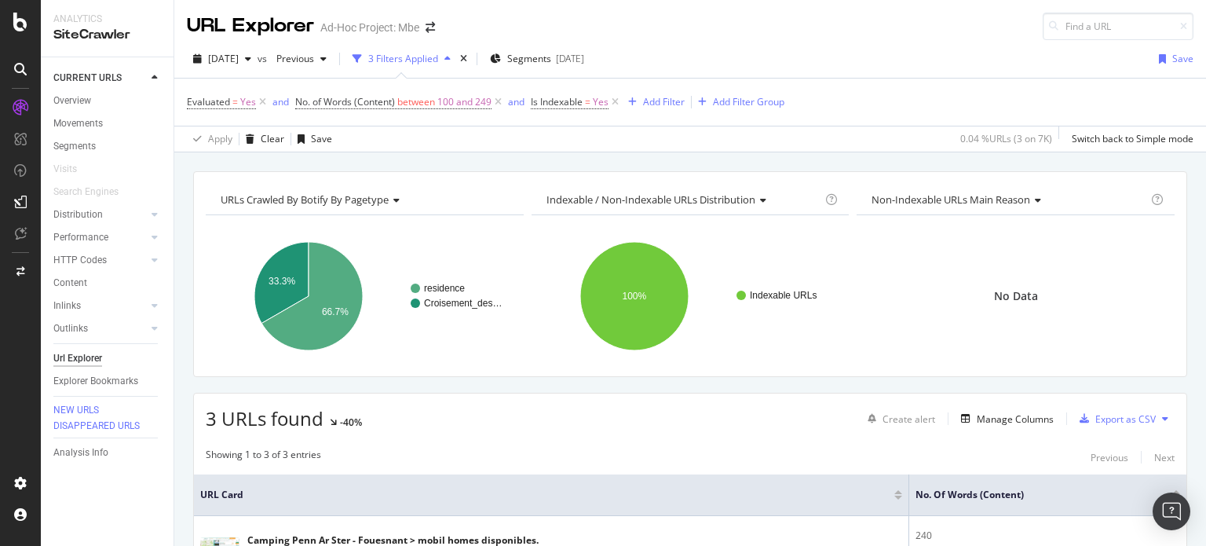
scroll to position [236, 0]
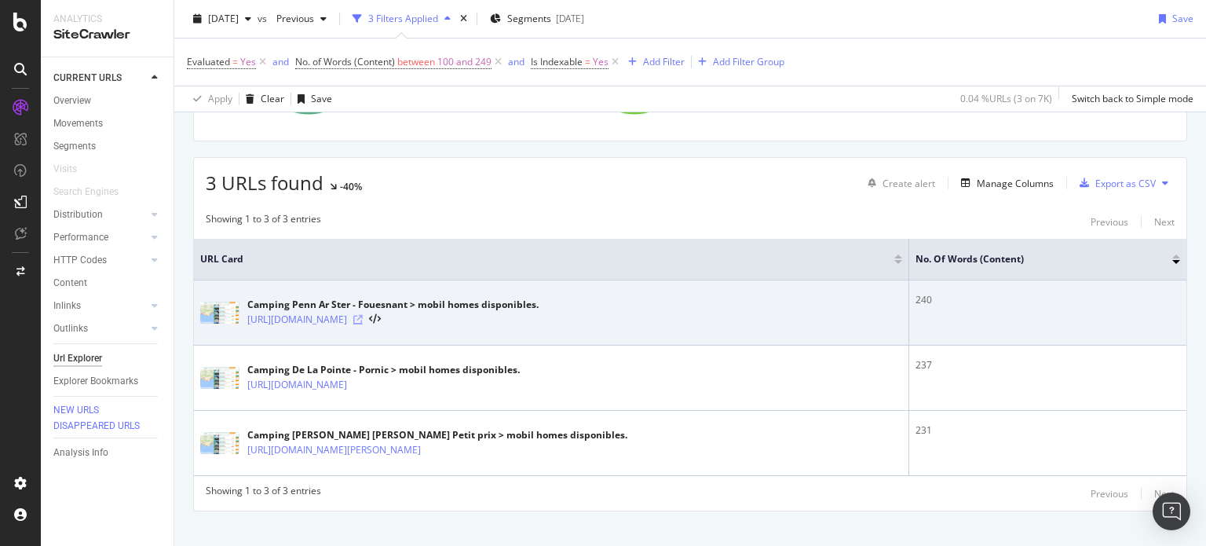
click at [363, 320] on icon at bounding box center [357, 319] width 9 height 9
